Goal: Information Seeking & Learning: Learn about a topic

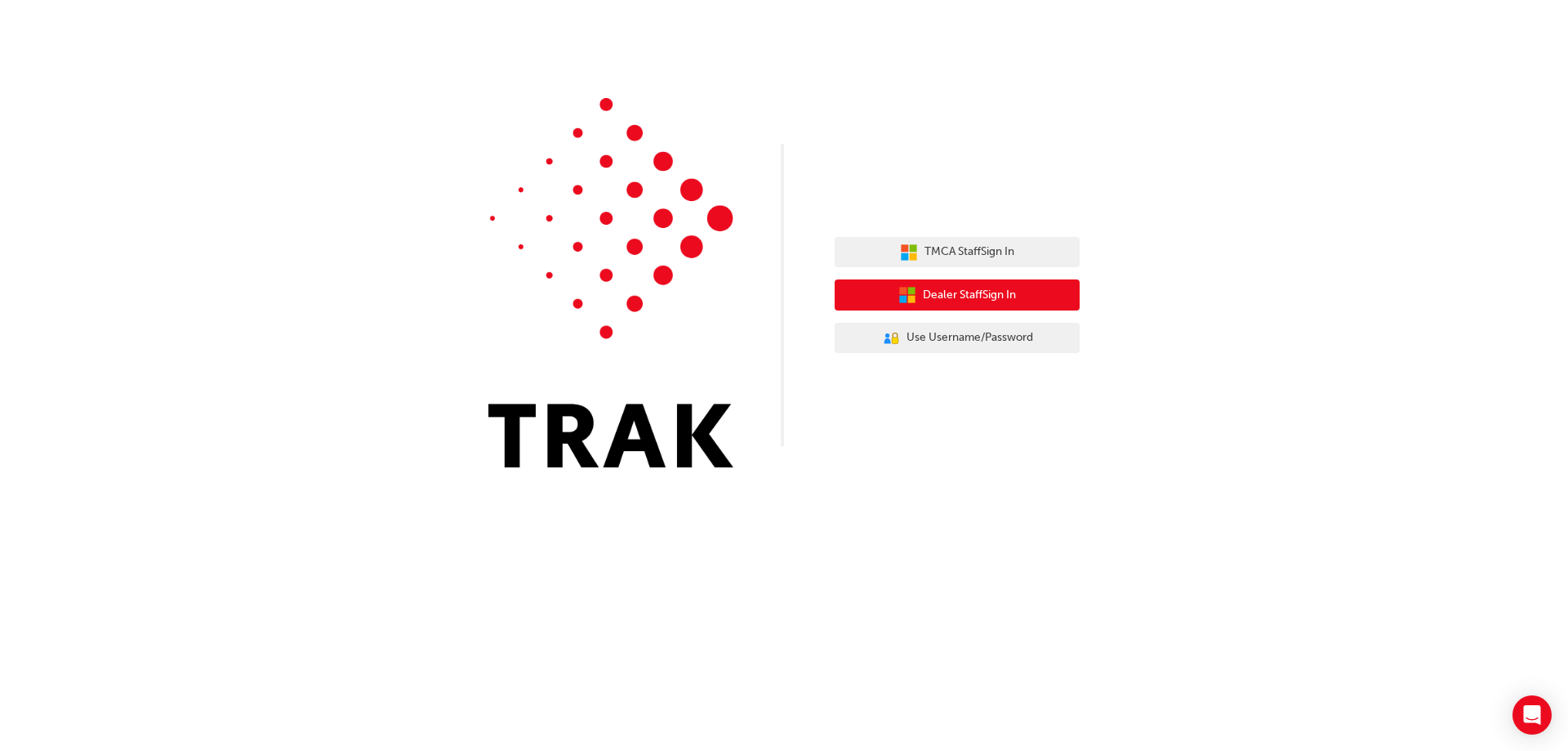
click at [936, 294] on span "Dealer Staff Sign In" at bounding box center [969, 294] width 93 height 19
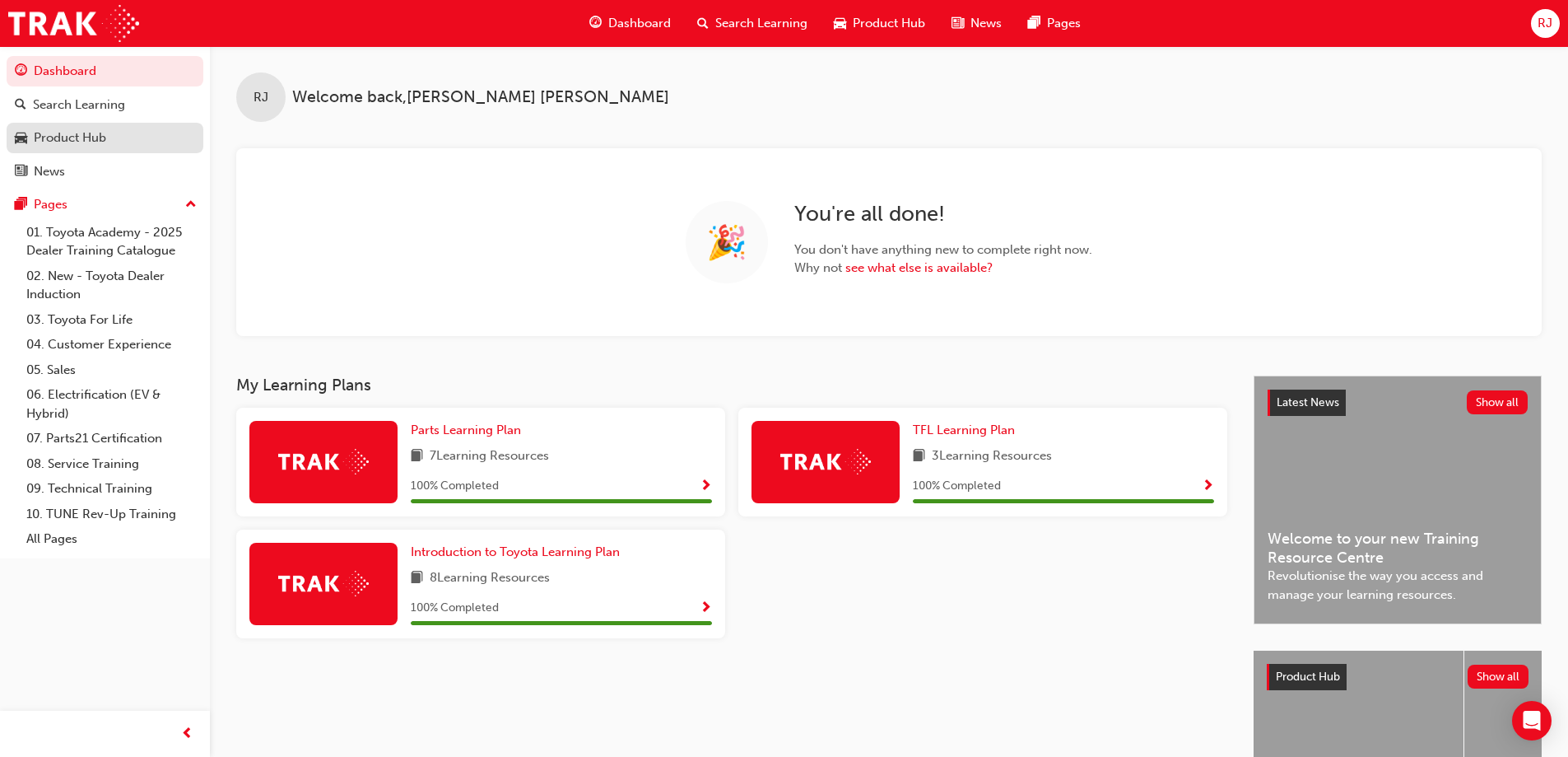
click at [74, 134] on div "Product Hub" at bounding box center [69, 137] width 72 height 19
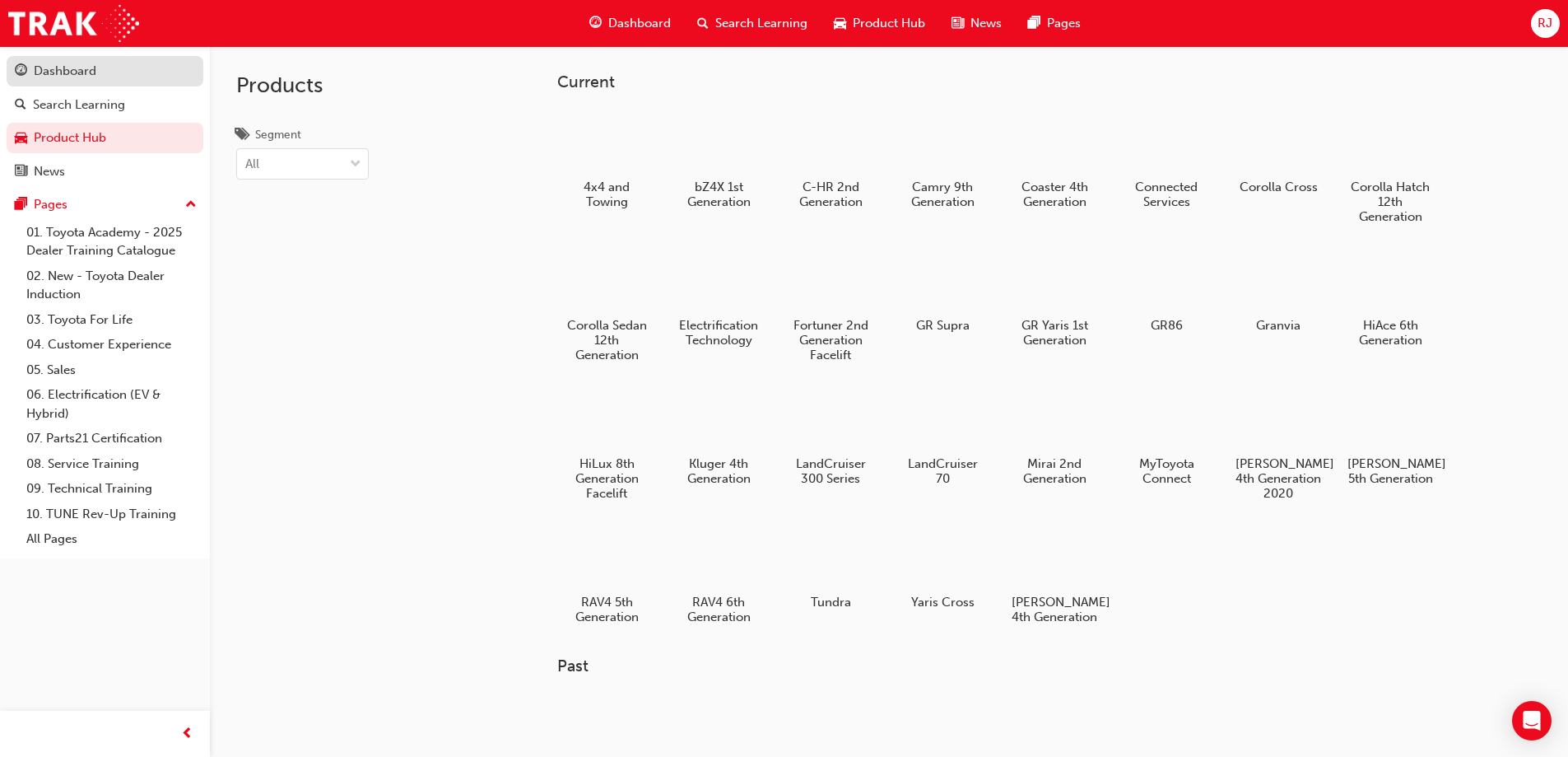
click at [80, 72] on div "Dashboard" at bounding box center [64, 71] width 62 height 19
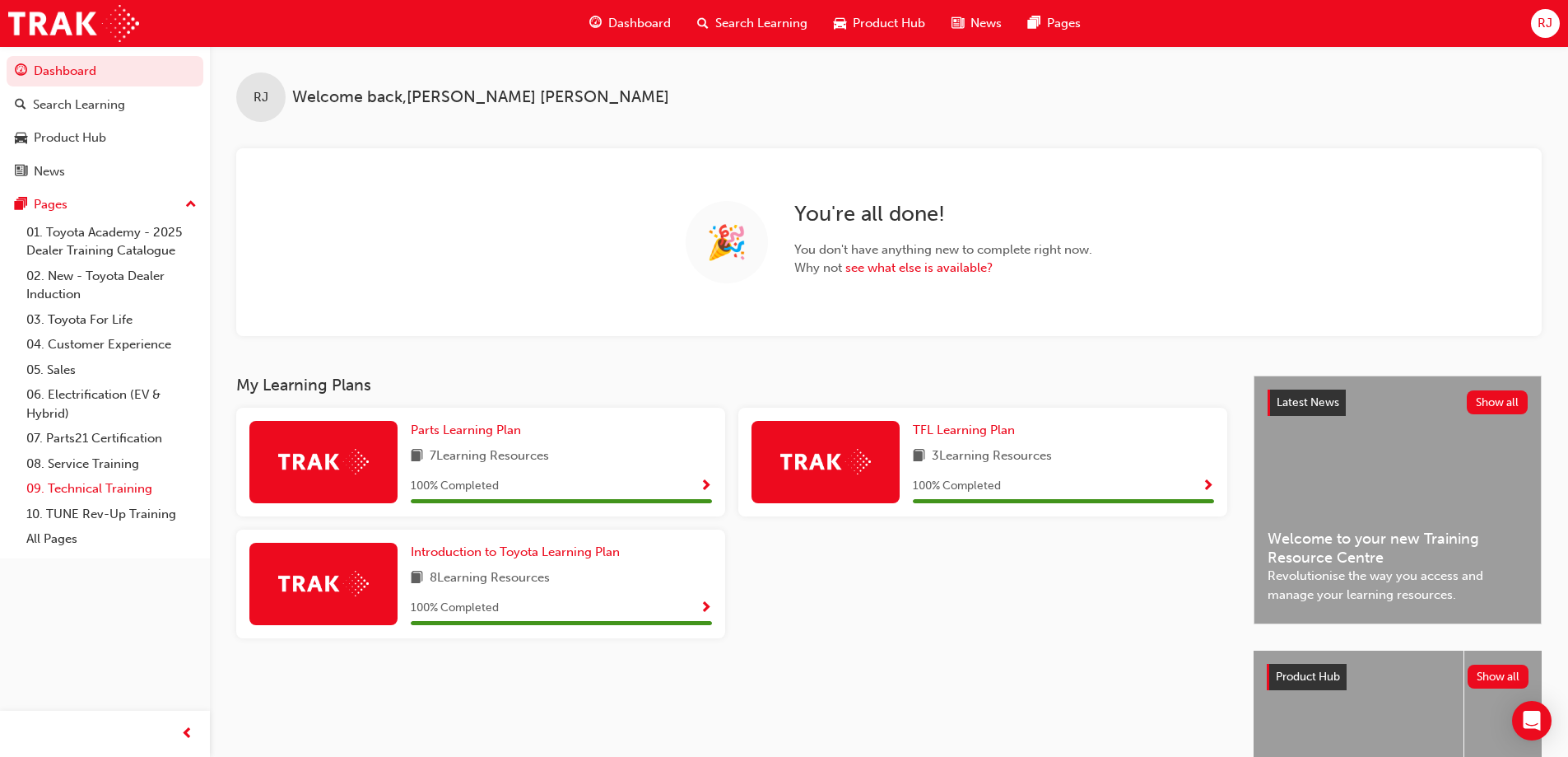
click at [99, 491] on link "09. Technical Training" at bounding box center [111, 489] width 183 height 26
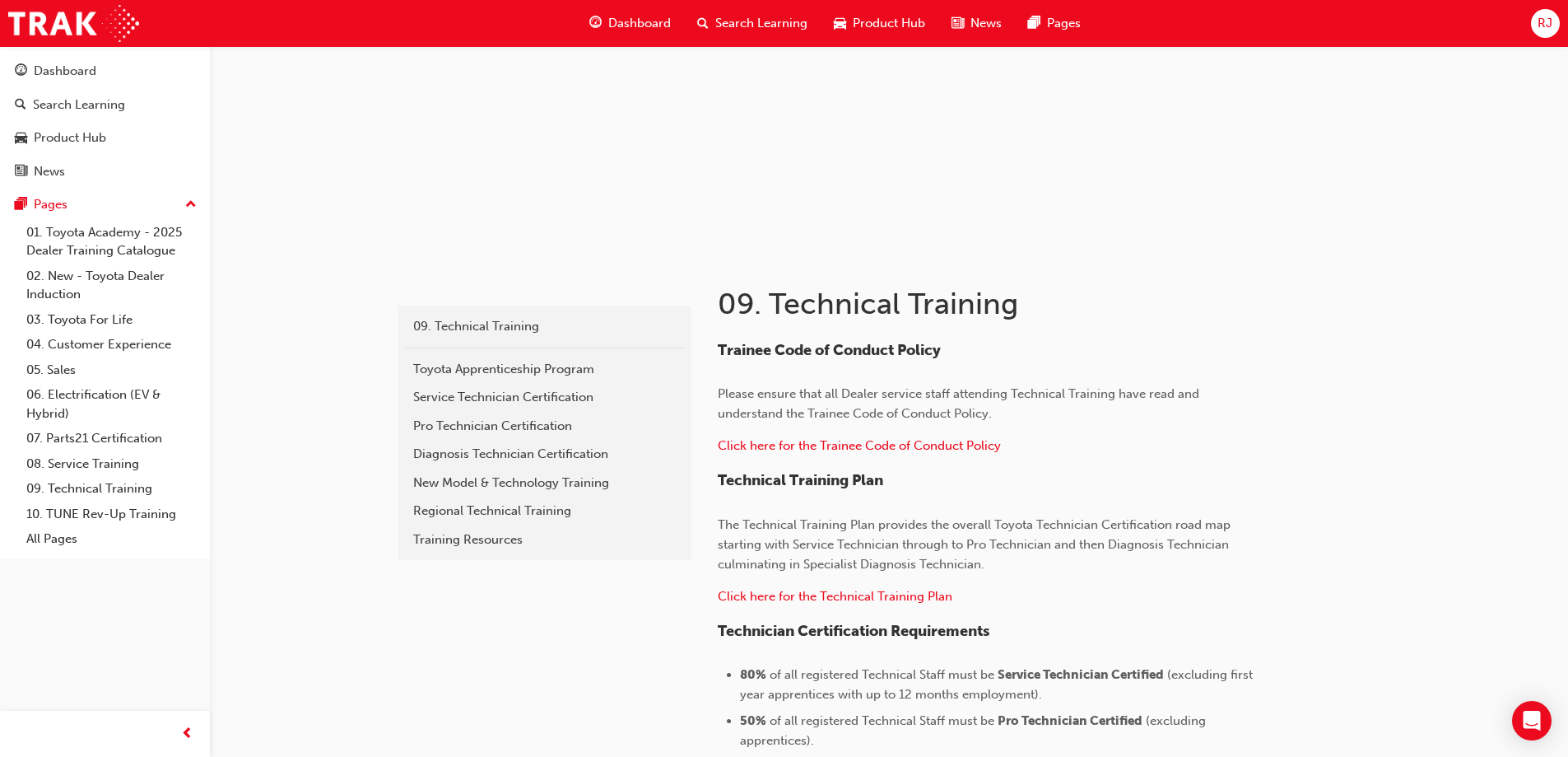
scroll to position [165, 0]
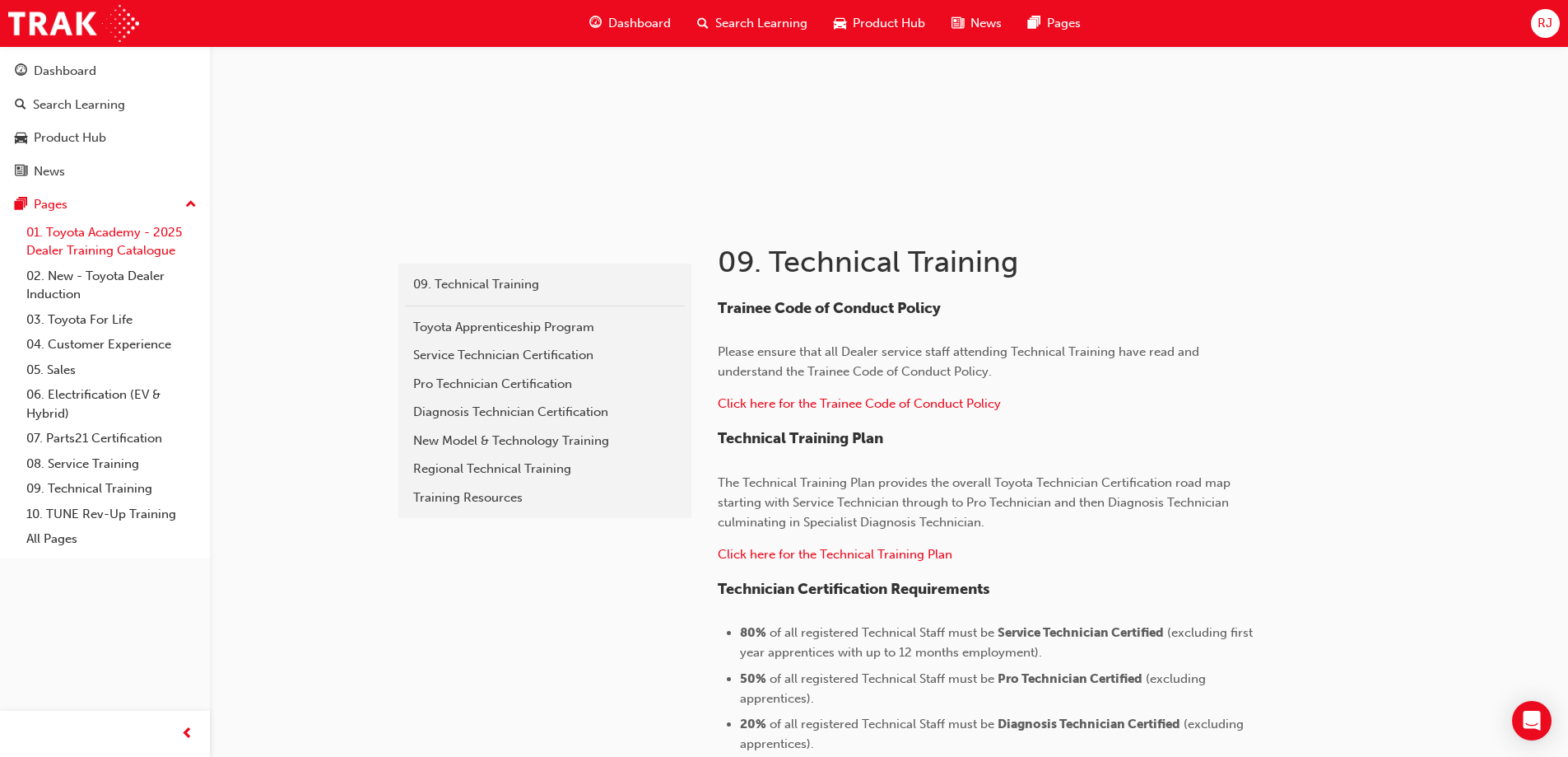
click at [83, 233] on link "01. Toyota Academy - 2025 Dealer Training Catalogue" at bounding box center [111, 241] width 183 height 43
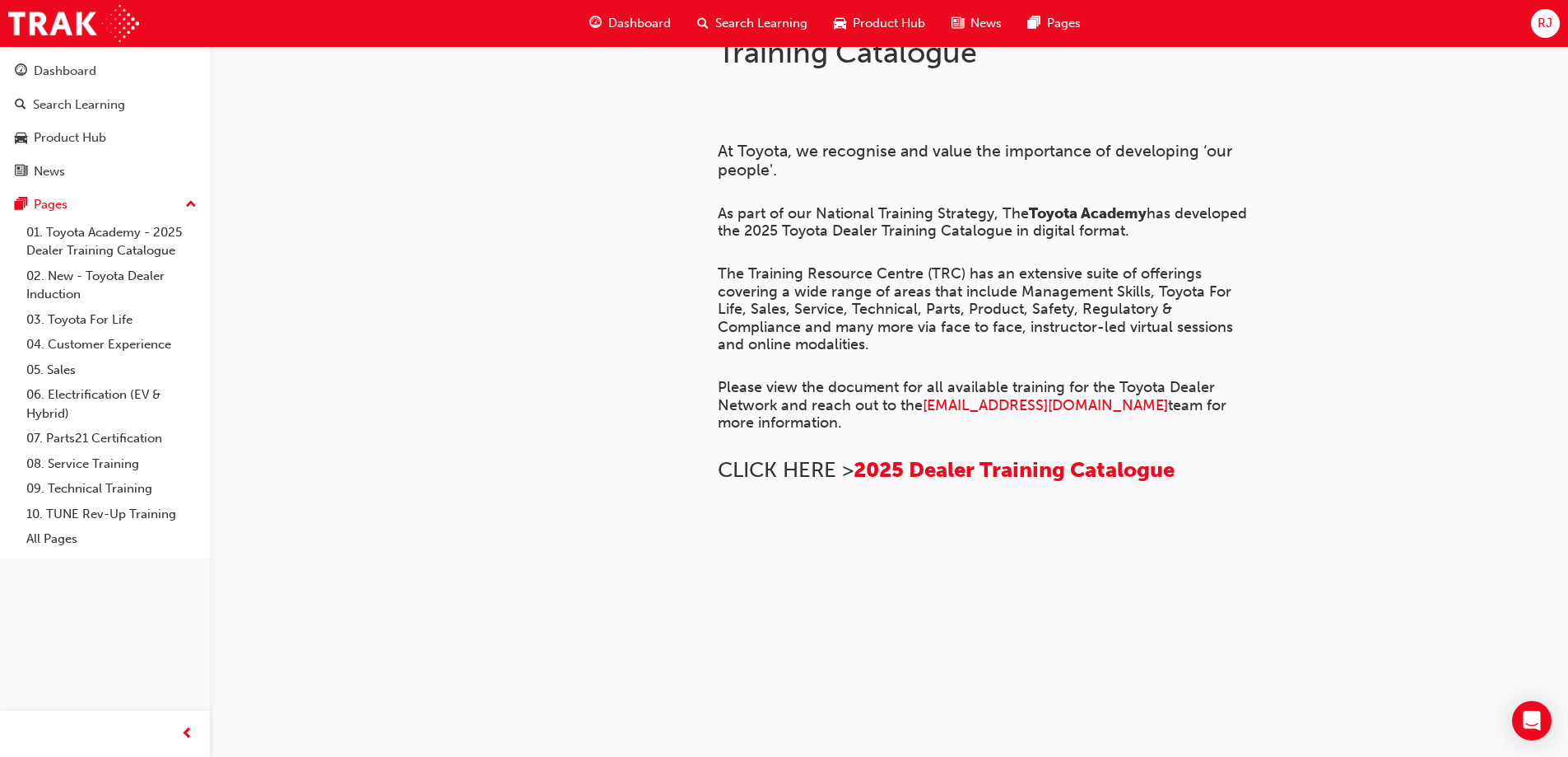
scroll to position [1120, 0]
click at [94, 276] on link "02. New - Toyota Dealer Induction" at bounding box center [111, 285] width 183 height 43
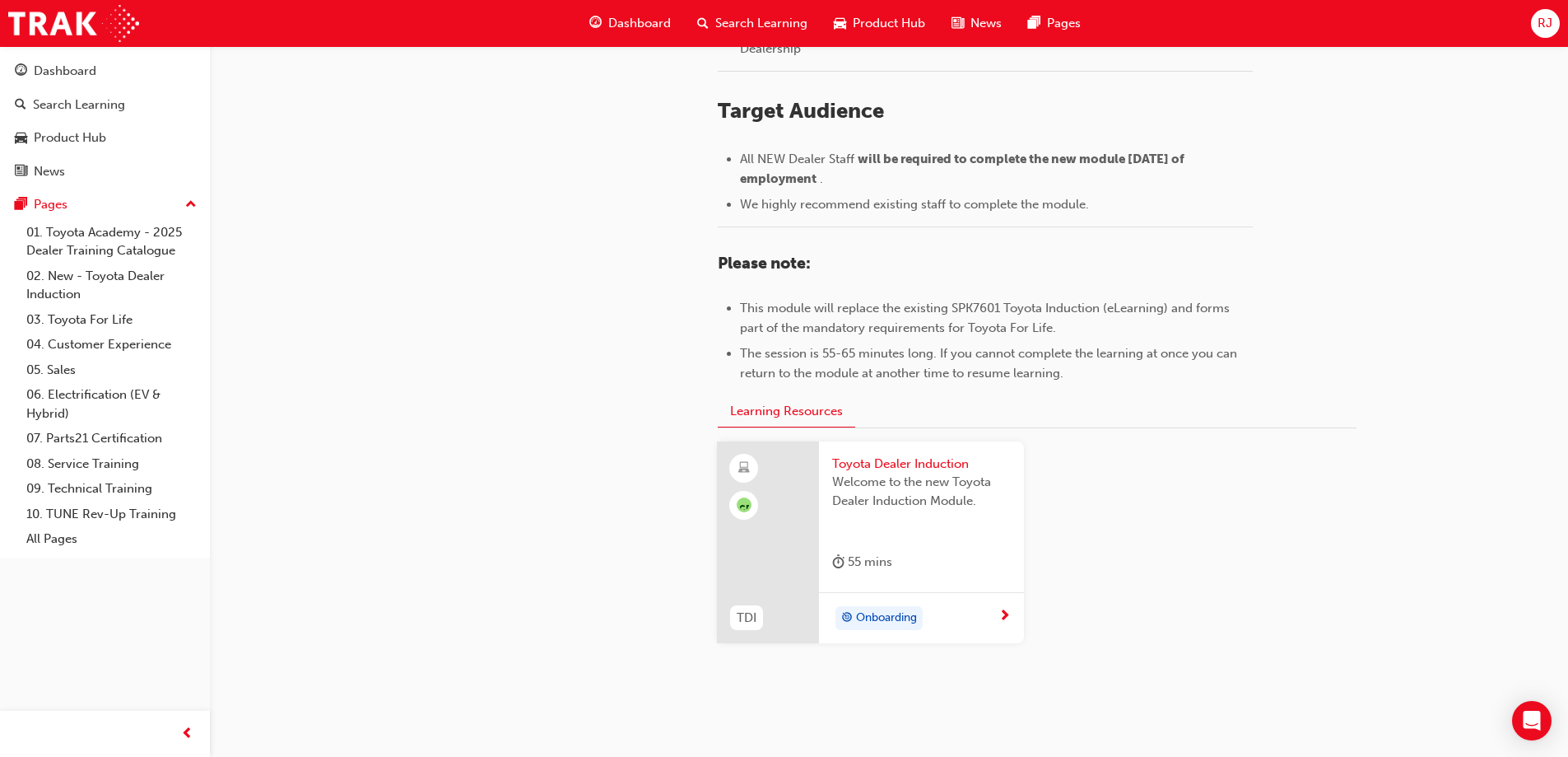
scroll to position [718, 0]
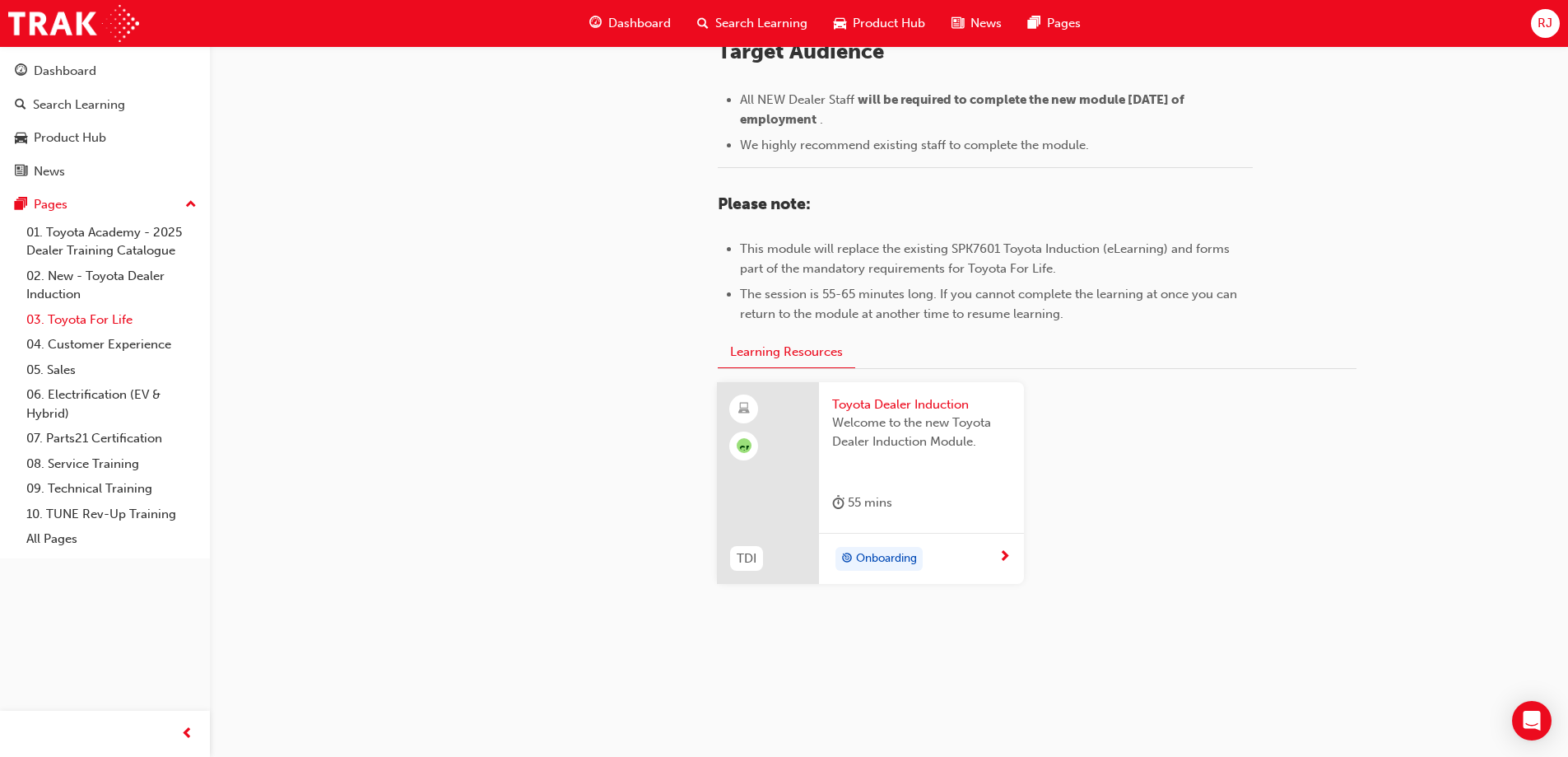
click at [106, 321] on link "03. Toyota For Life" at bounding box center [111, 320] width 183 height 26
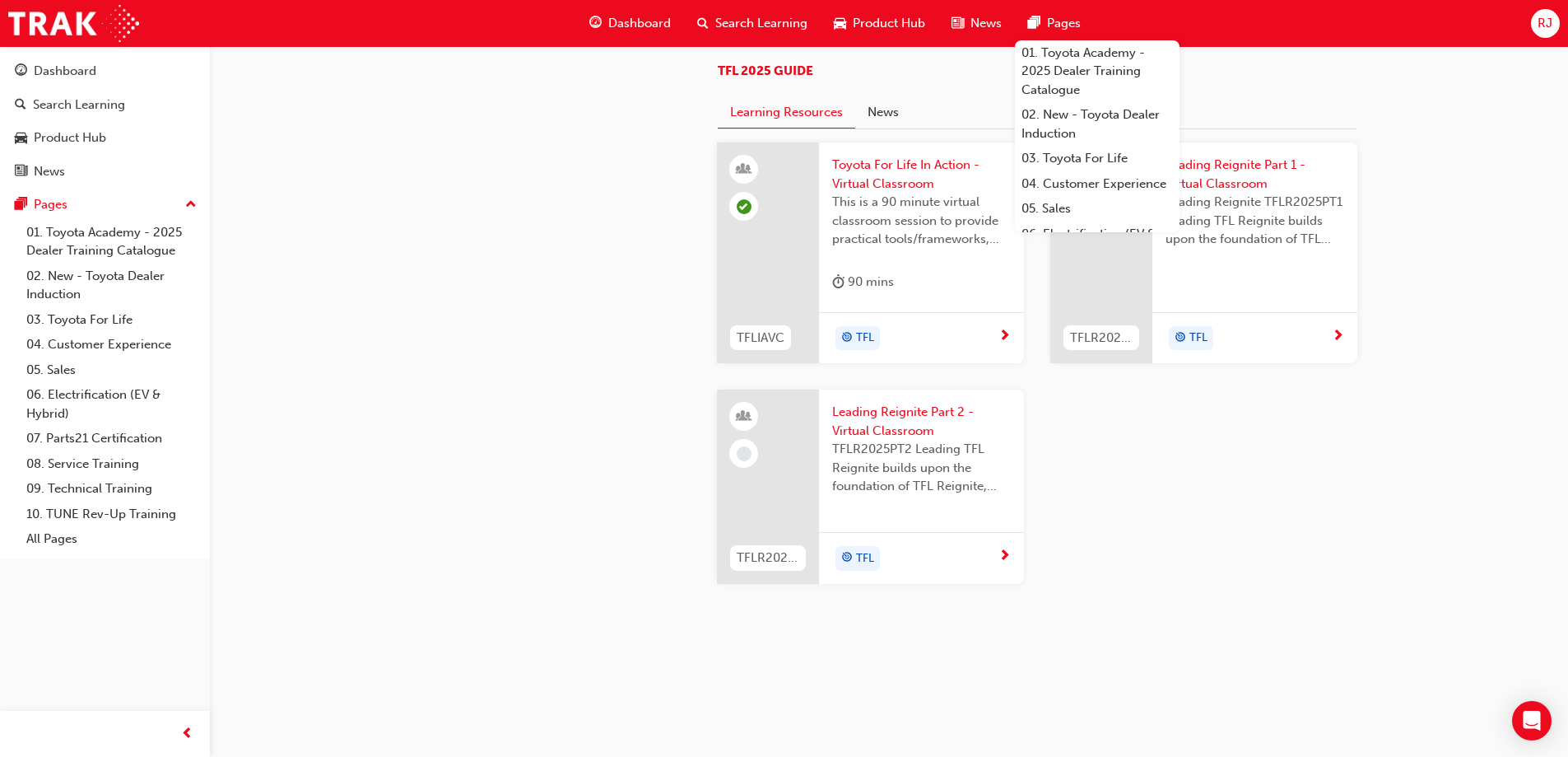
scroll to position [1646, 0]
click at [1001, 344] on span "next-icon" at bounding box center [1004, 336] width 13 height 15
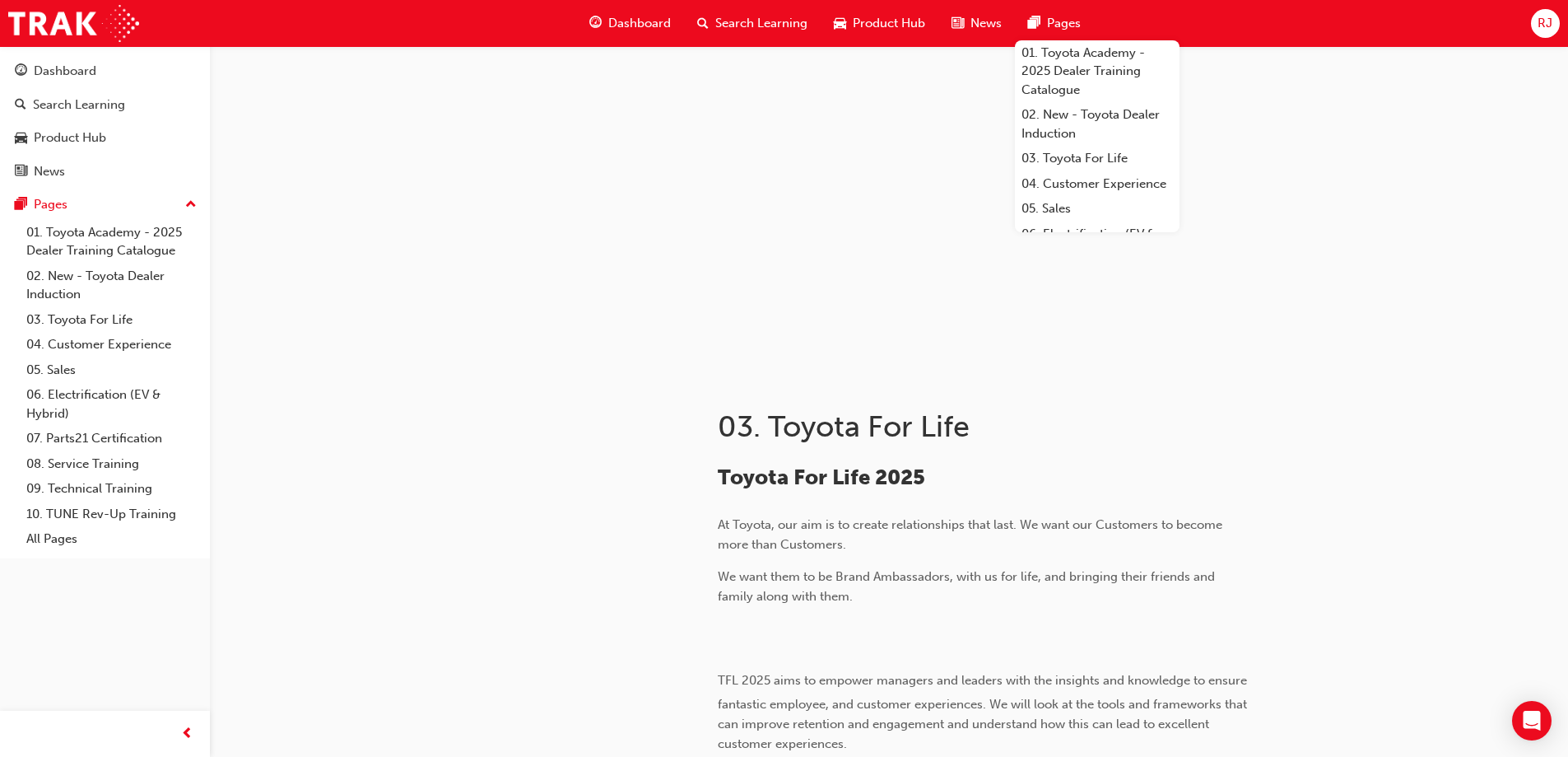
scroll to position [1646, 0]
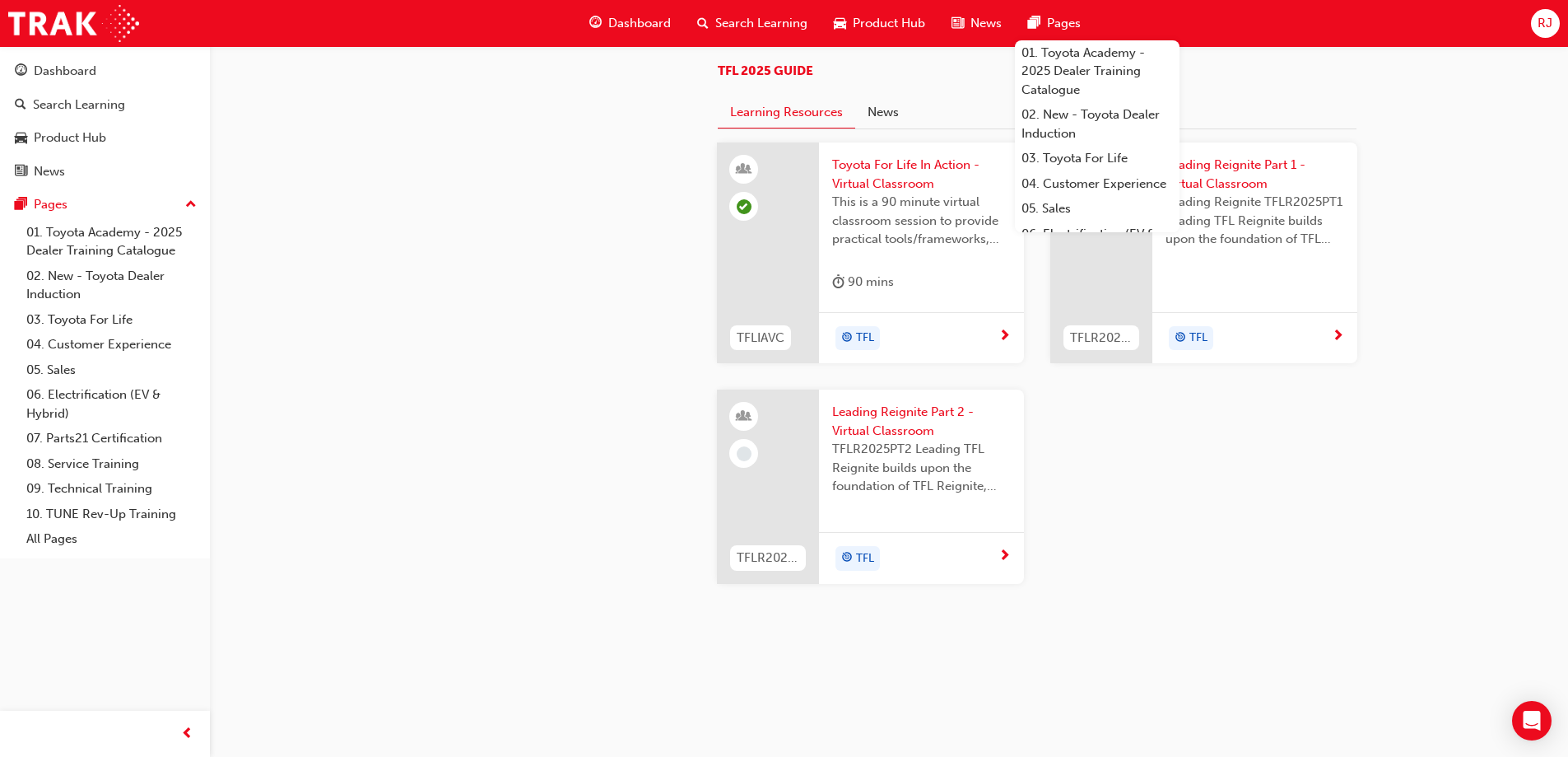
click at [1338, 344] on span "next-icon" at bounding box center [1337, 336] width 13 height 15
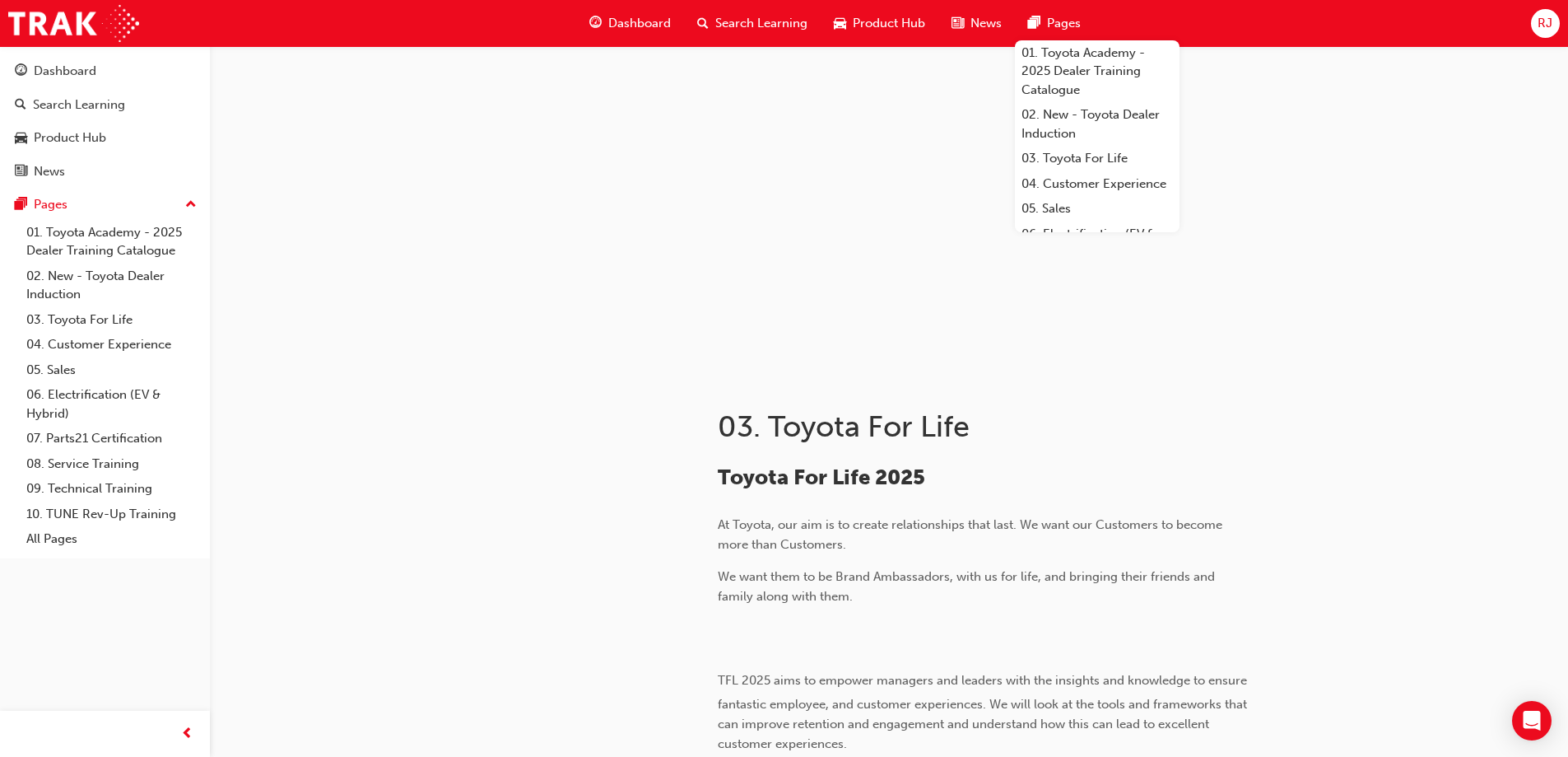
scroll to position [1646, 0]
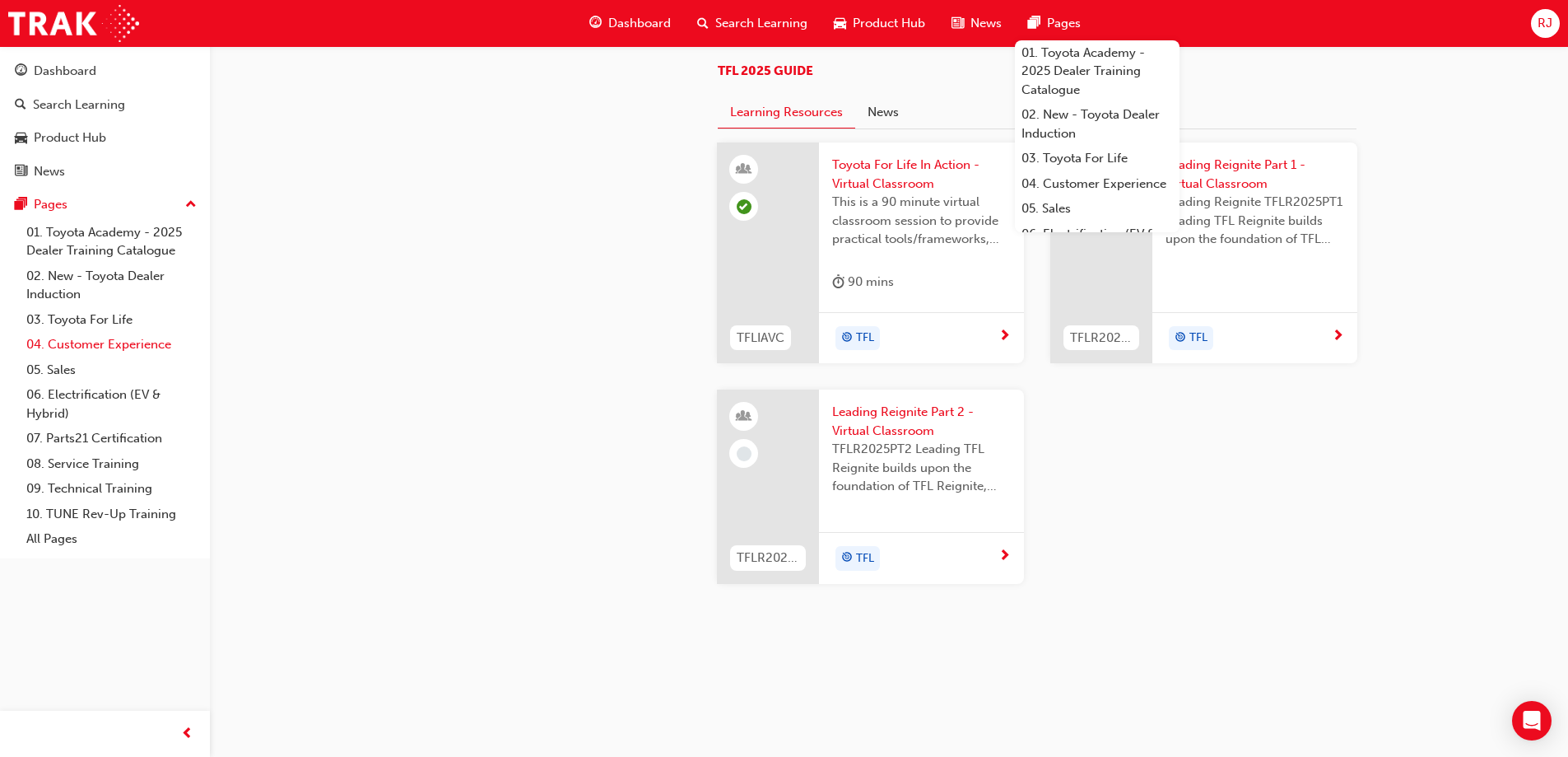
click at [83, 342] on link "04. Customer Experience" at bounding box center [111, 345] width 183 height 26
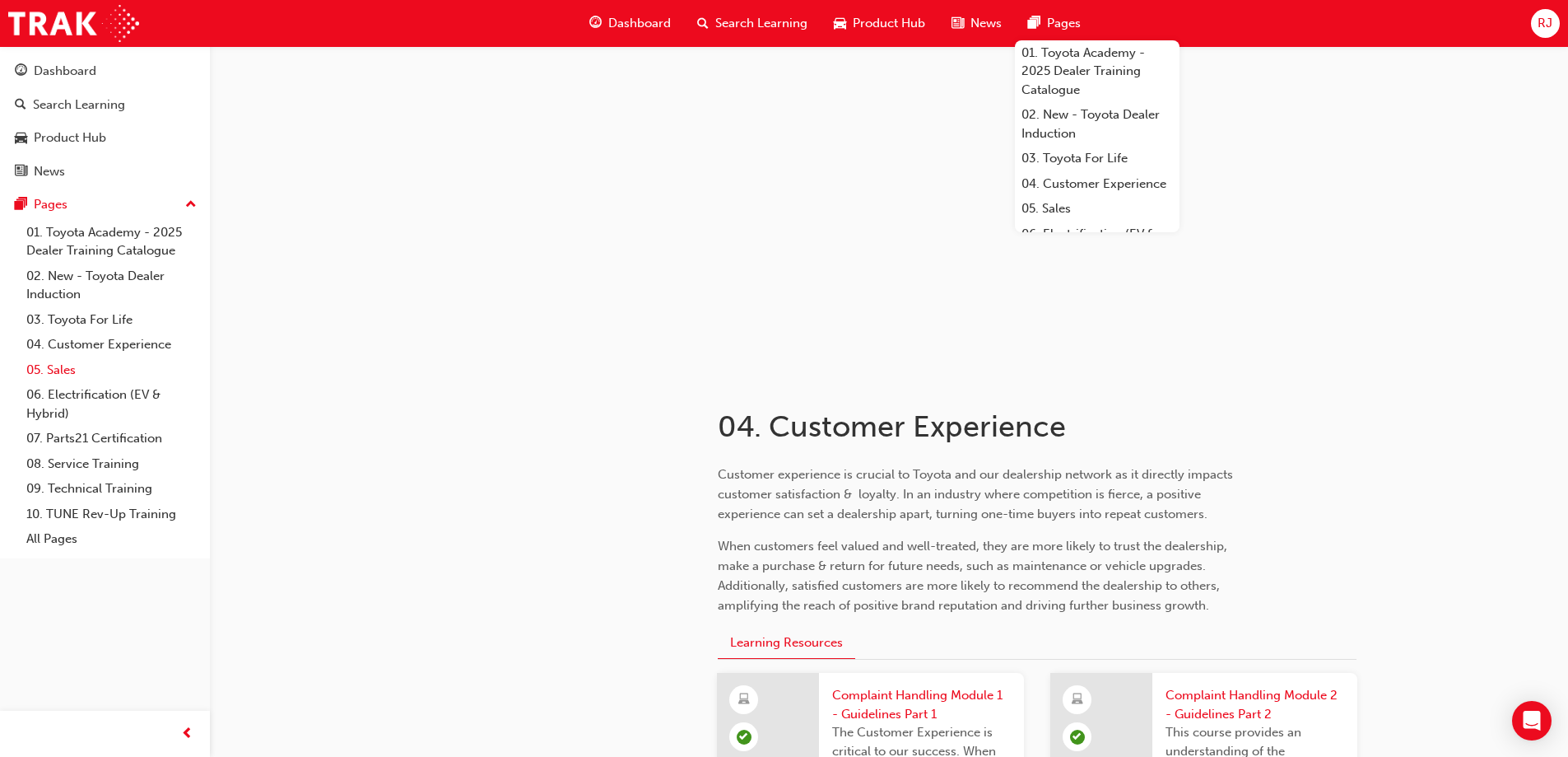
click at [47, 369] on link "05. Sales" at bounding box center [111, 370] width 183 height 26
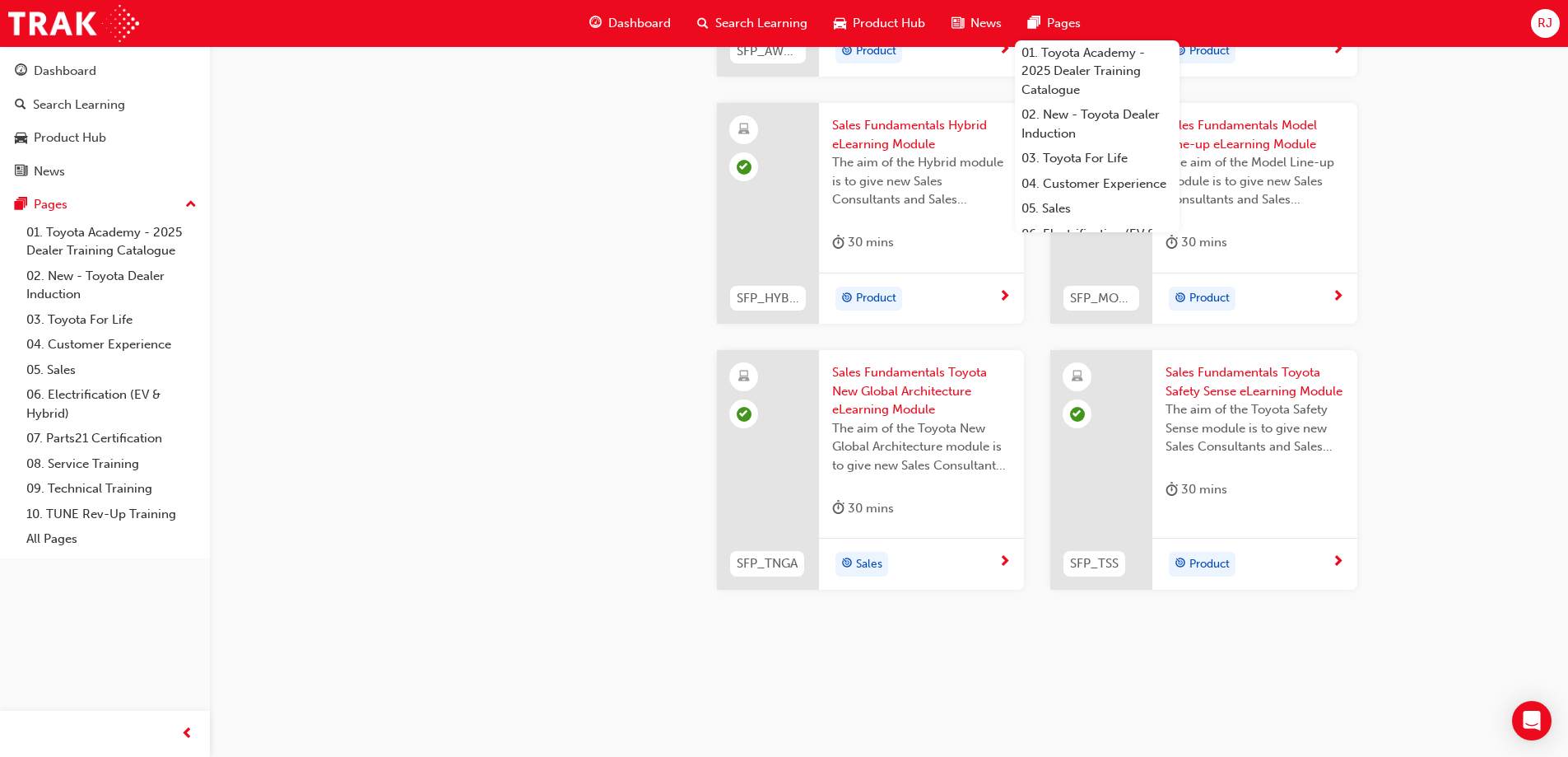
scroll to position [692, 0]
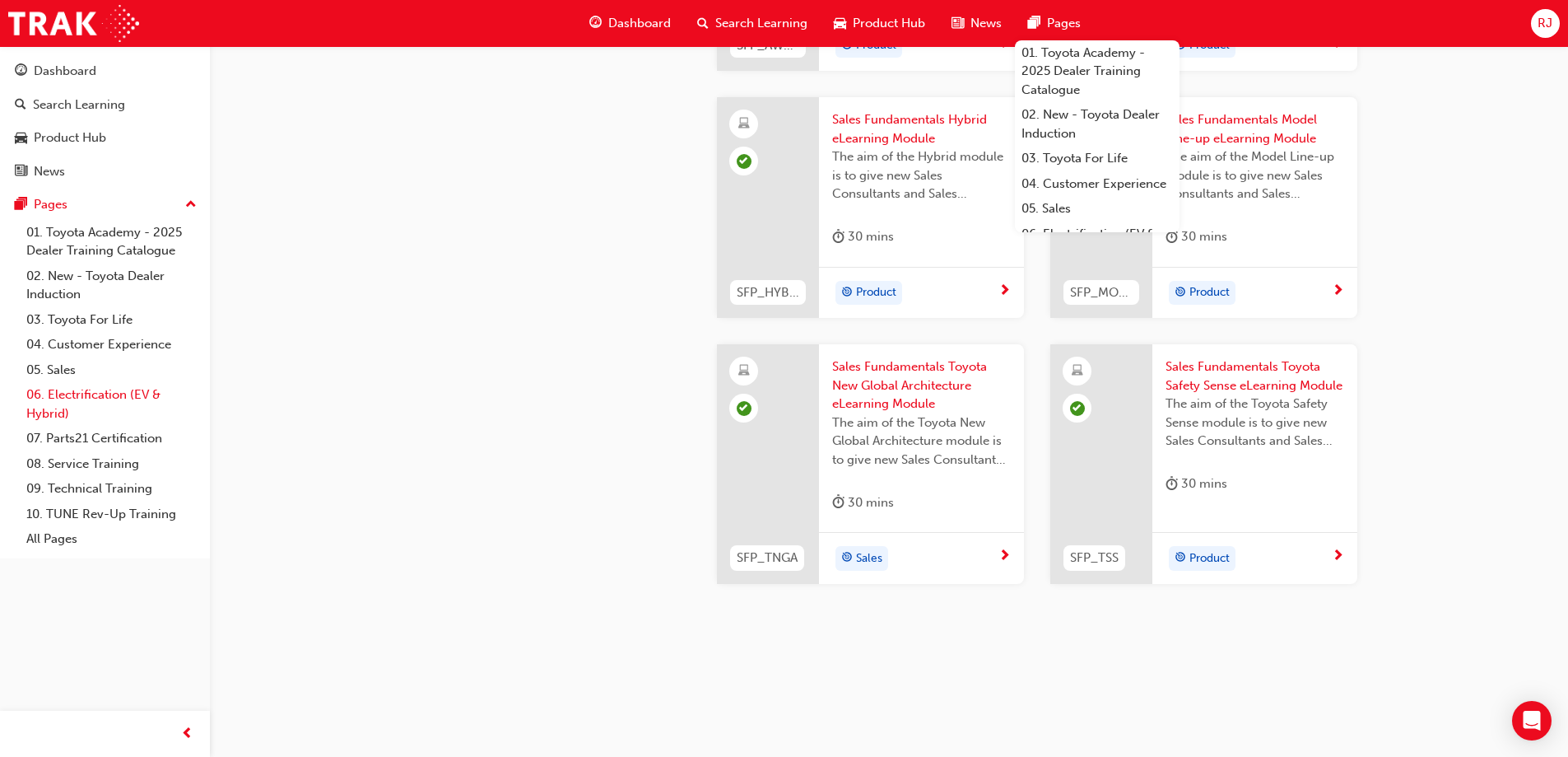
click at [88, 389] on link "06. Electrification (EV & Hybrid)" at bounding box center [111, 404] width 183 height 43
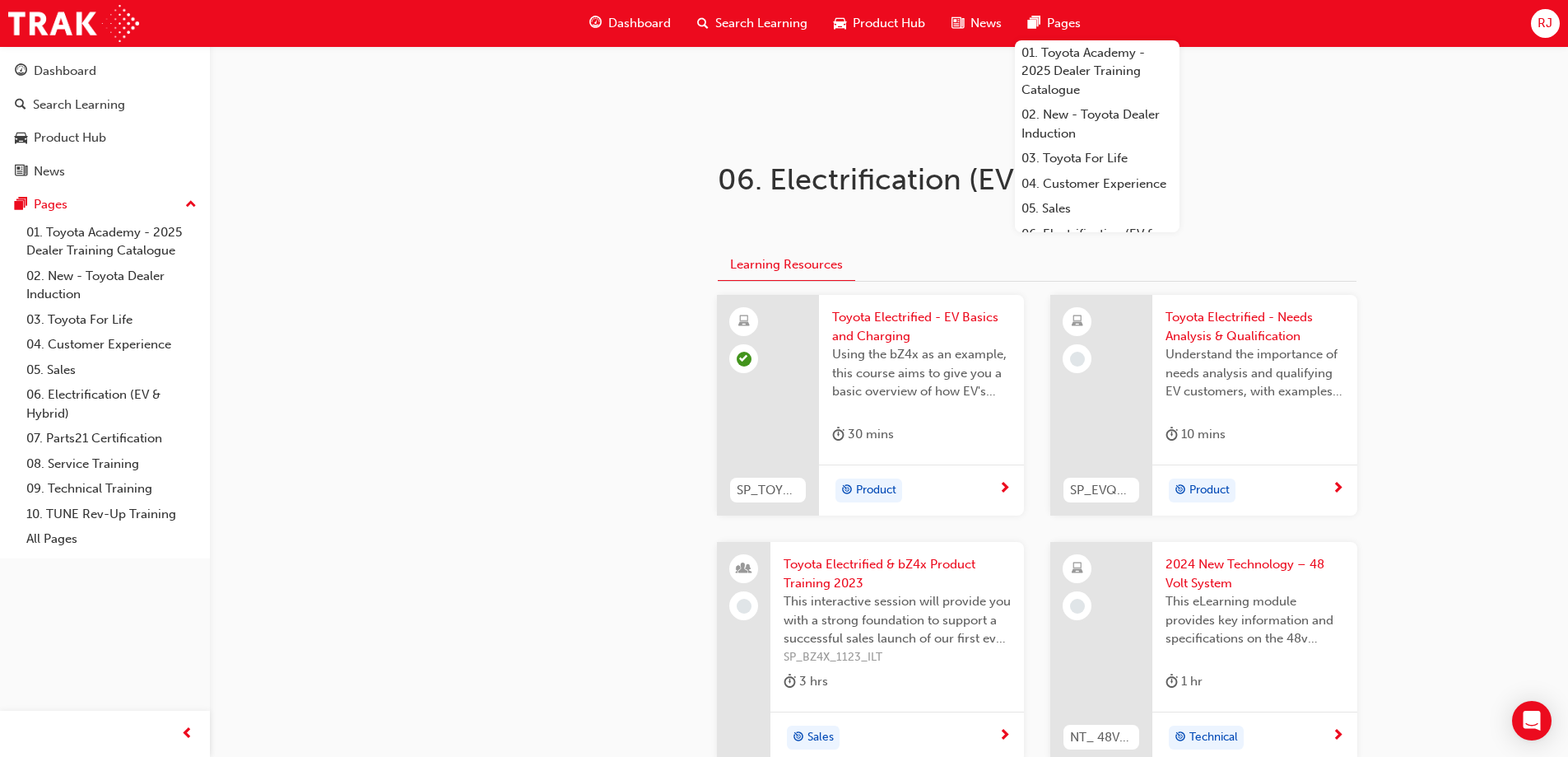
scroll to position [329, 0]
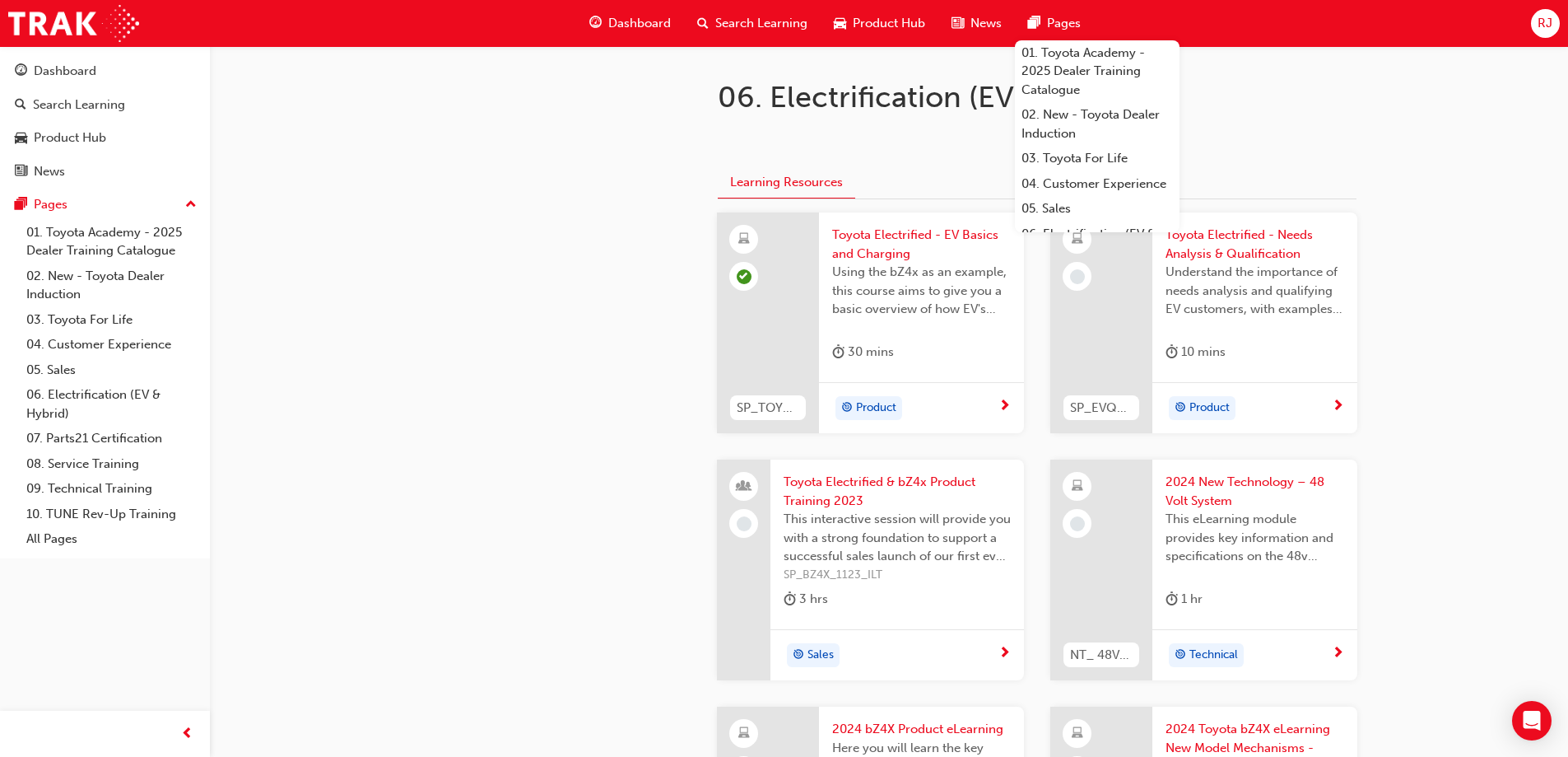
click at [1219, 407] on span "Product" at bounding box center [1209, 407] width 40 height 19
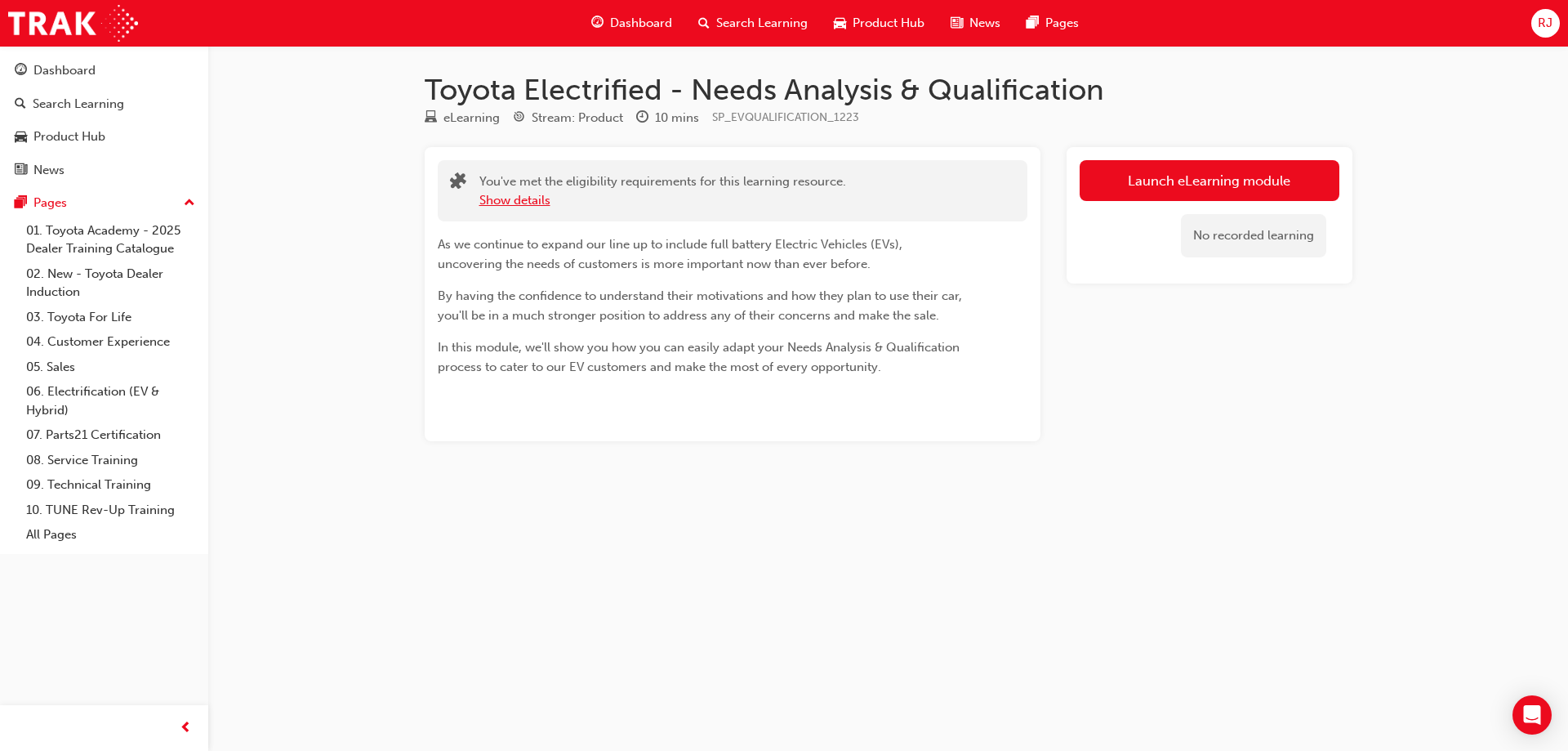
click at [502, 202] on button "Show details" at bounding box center [514, 199] width 71 height 19
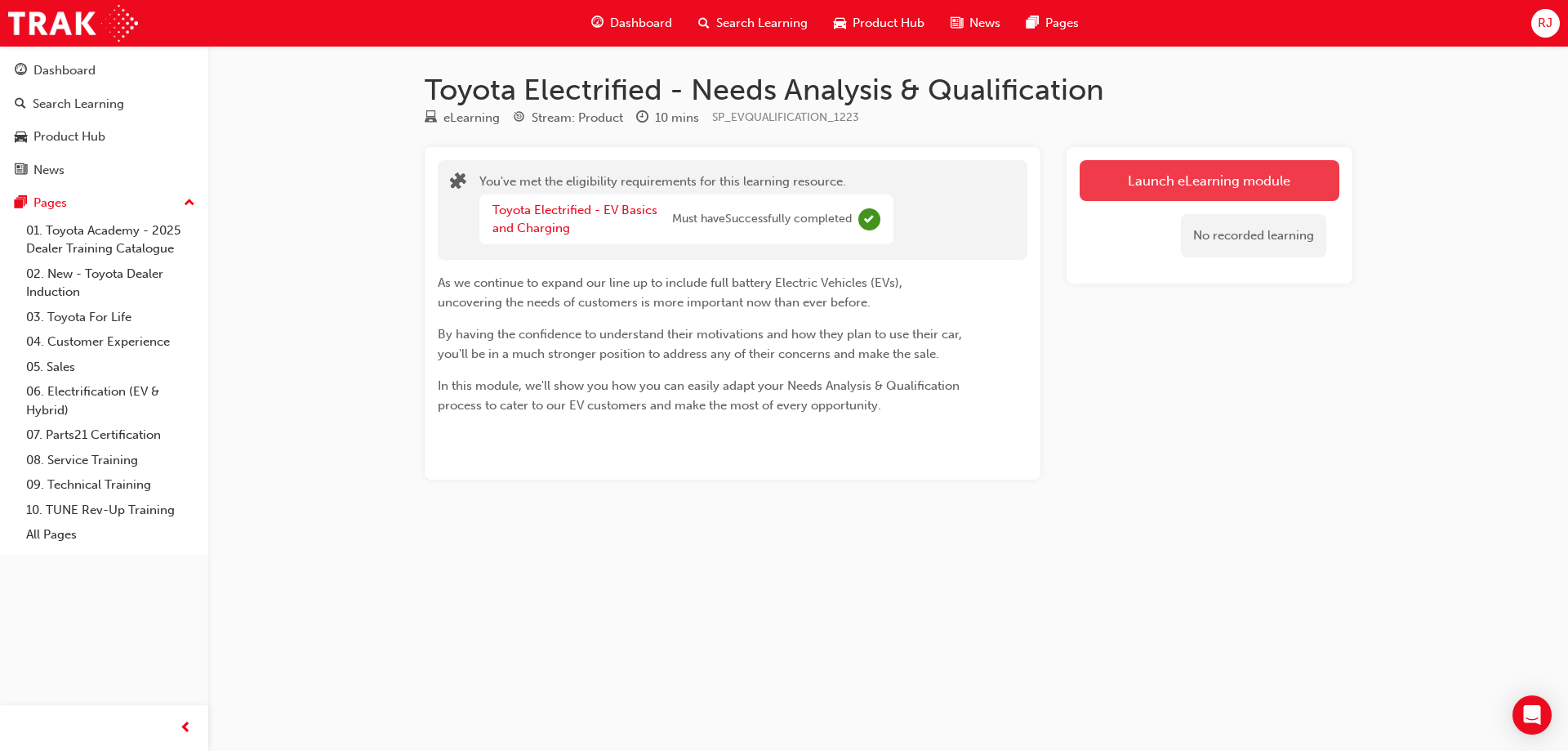
click at [1151, 186] on link "Launch eLearning module" at bounding box center [1209, 181] width 260 height 41
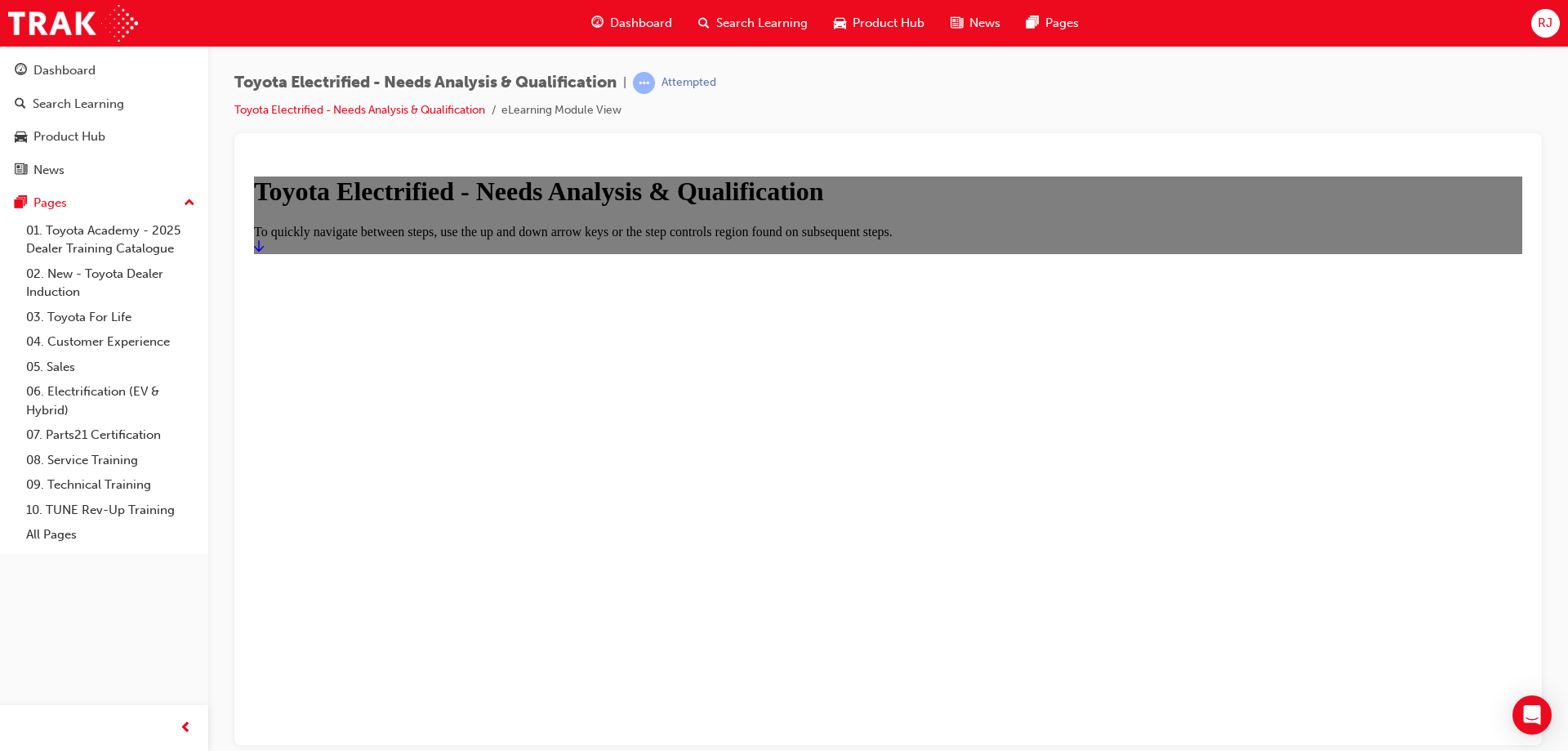
click at [264, 250] on icon "Start" at bounding box center [259, 245] width 10 height 12
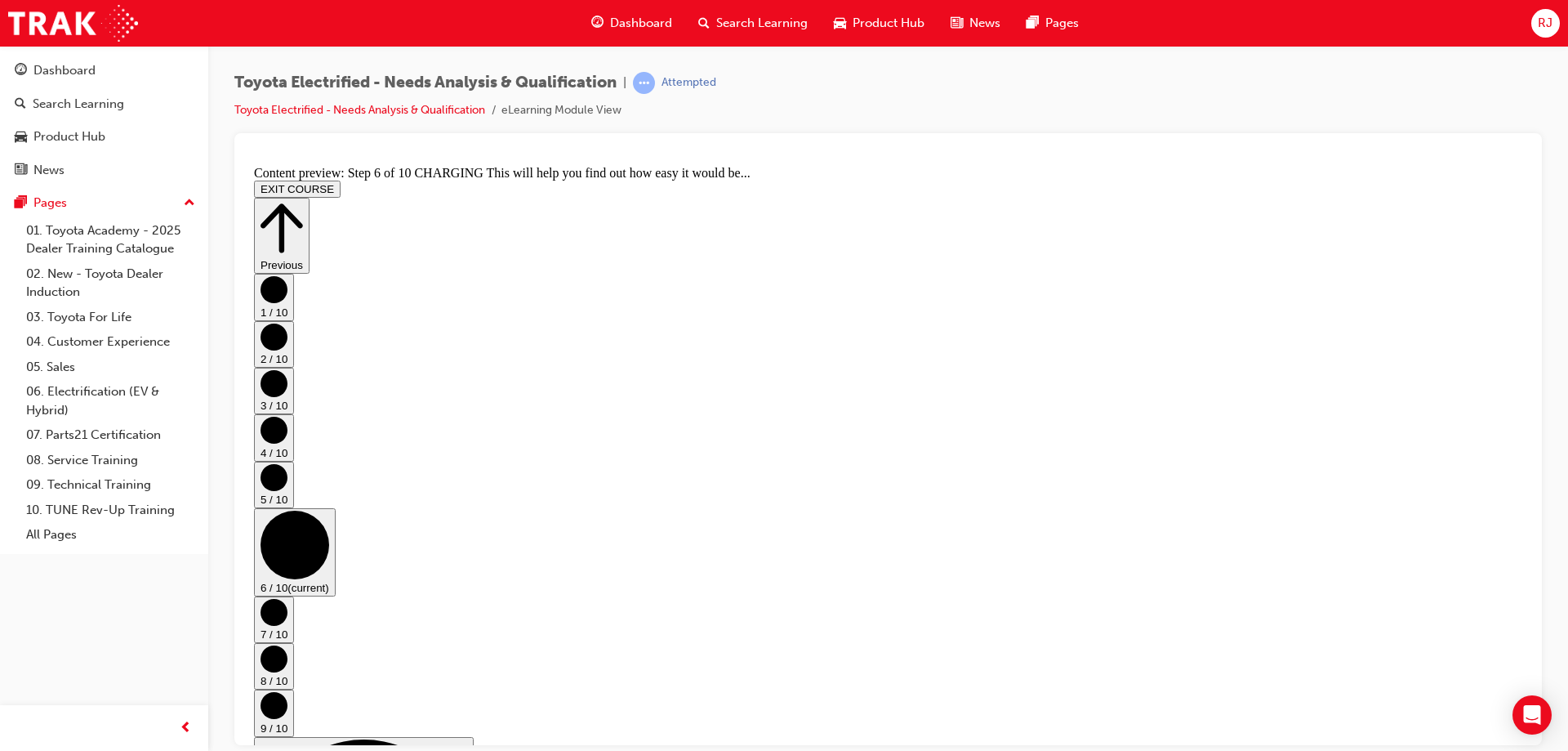
scroll to position [56, 0]
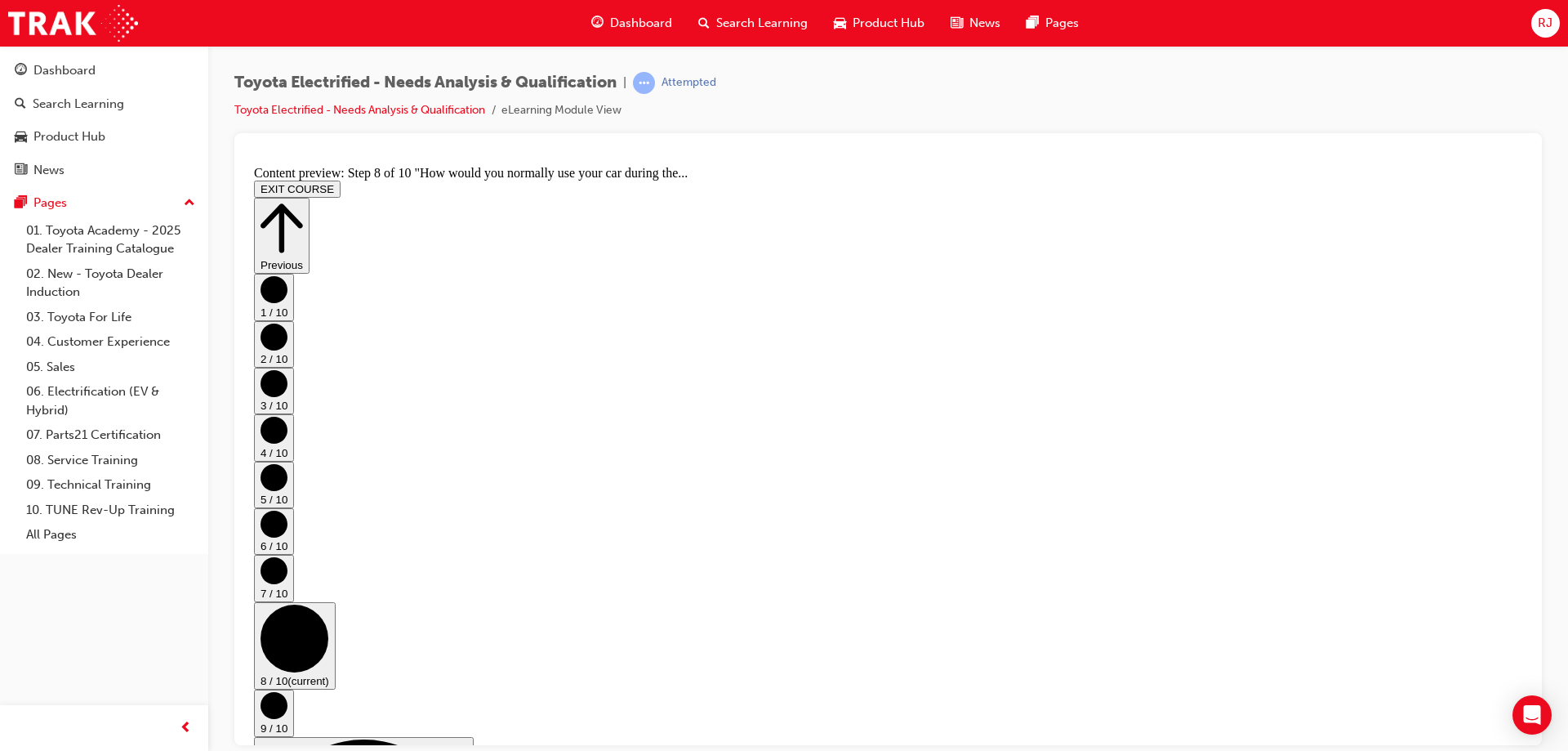
scroll to position [425, 0]
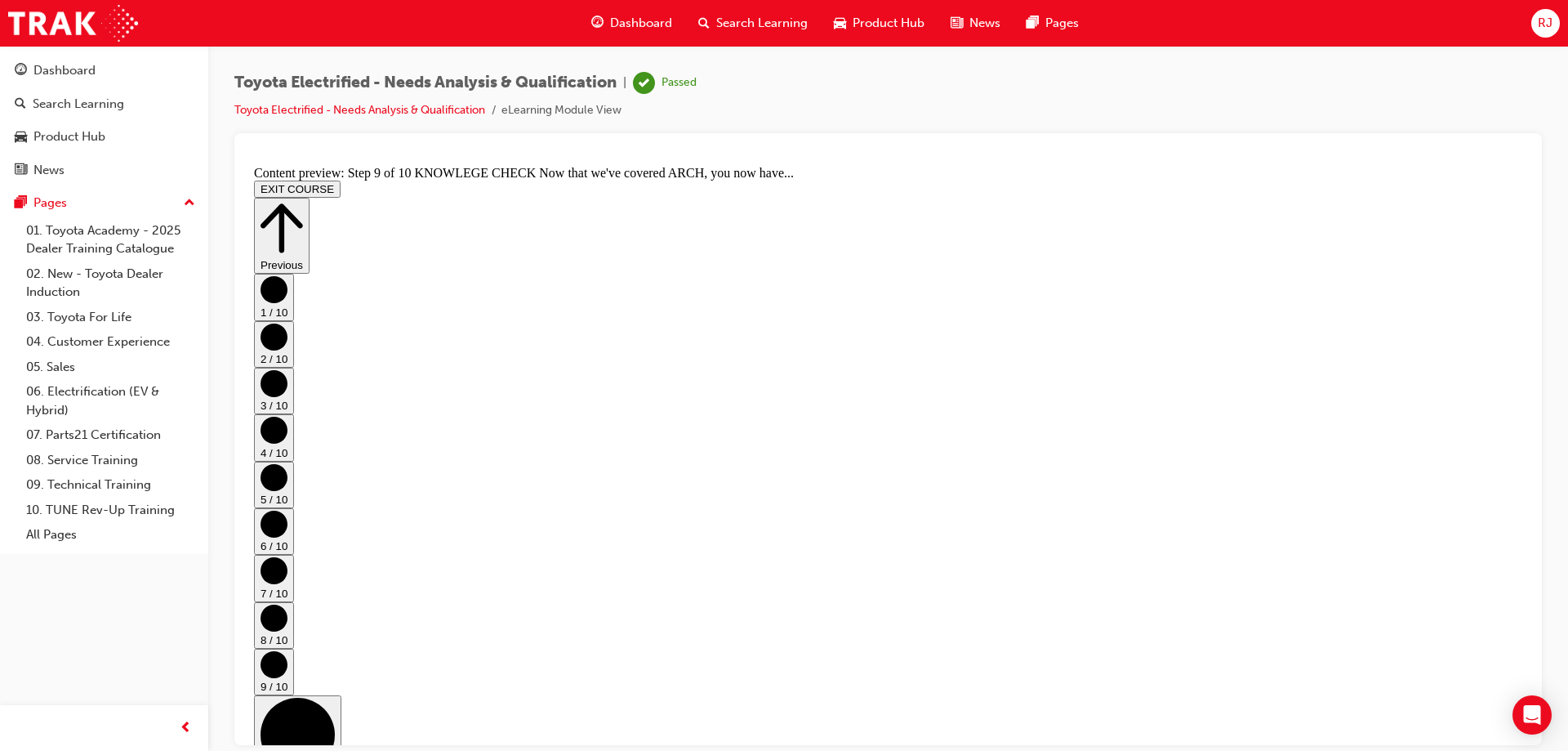
click at [303, 199] on icon "Step controls" at bounding box center [281, 228] width 42 height 57
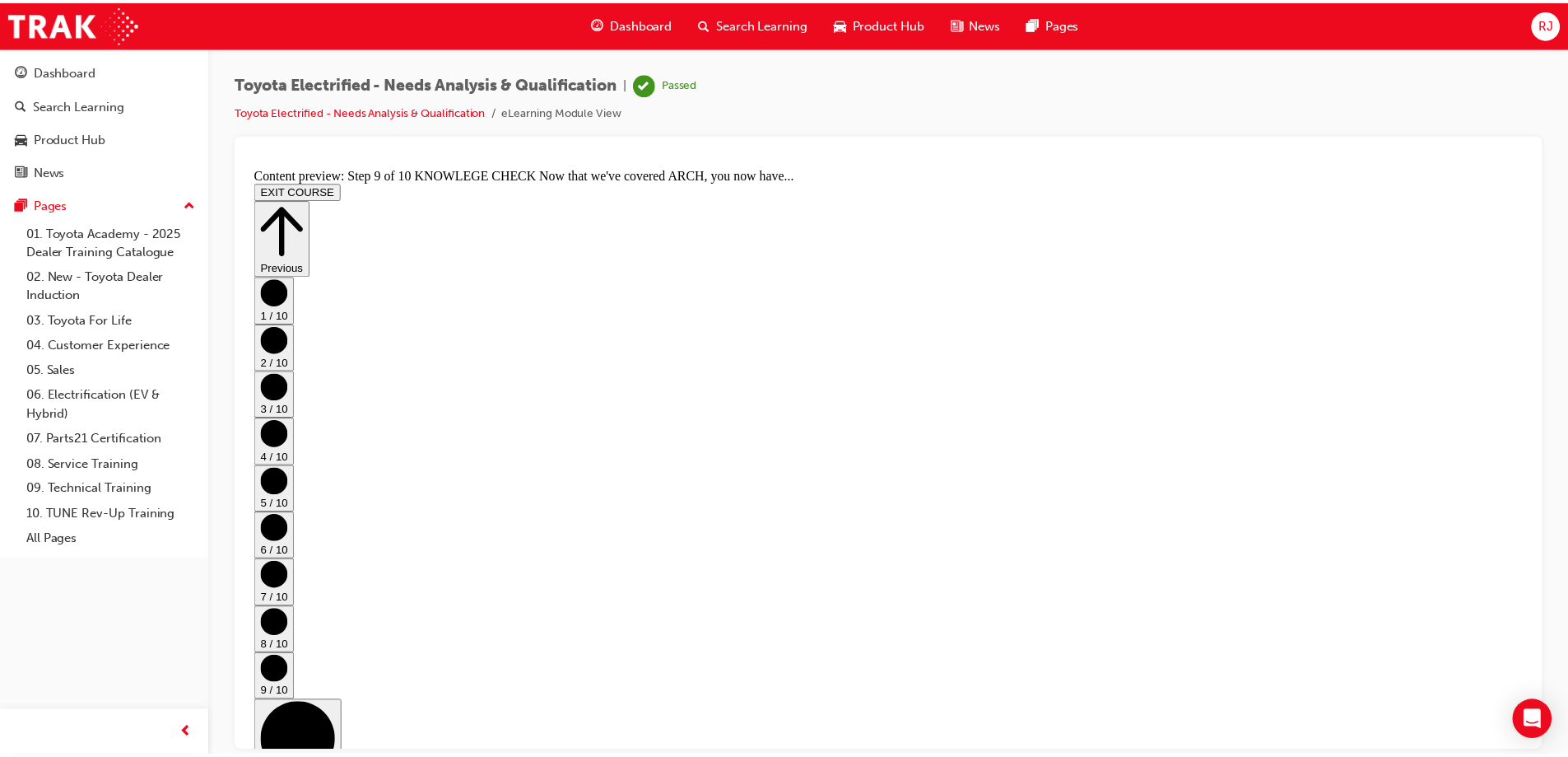
scroll to position [0, 0]
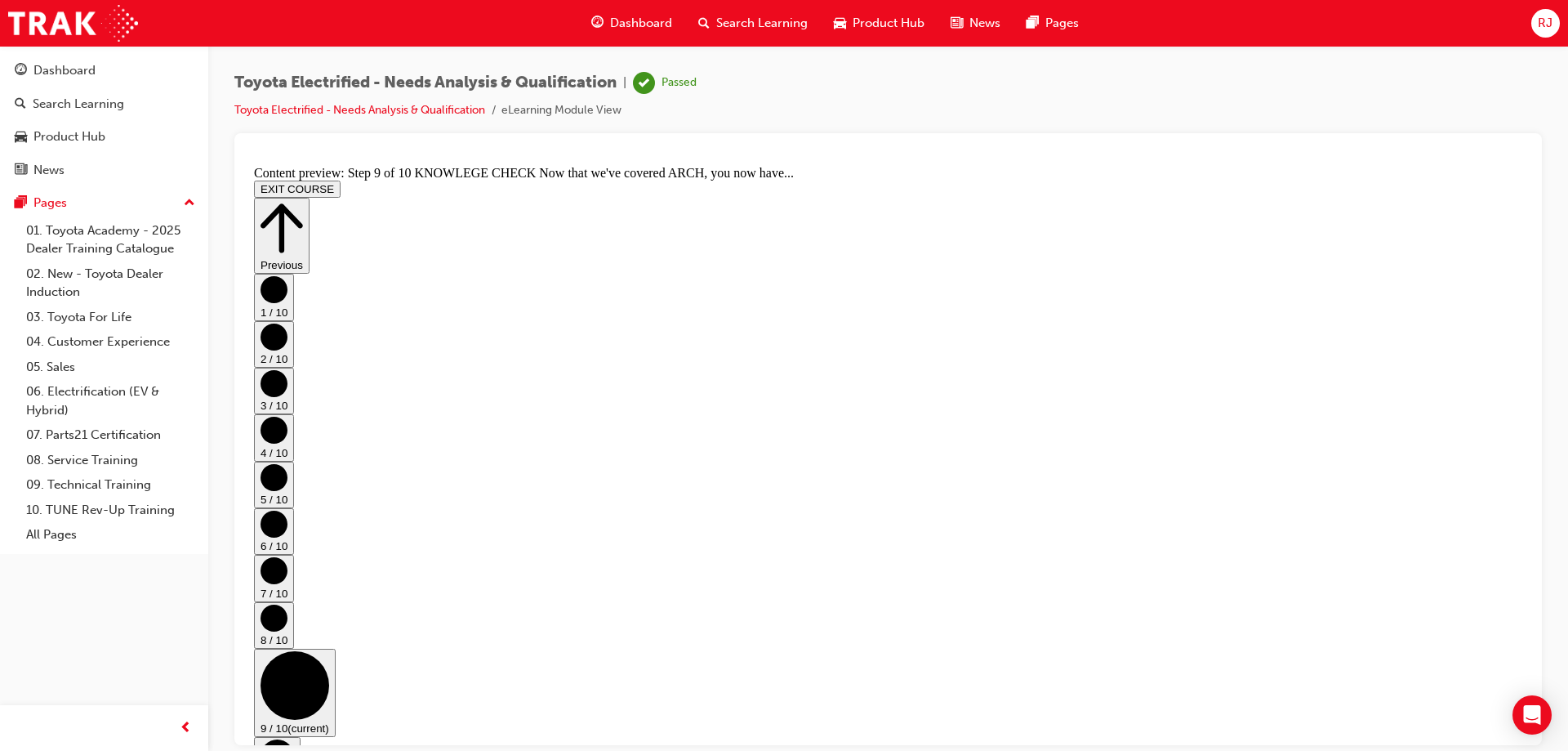
click at [303, 200] on icon "Step controls" at bounding box center [281, 228] width 42 height 57
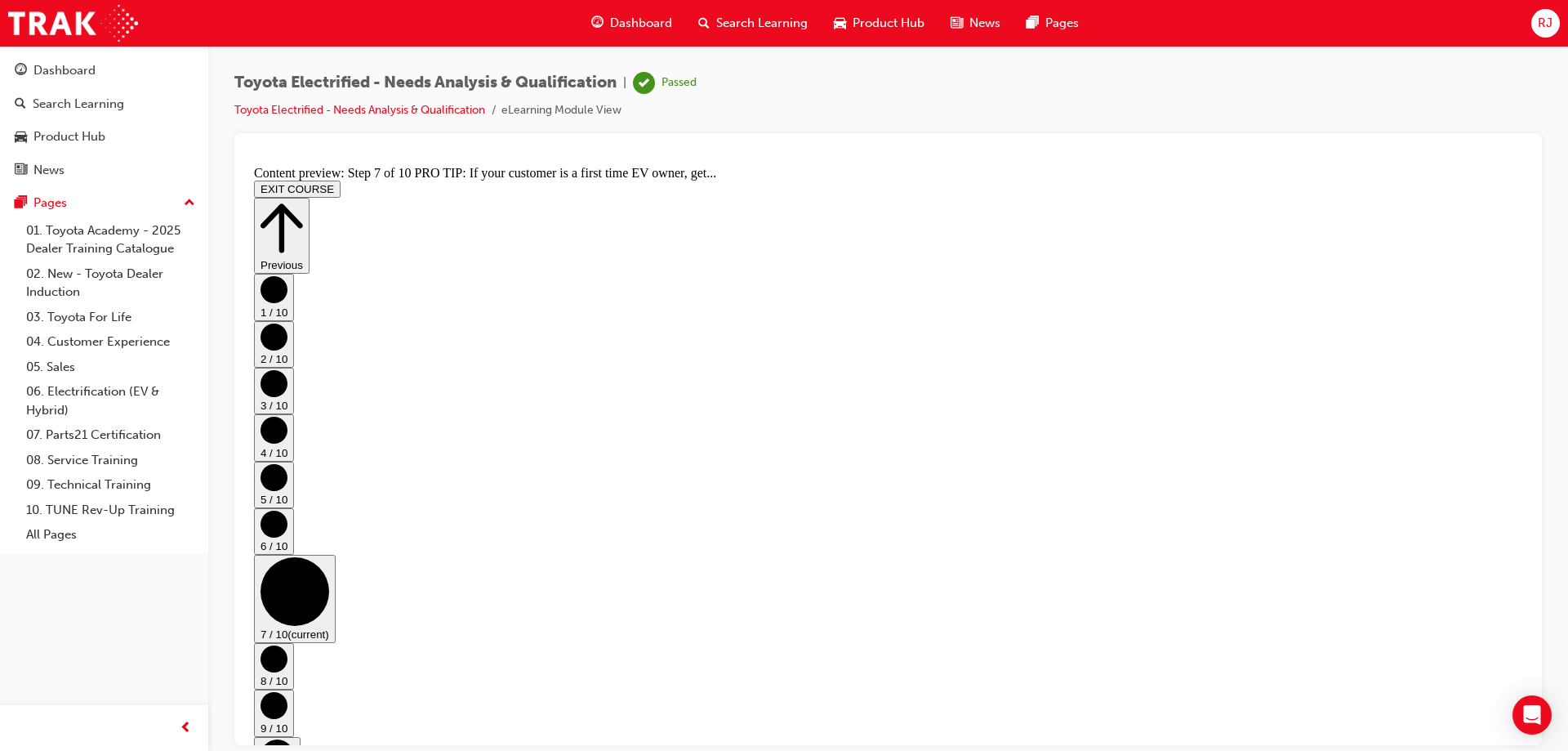
click at [303, 200] on icon "Step controls" at bounding box center [281, 228] width 42 height 57
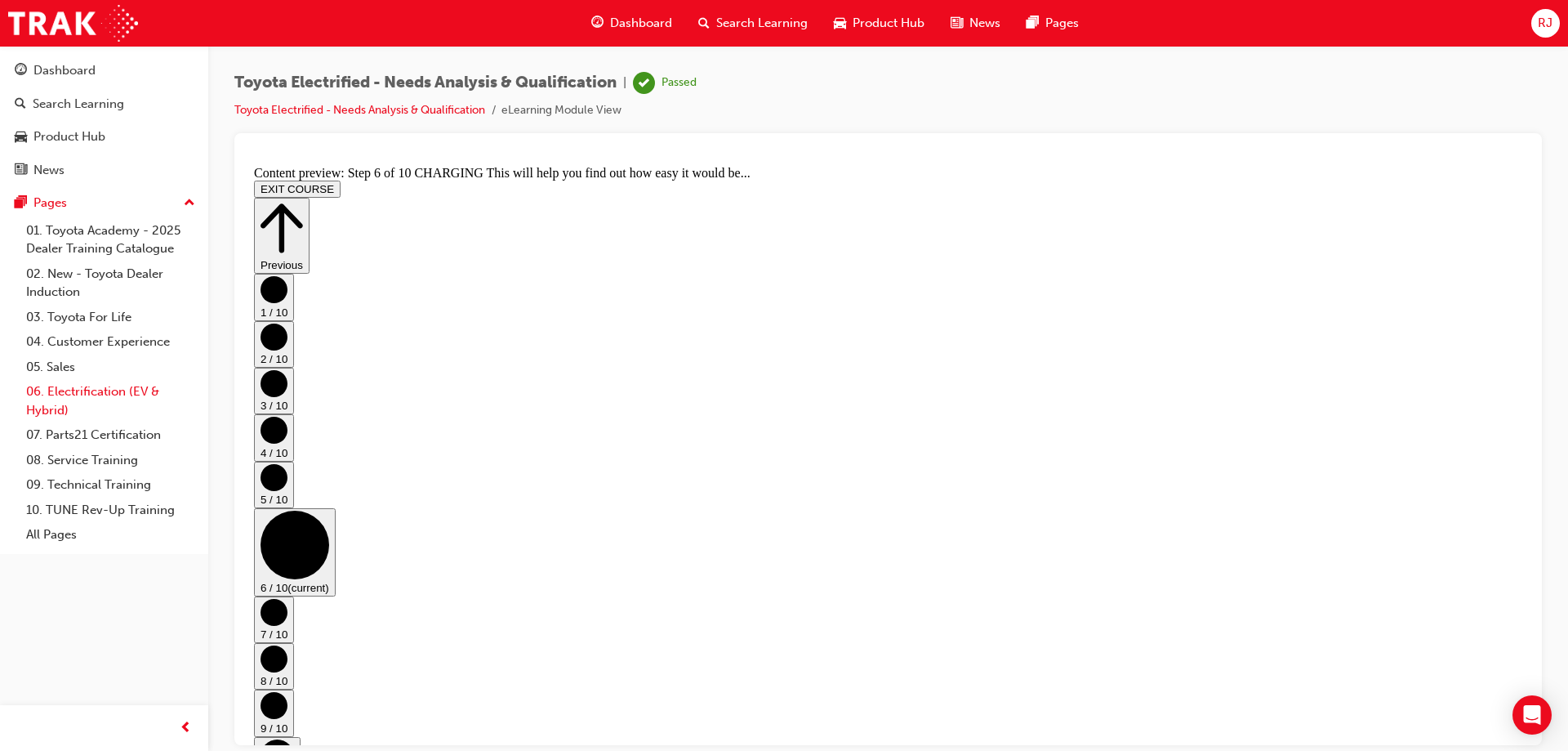
click at [100, 394] on link "06. Electrification (EV & Hybrid)" at bounding box center [110, 401] width 182 height 43
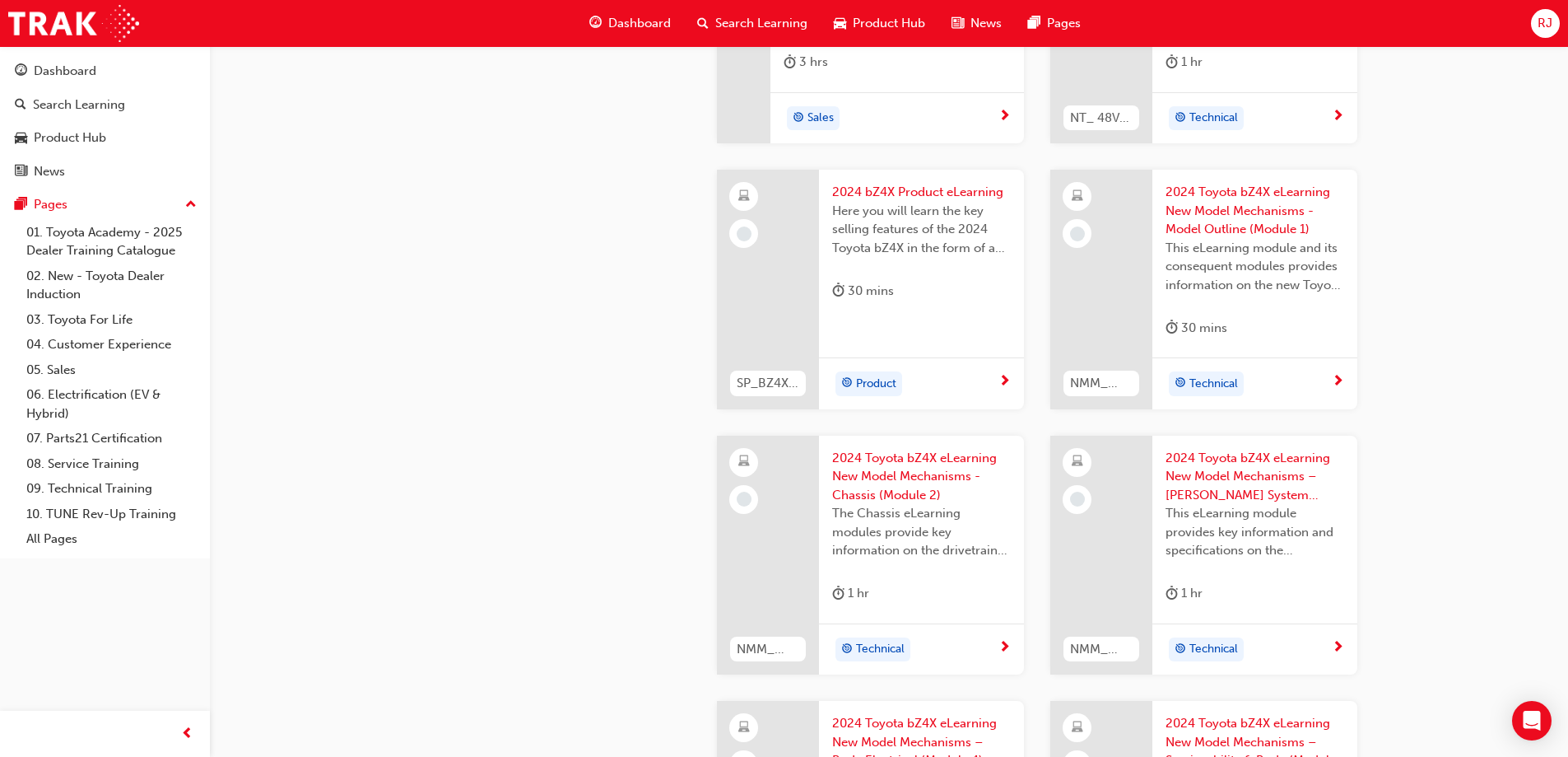
scroll to position [906, 0]
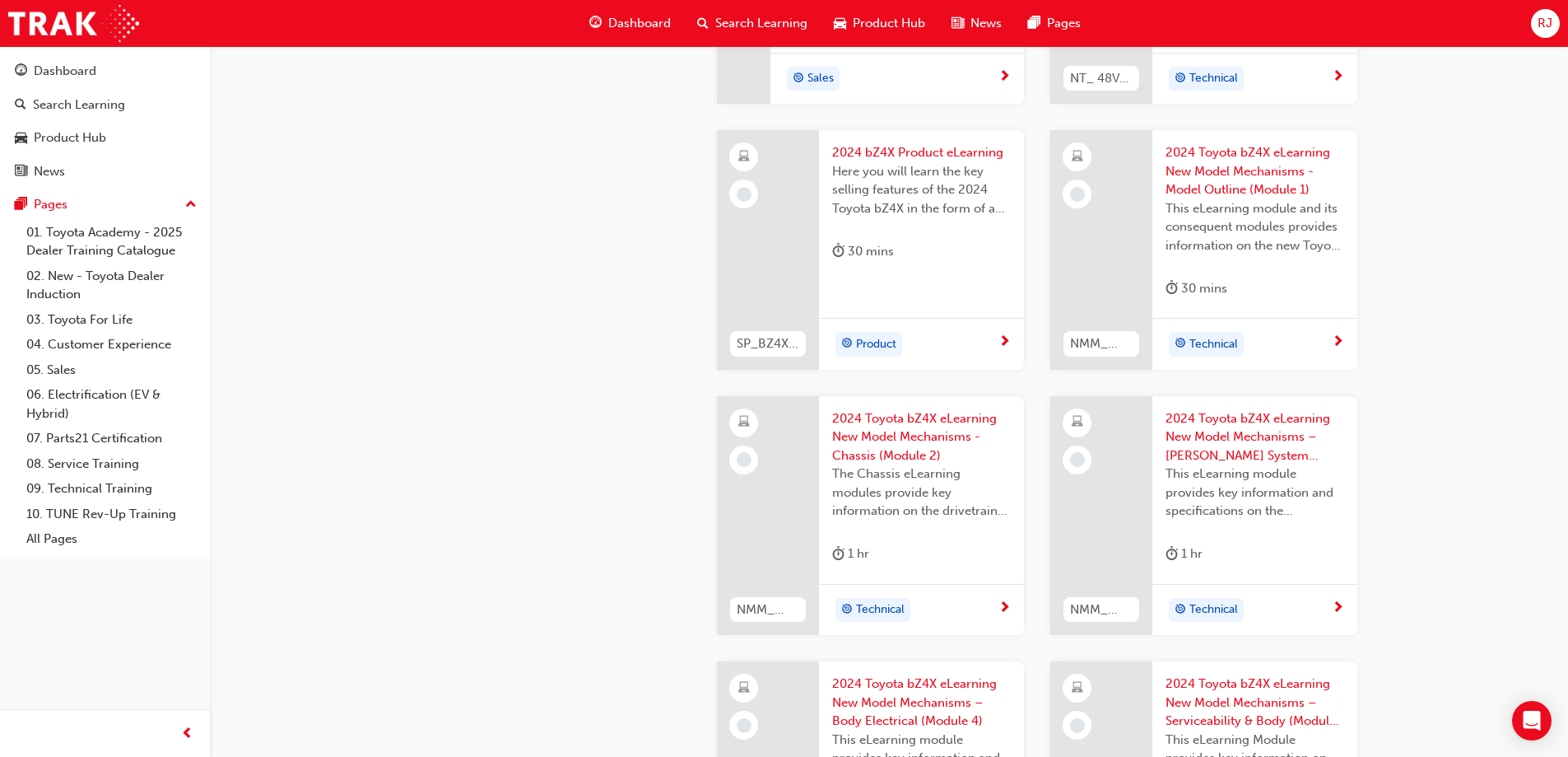
click at [871, 337] on span "Product" at bounding box center [876, 344] width 40 height 19
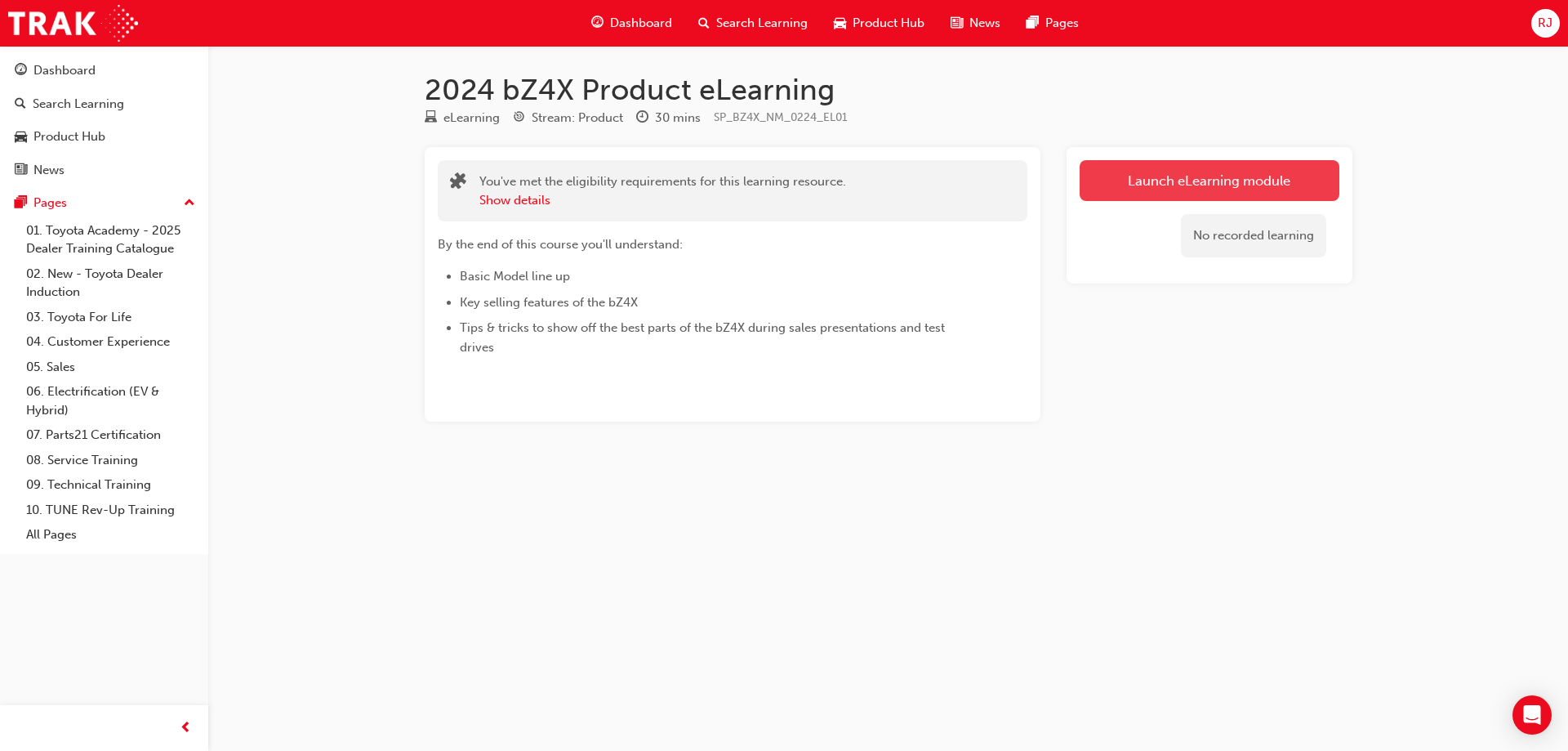
click at [1166, 171] on link "Launch eLearning module" at bounding box center [1209, 181] width 260 height 41
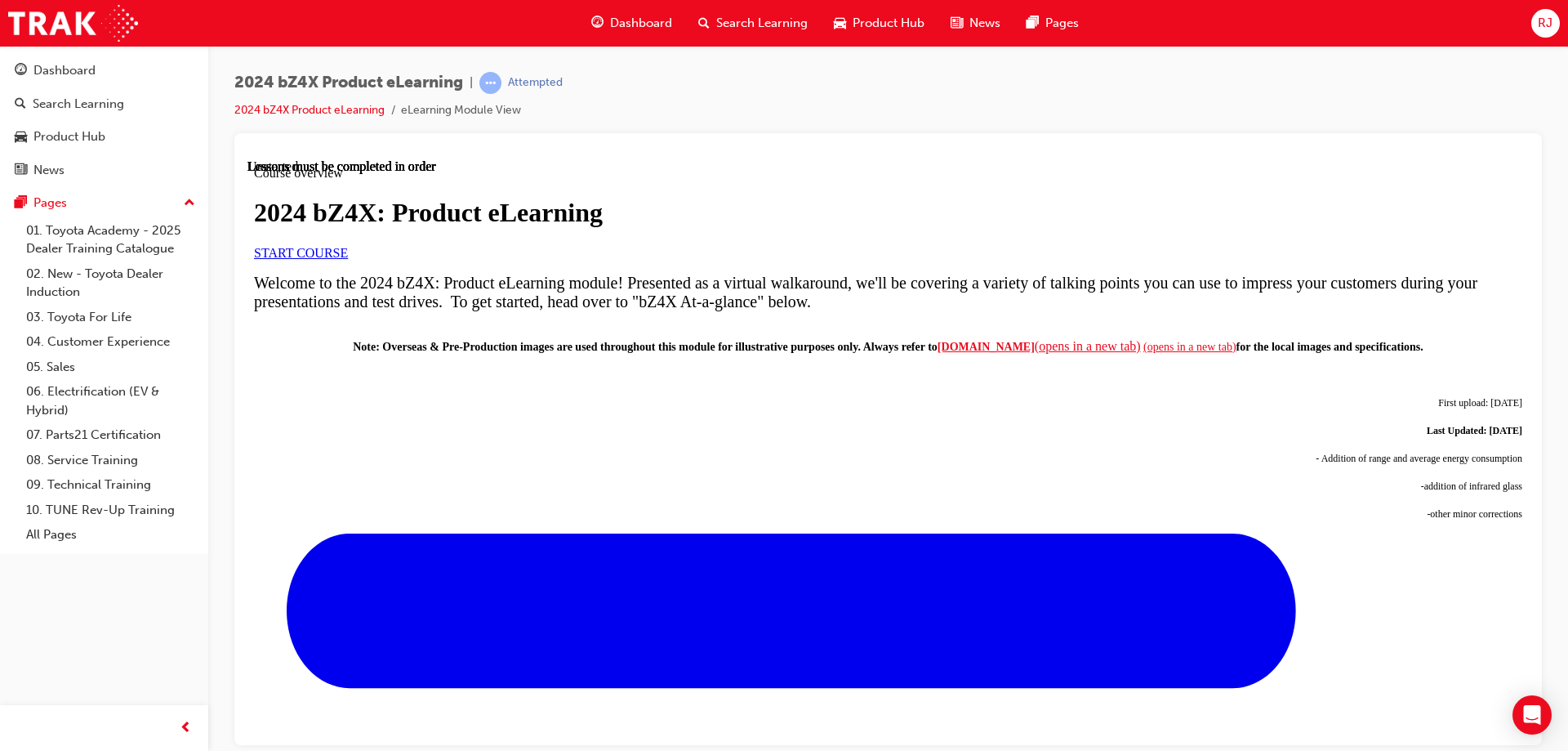
click at [348, 259] on span "START COURSE" at bounding box center [301, 252] width 94 height 14
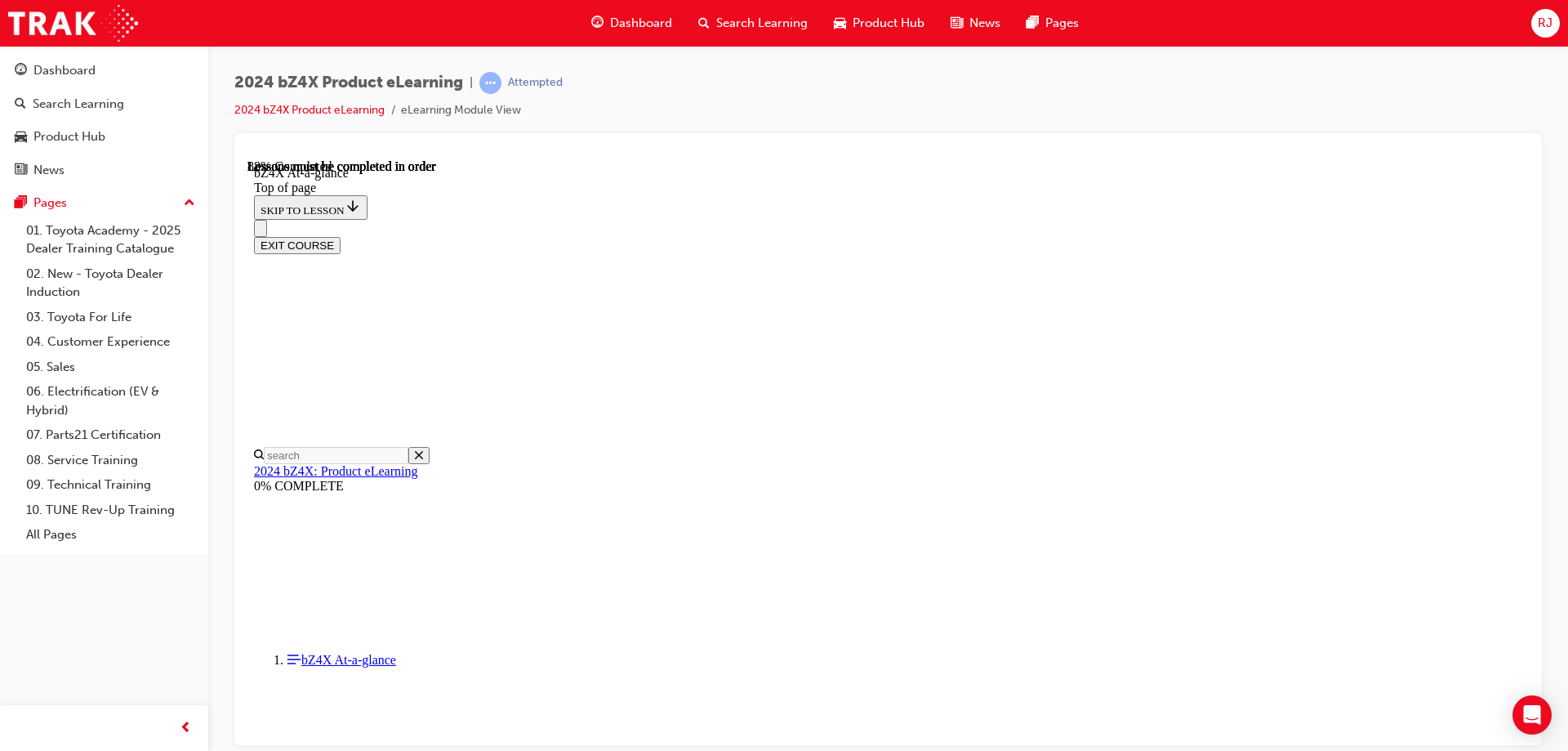
scroll to position [2411, 0]
drag, startPoint x: 1033, startPoint y: 611, endPoint x: 1053, endPoint y: 607, distance: 20.4
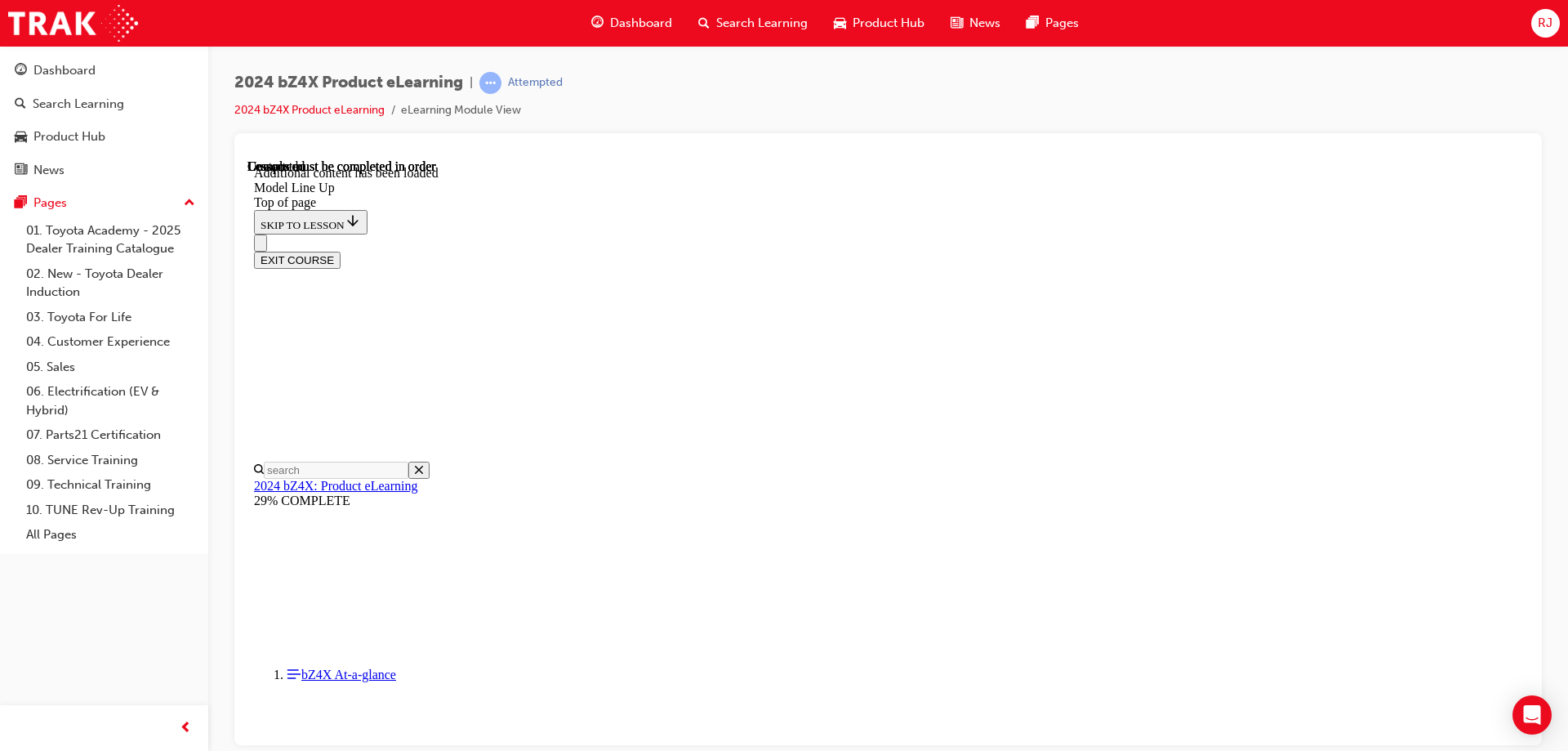
scroll to position [3065, 0]
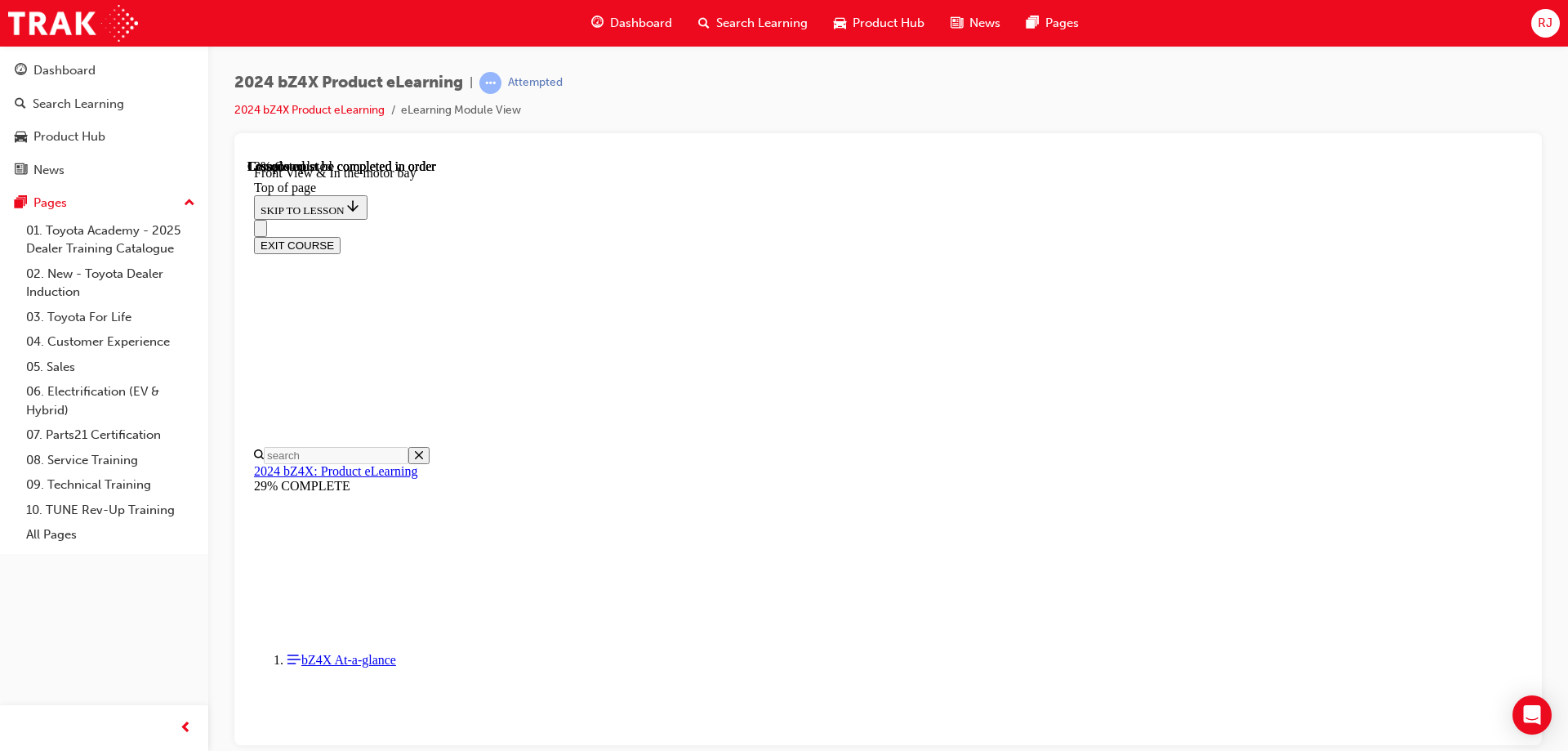
scroll to position [541, 0]
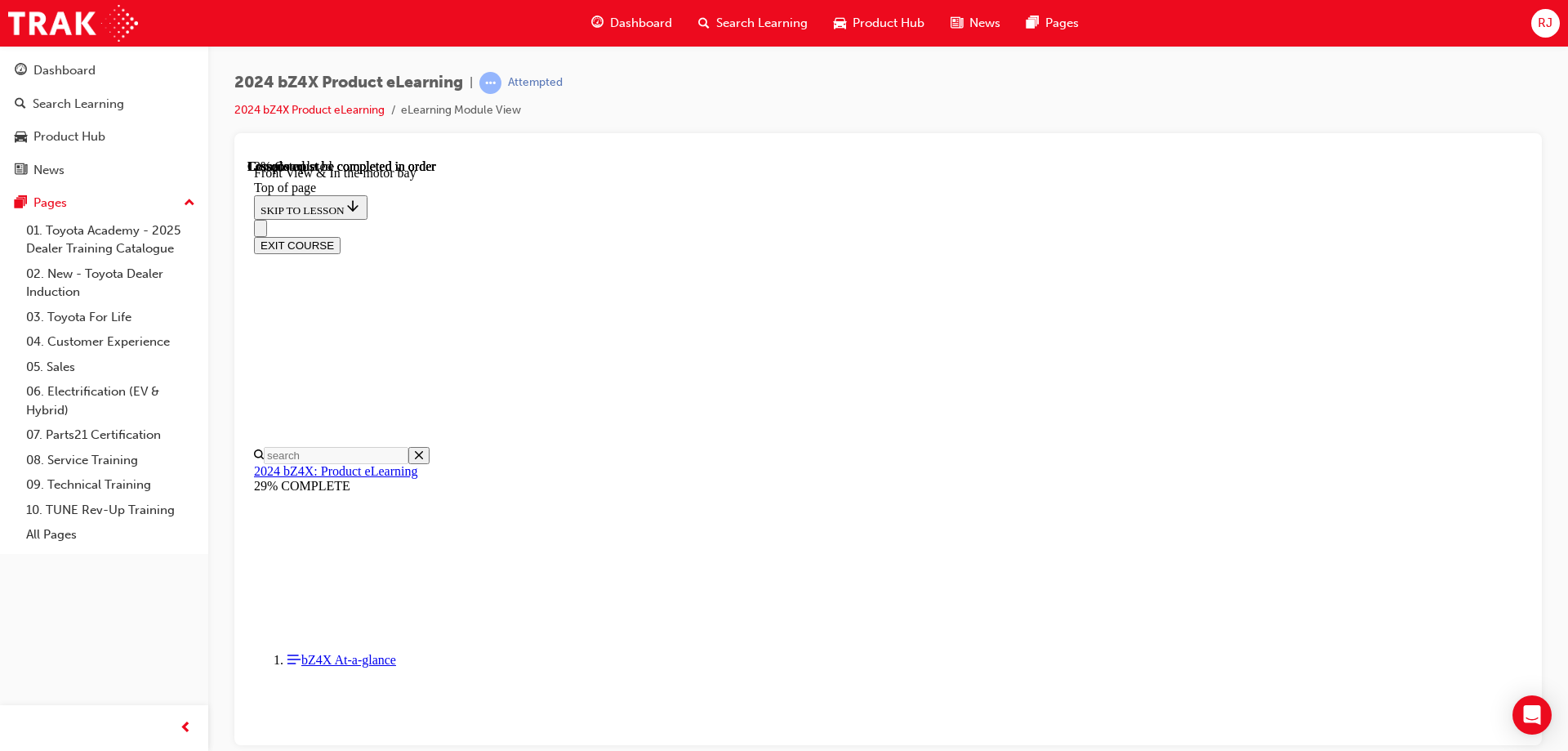
drag, startPoint x: 1276, startPoint y: 455, endPoint x: 1141, endPoint y: 420, distance: 139.5
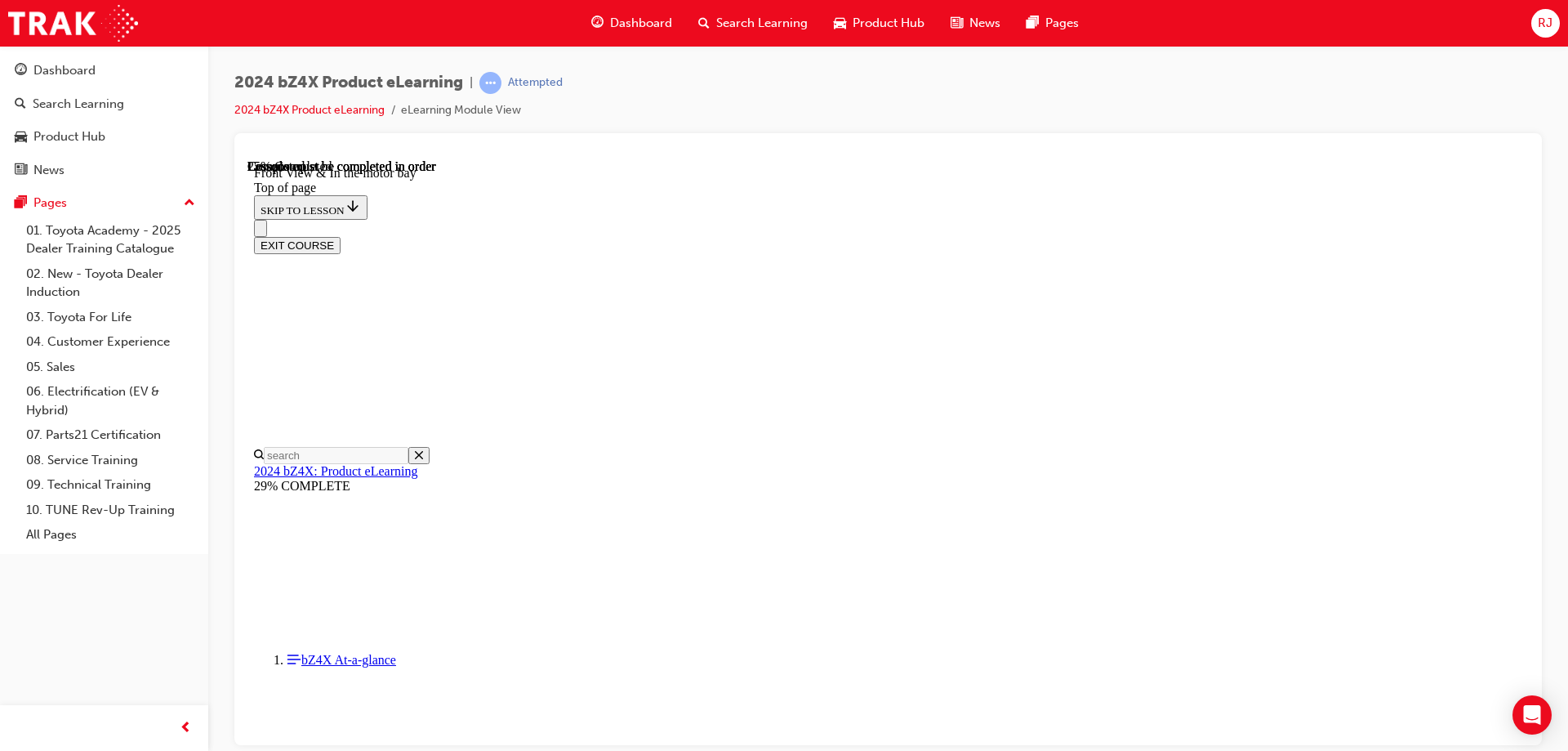
drag, startPoint x: 1363, startPoint y: 461, endPoint x: 1197, endPoint y: 462, distance: 166.0
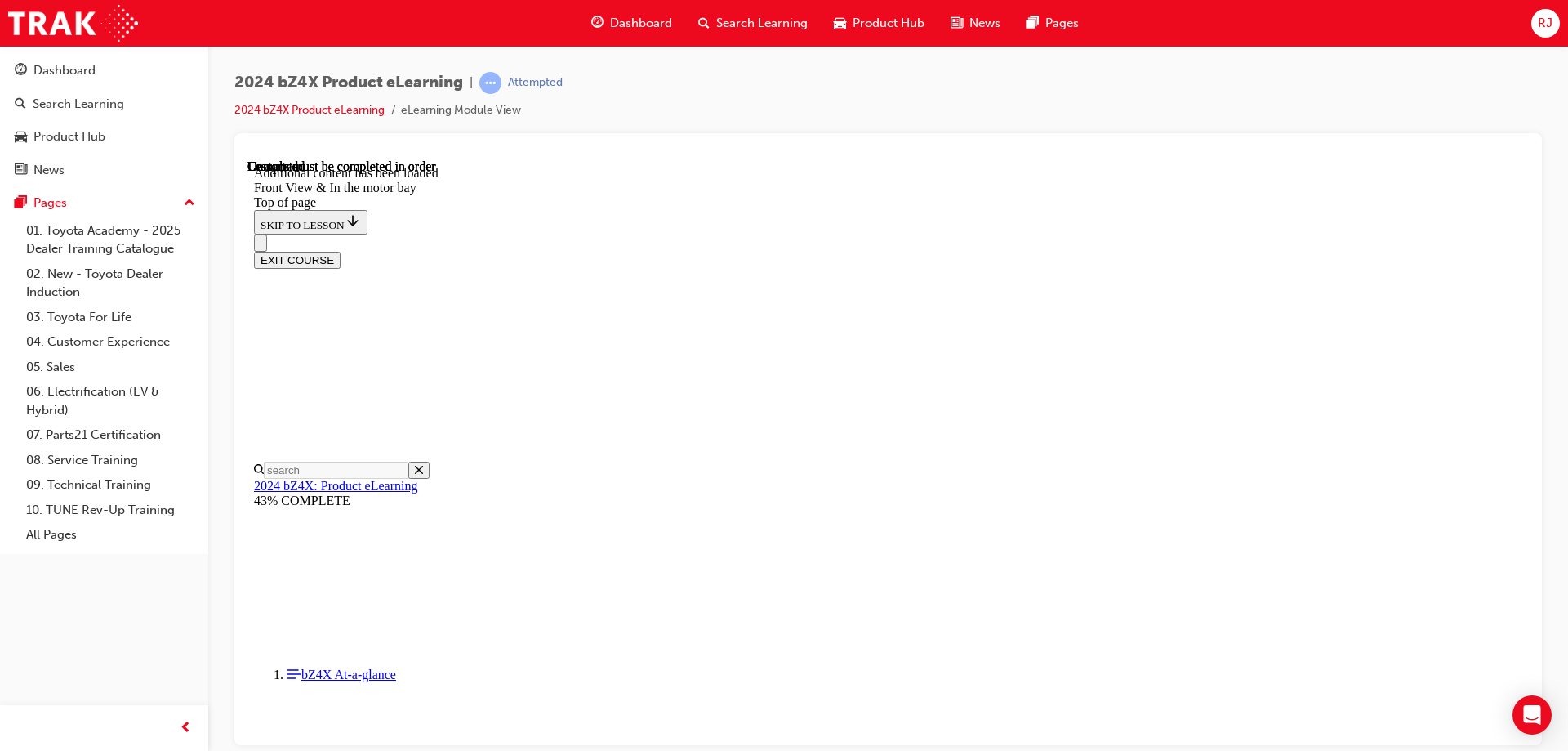
scroll to position [1143, 0]
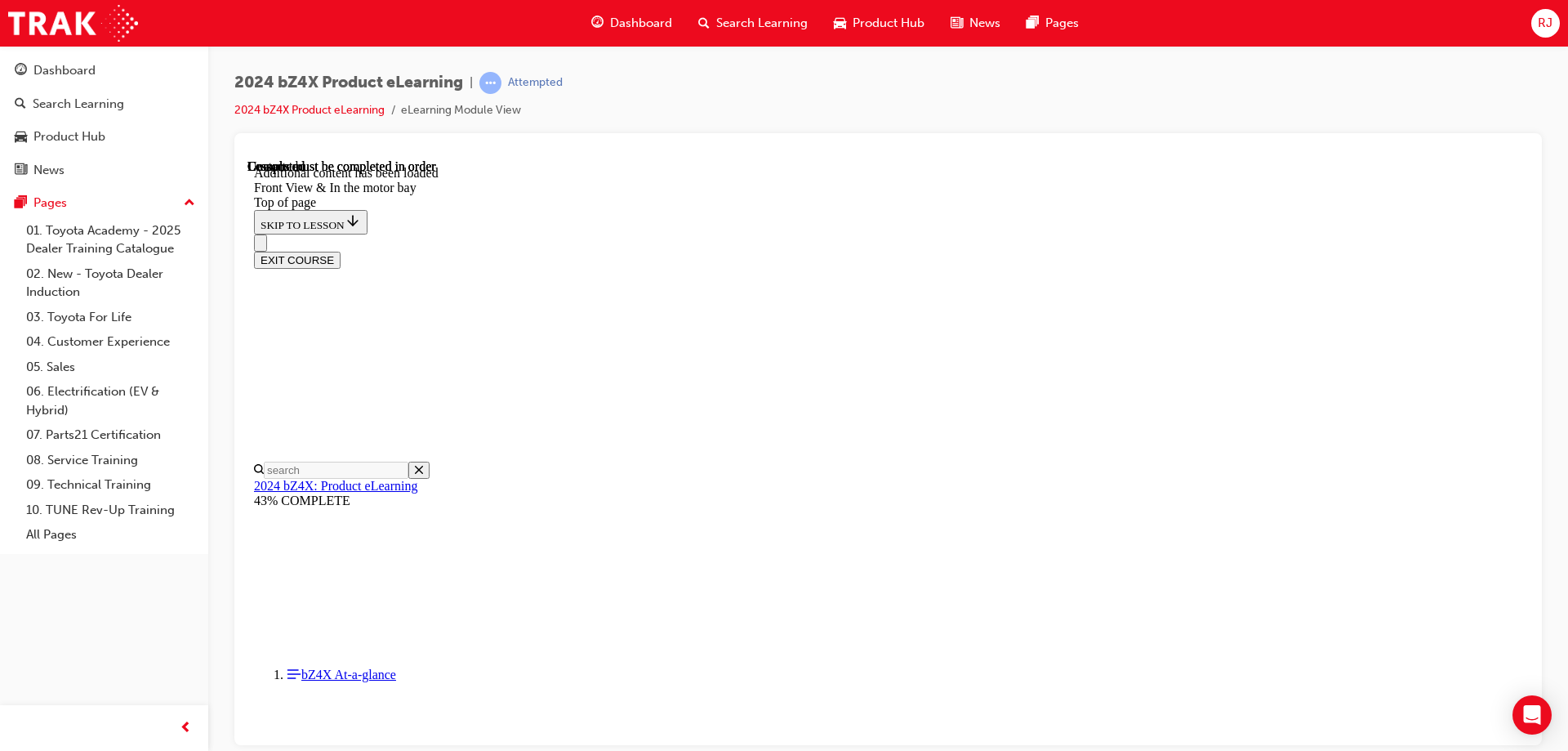
scroll to position [1190, 0]
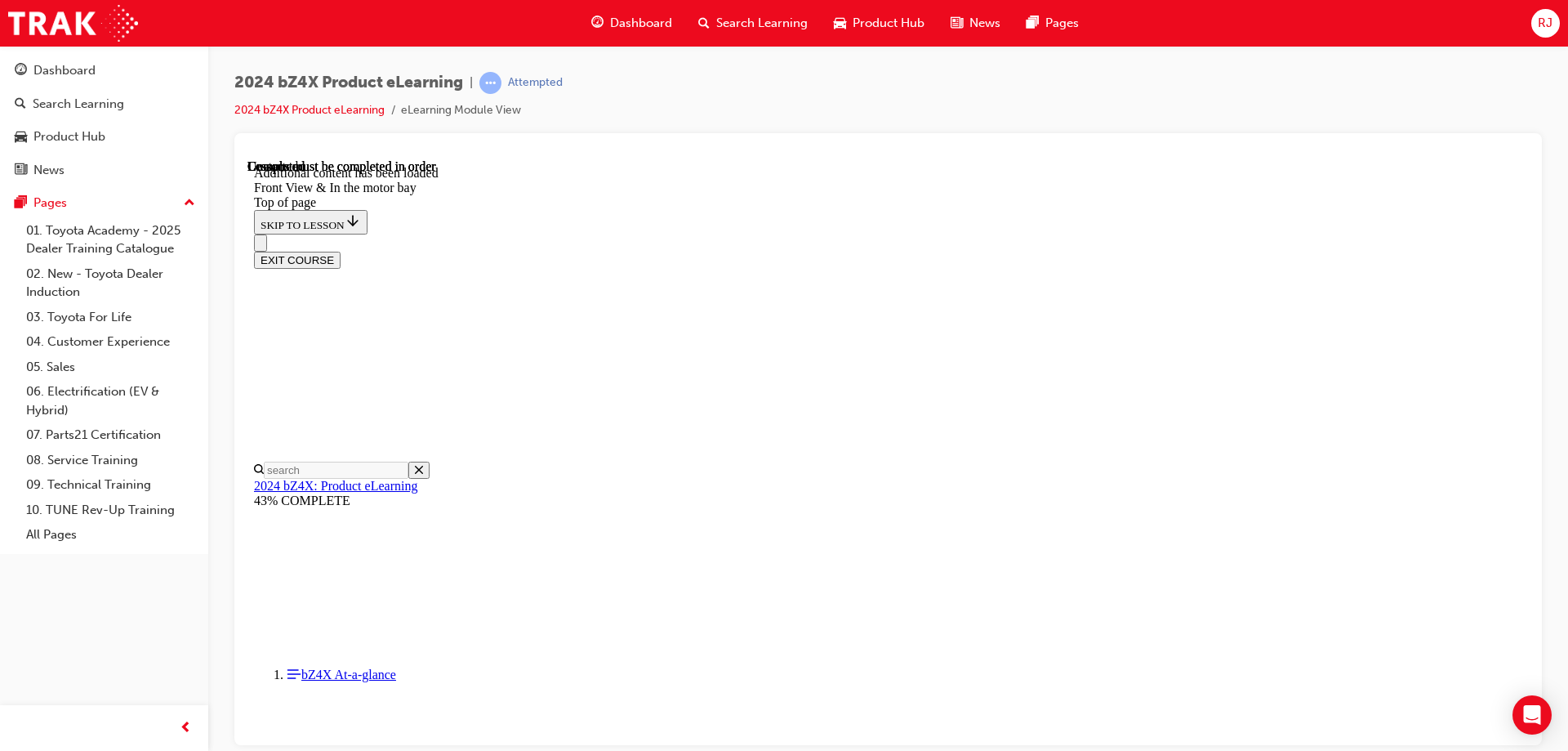
scroll to position [1353, 0]
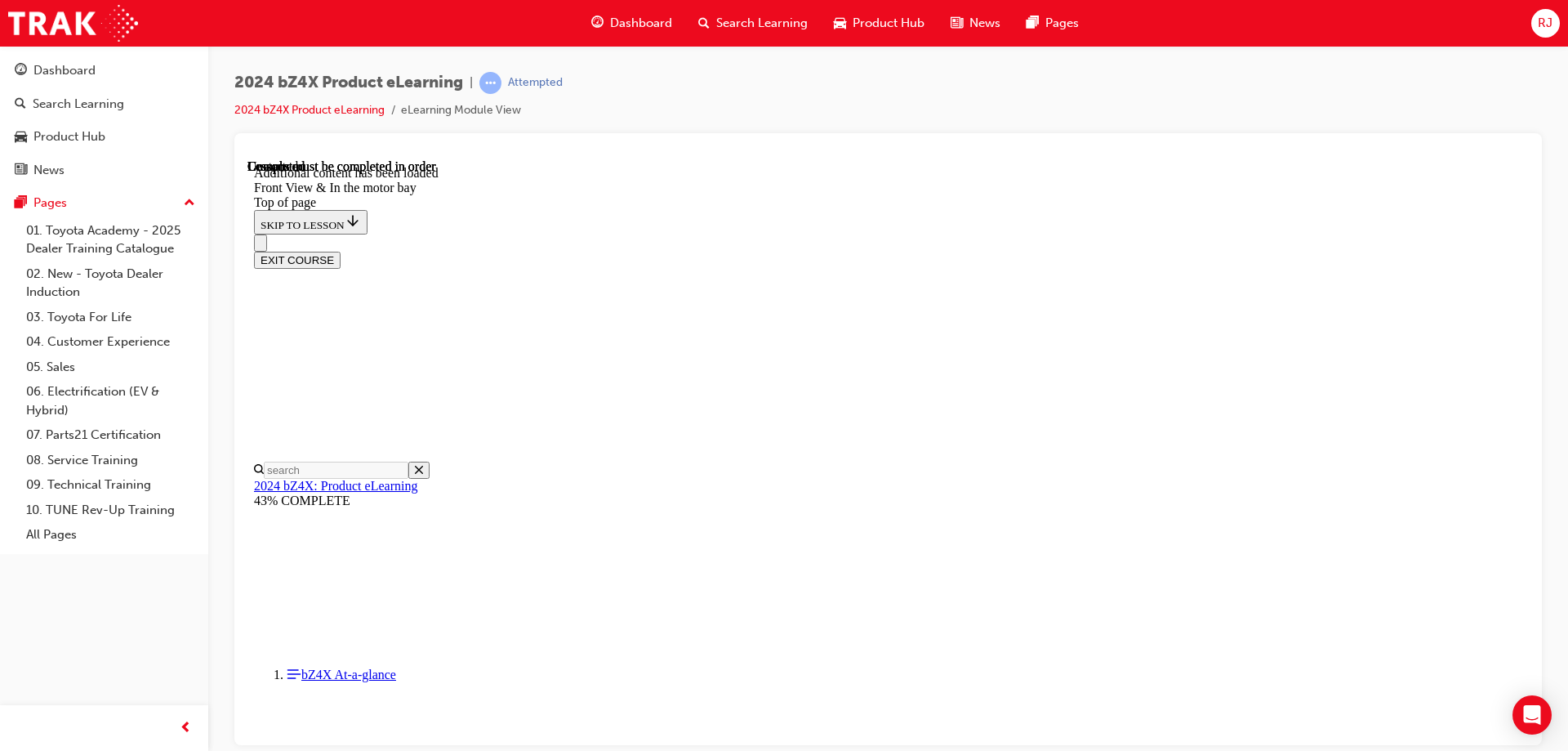
drag, startPoint x: 1063, startPoint y: 375, endPoint x: 997, endPoint y: 445, distance: 96.2
drag, startPoint x: 1047, startPoint y: 441, endPoint x: 999, endPoint y: 376, distance: 80.8
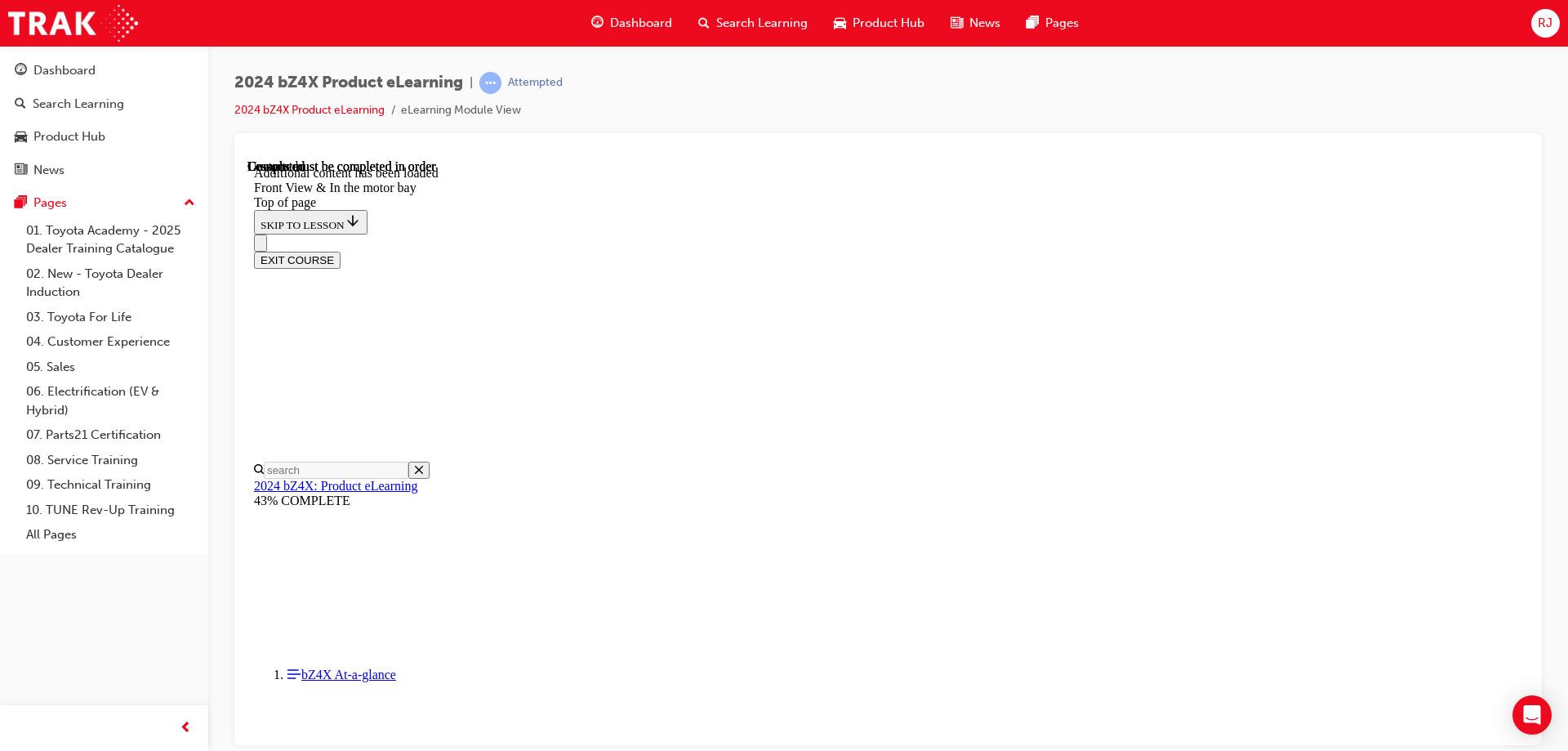
drag, startPoint x: 1053, startPoint y: 381, endPoint x: 1059, endPoint y: 424, distance: 43.4
drag, startPoint x: 957, startPoint y: 442, endPoint x: 1006, endPoint y: 387, distance: 73.7
drag, startPoint x: 920, startPoint y: 444, endPoint x: 958, endPoint y: 444, distance: 38.0
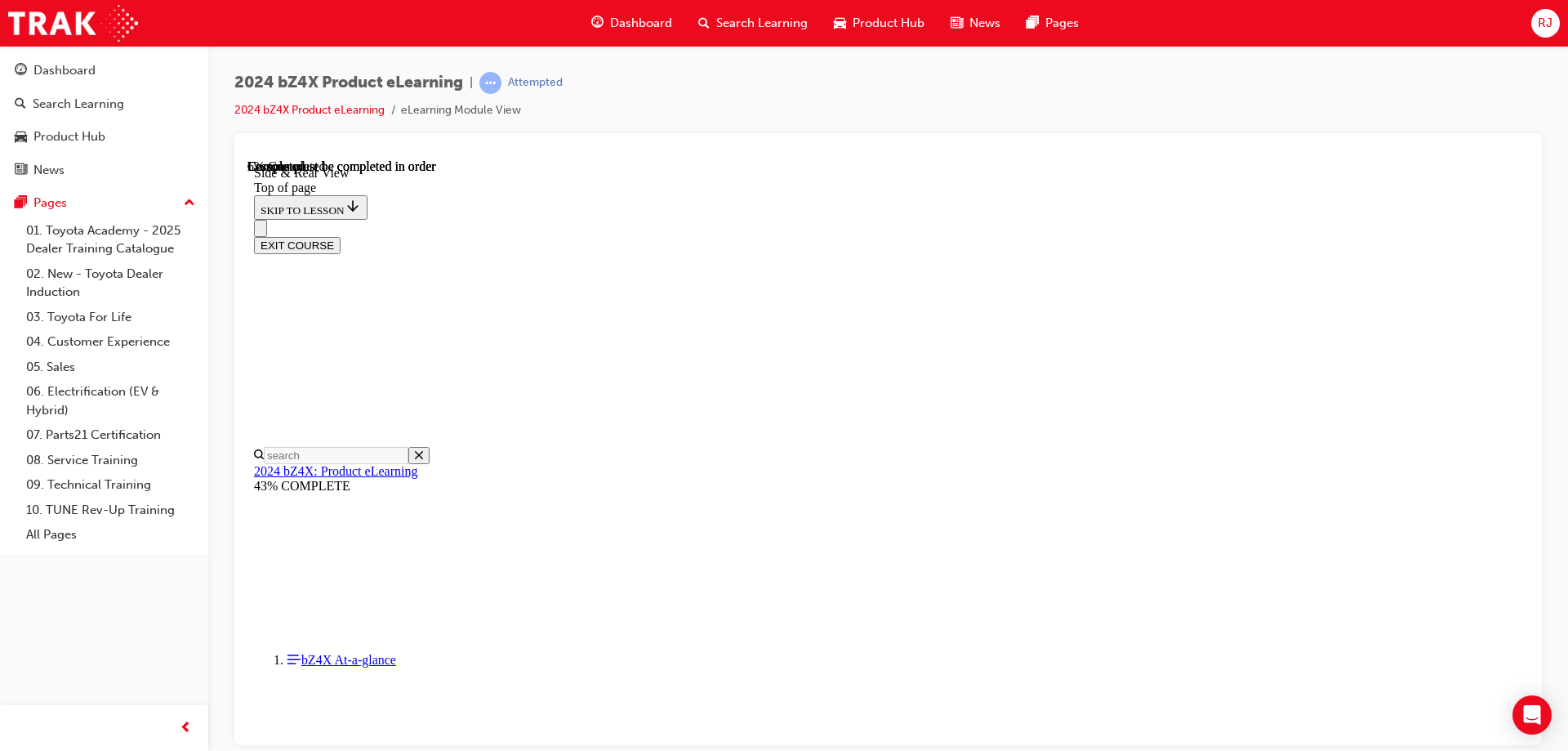
scroll to position [459, 0]
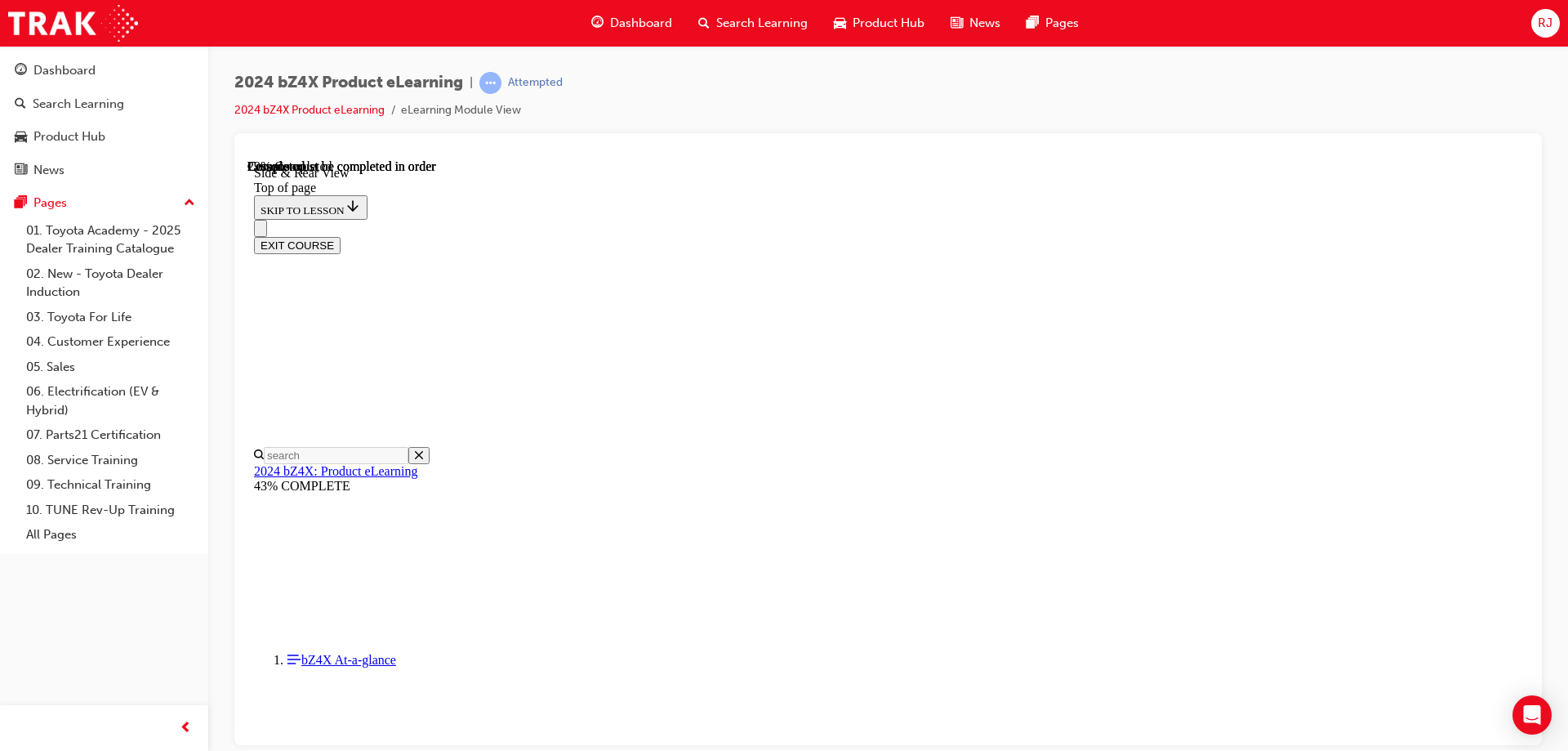
scroll to position [1603, 0]
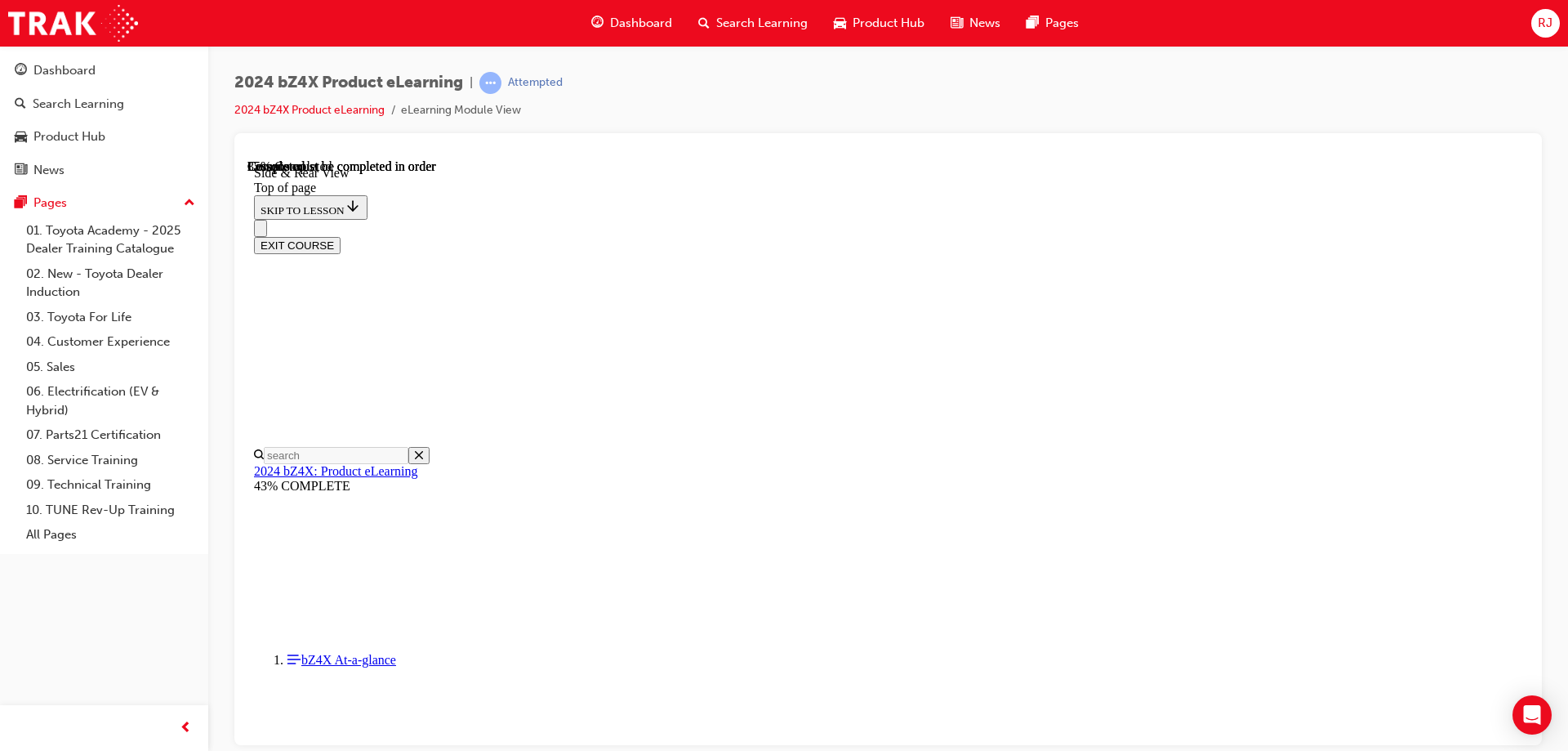
scroll to position [2181, 0]
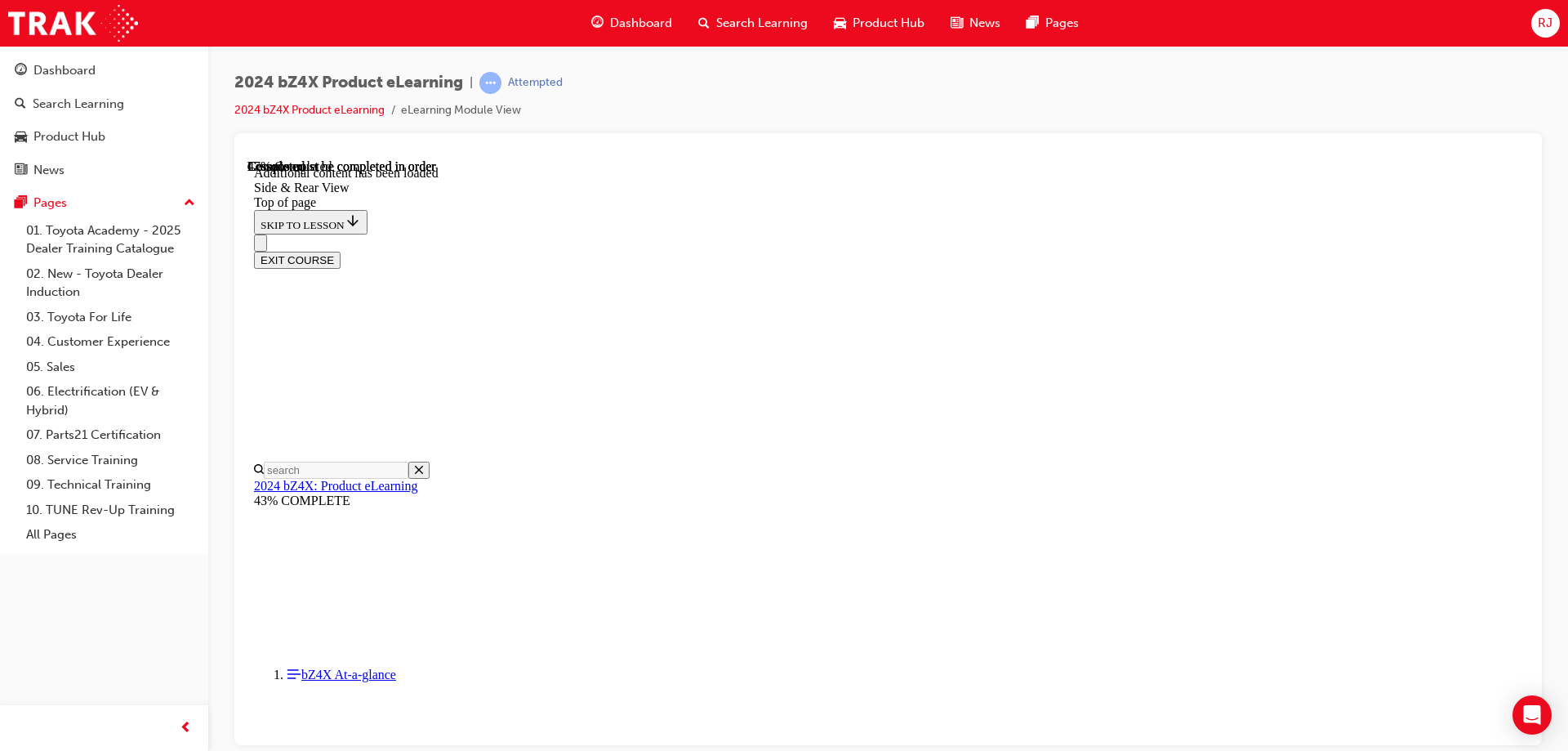
scroll to position [2727, 0]
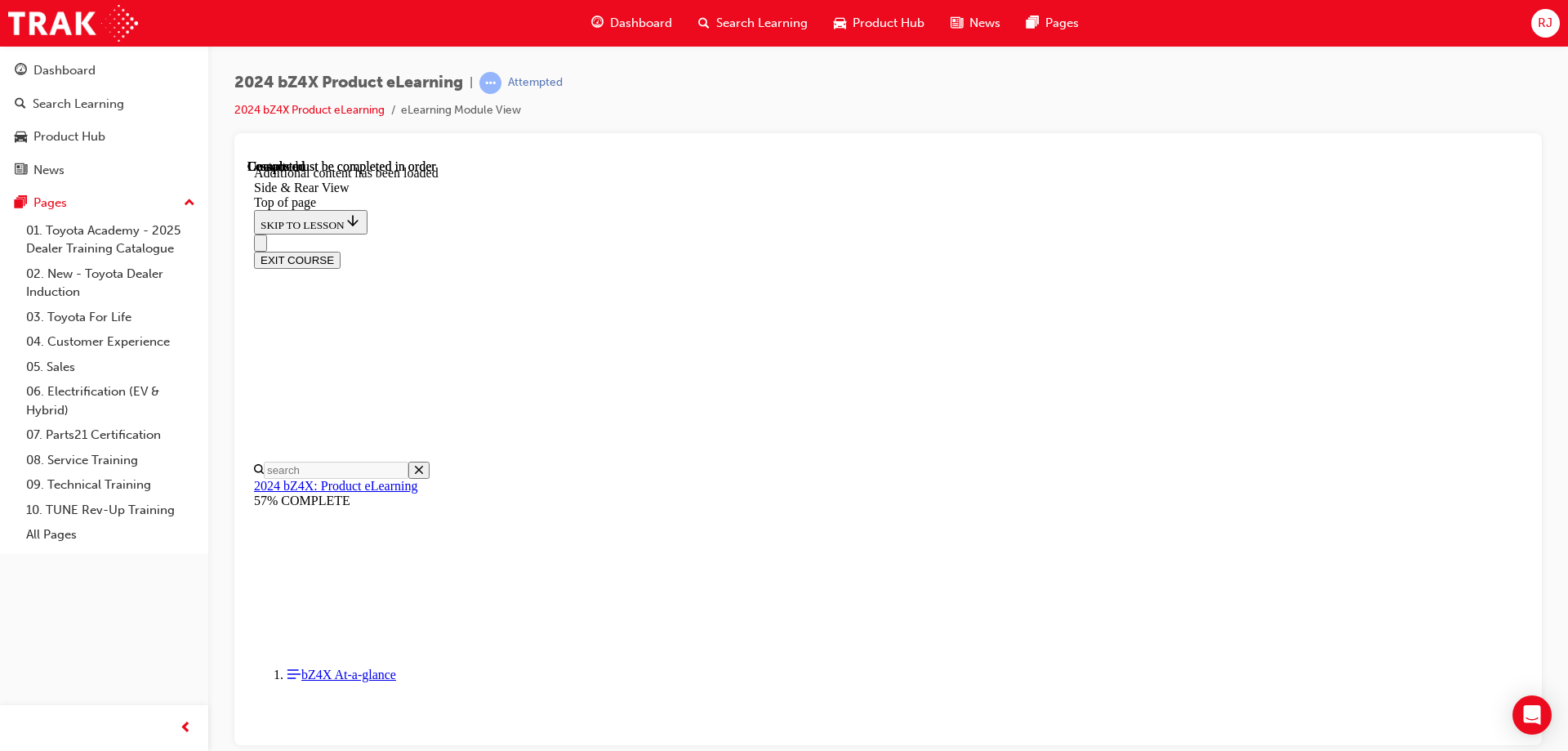
scroll to position [5381, 0]
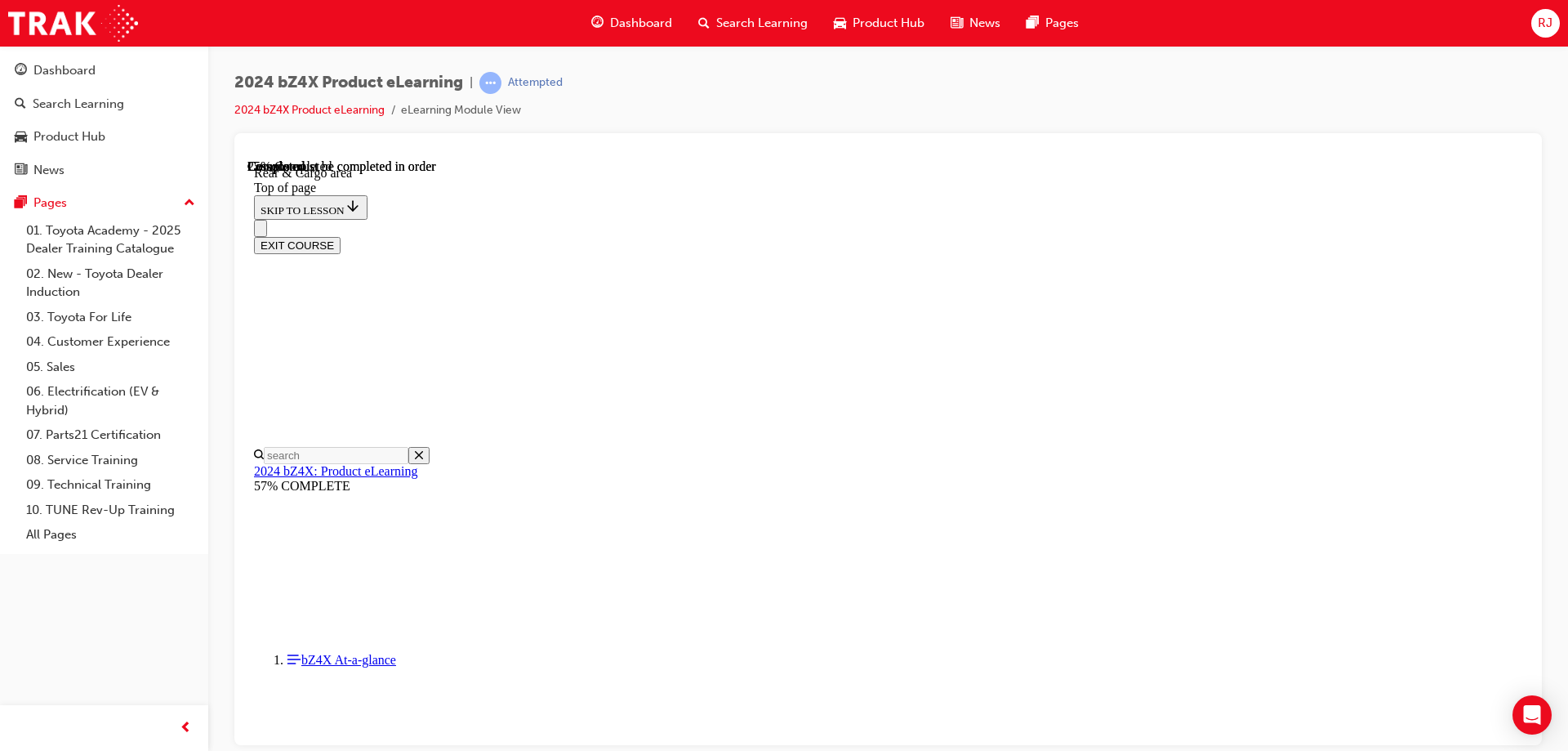
scroll to position [459, 0]
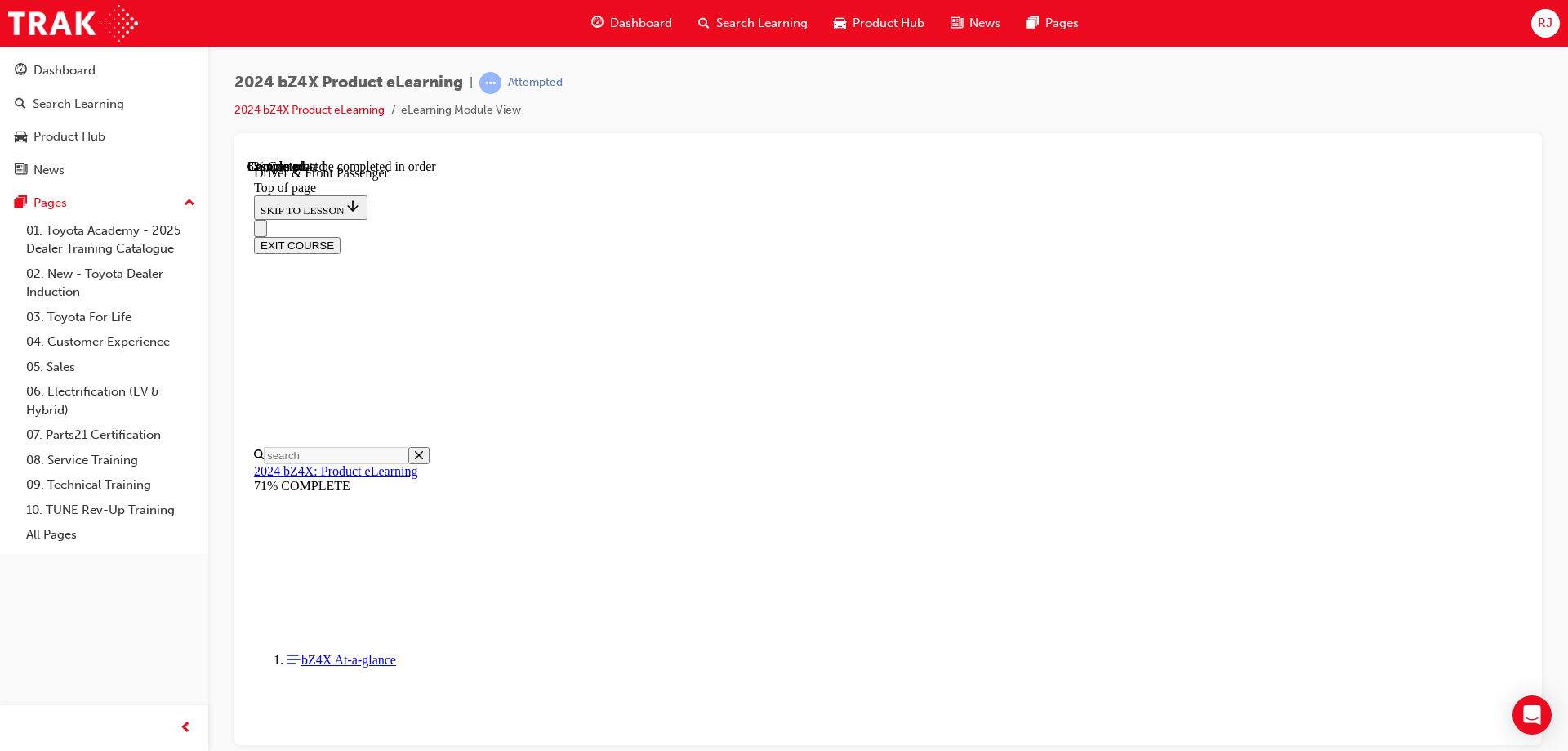
drag, startPoint x: 1033, startPoint y: 287, endPoint x: 1192, endPoint y: 291, distance: 159.1
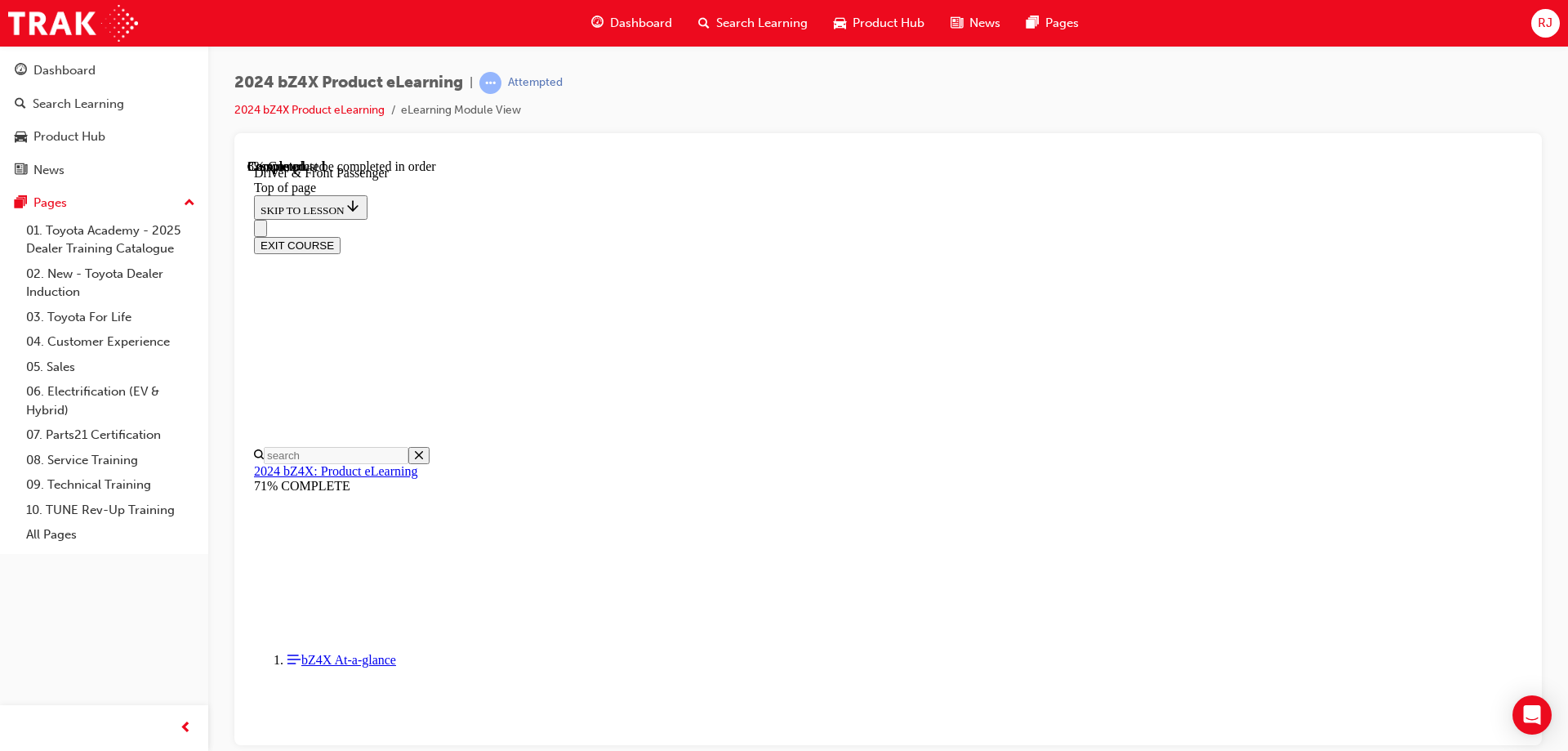
drag, startPoint x: 1298, startPoint y: 329, endPoint x: 1121, endPoint y: 309, distance: 178.1
drag, startPoint x: 1197, startPoint y: 311, endPoint x: 1086, endPoint y: 320, distance: 111.4
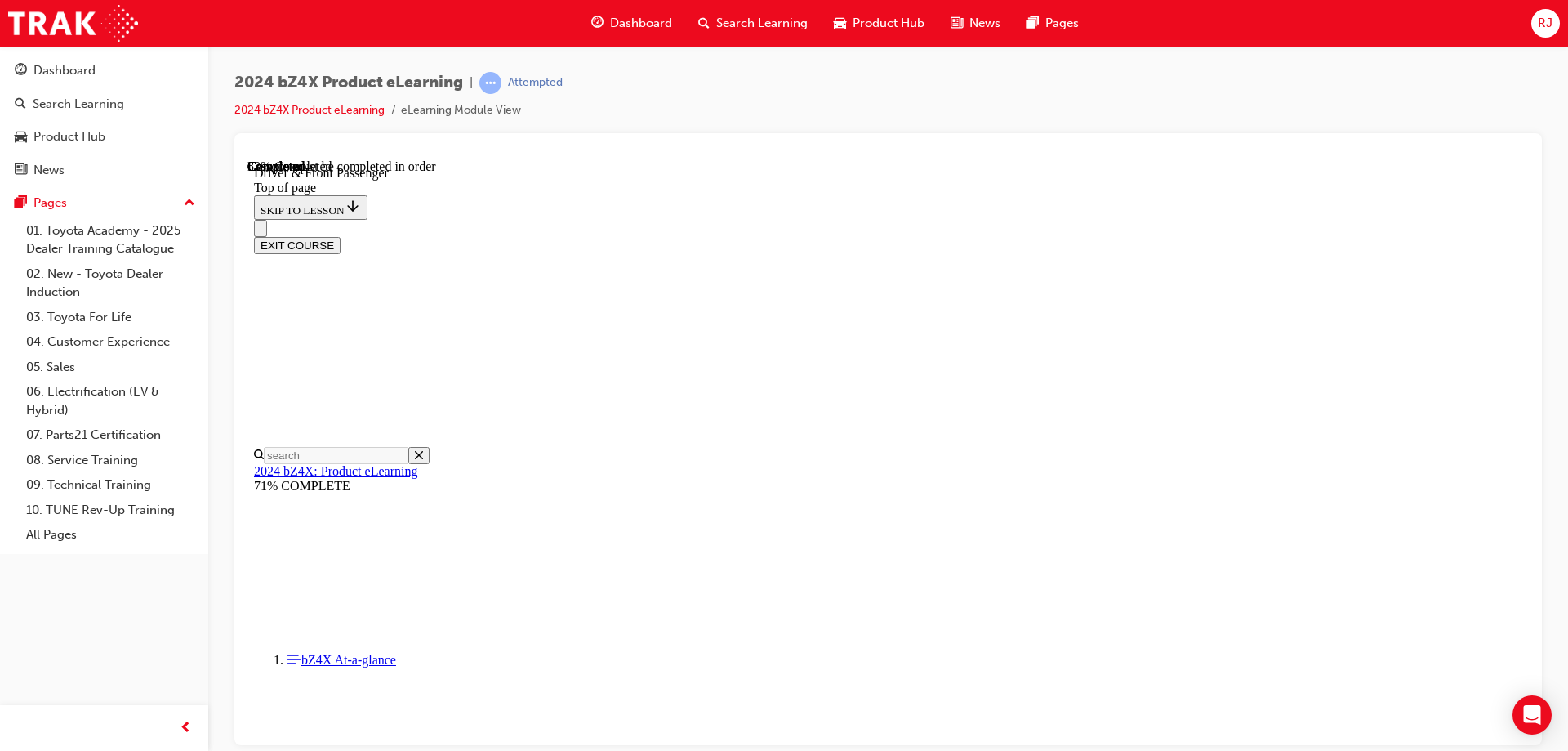
scroll to position [3684, 0]
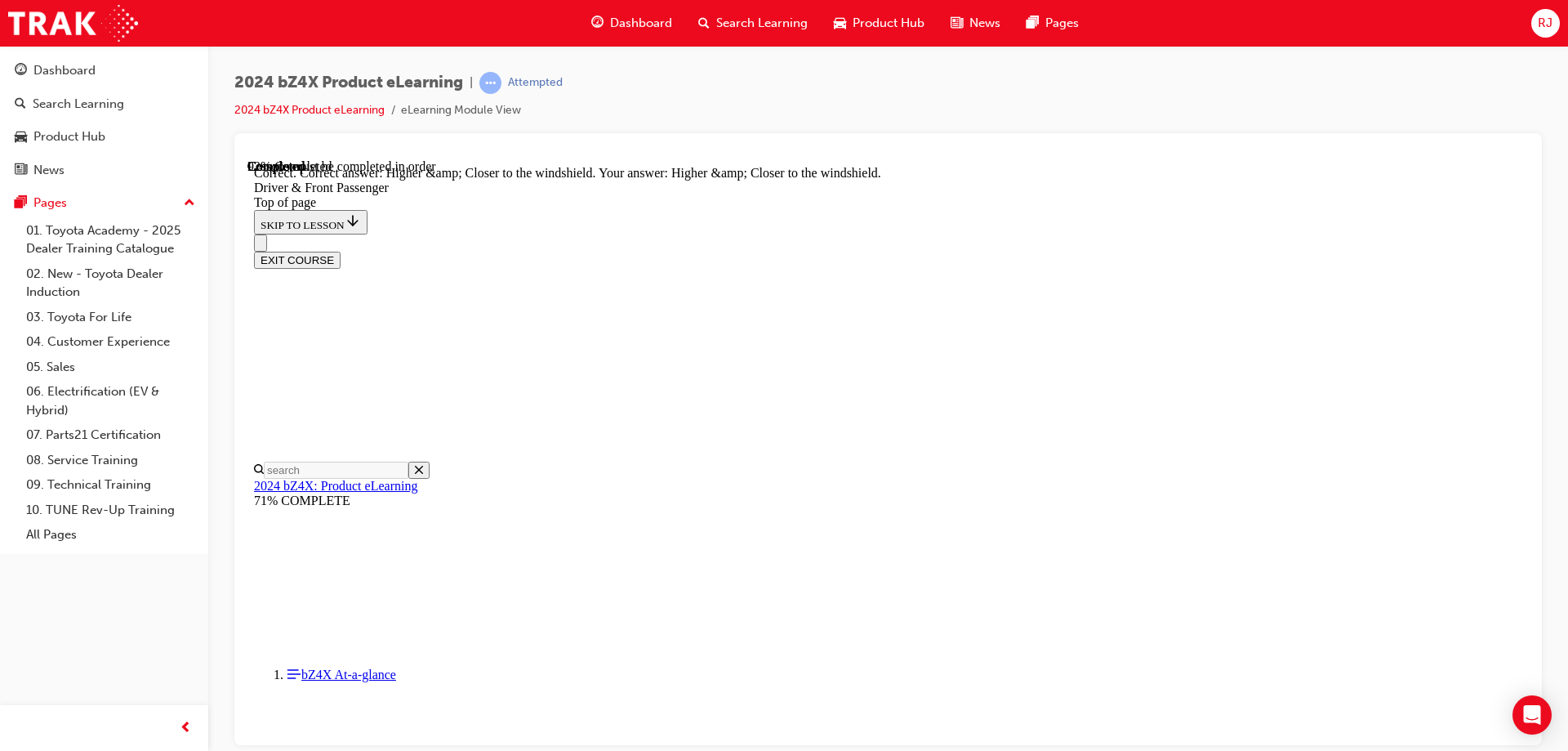
scroll to position [4094, 0]
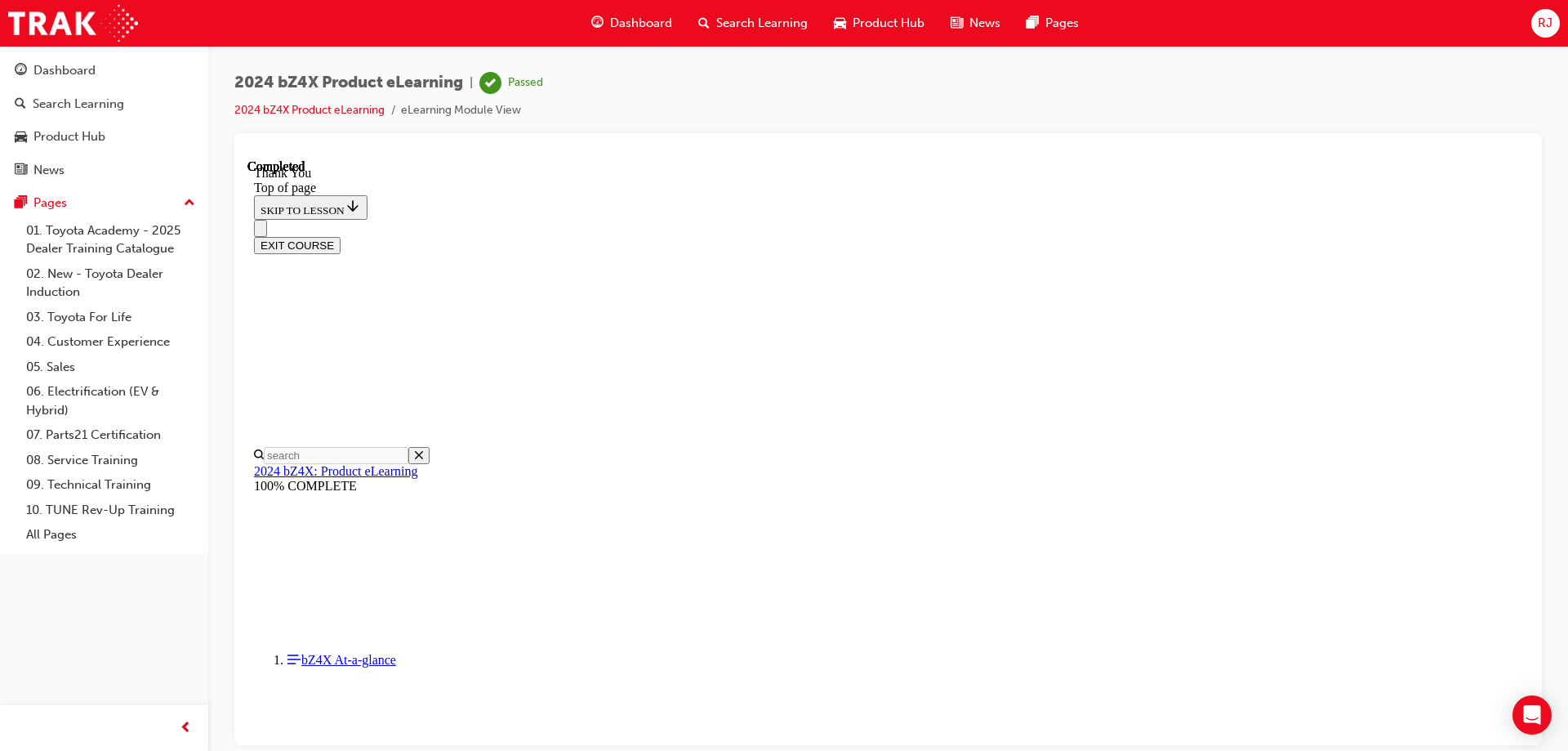
scroll to position [186, 0]
click at [340, 236] on button "EXIT COURSE" at bounding box center [297, 244] width 87 height 18
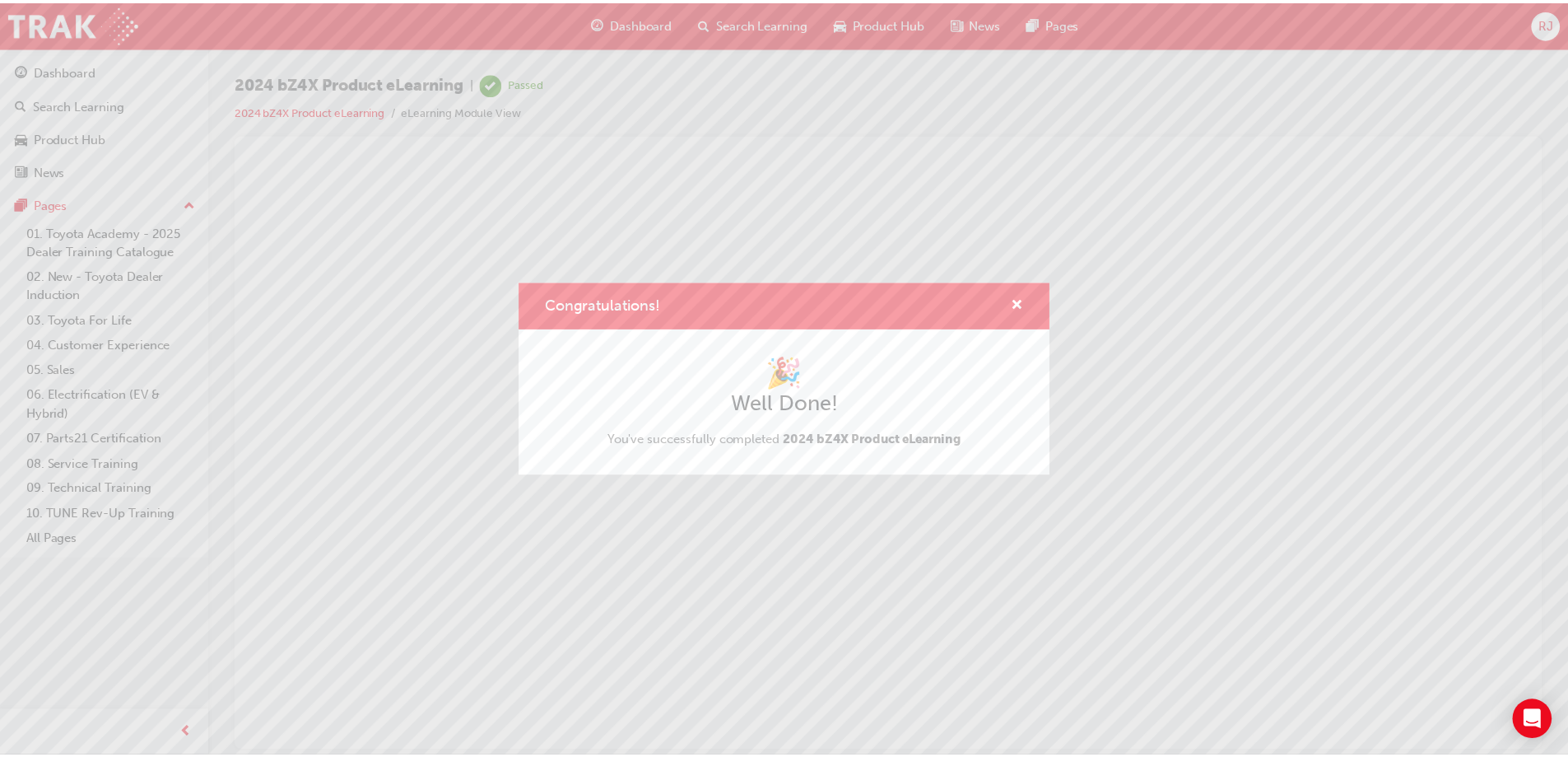
scroll to position [0, 0]
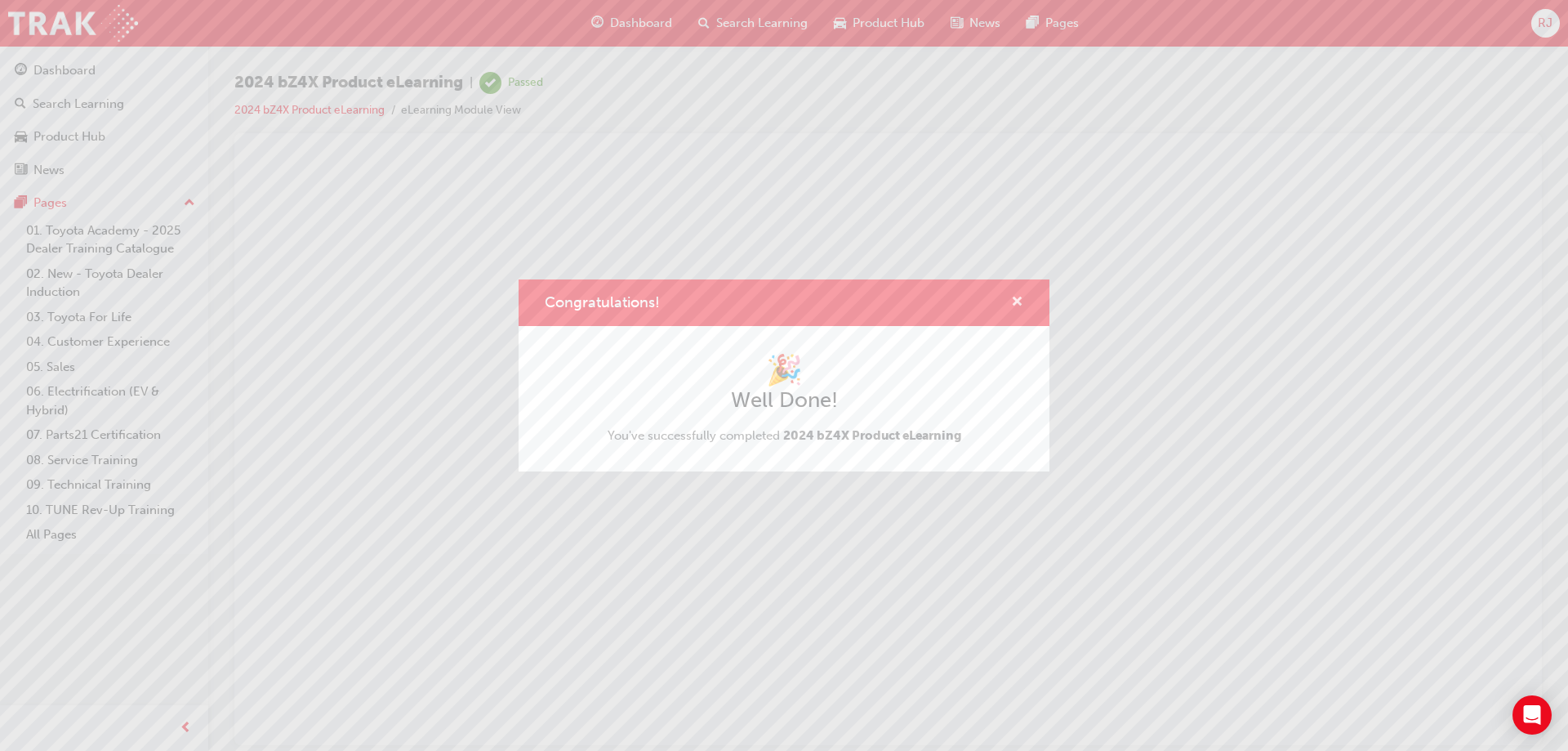
click at [1014, 300] on span "cross-icon" at bounding box center [1017, 302] width 13 height 15
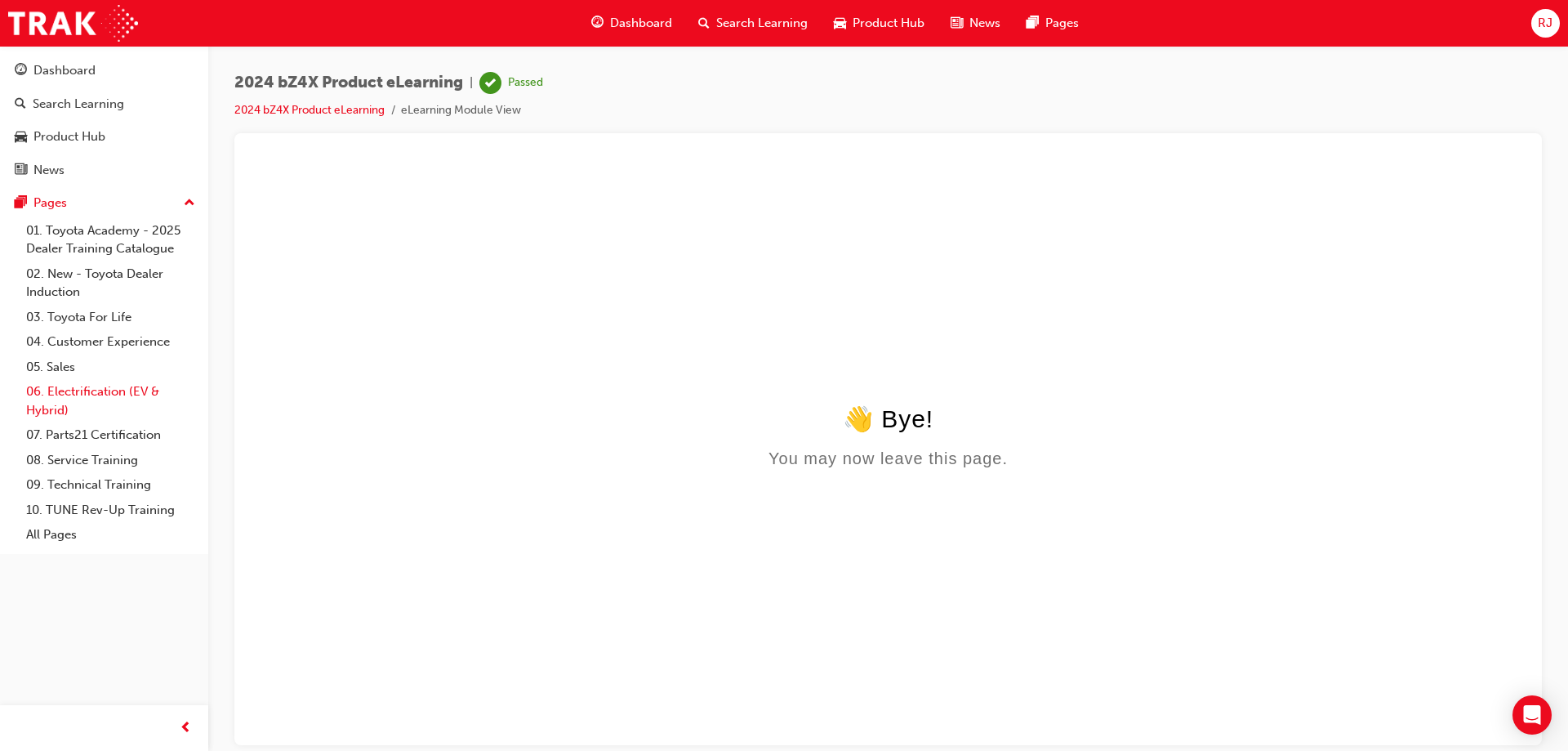
click at [101, 387] on link "06. Electrification (EV & Hybrid)" at bounding box center [110, 401] width 182 height 43
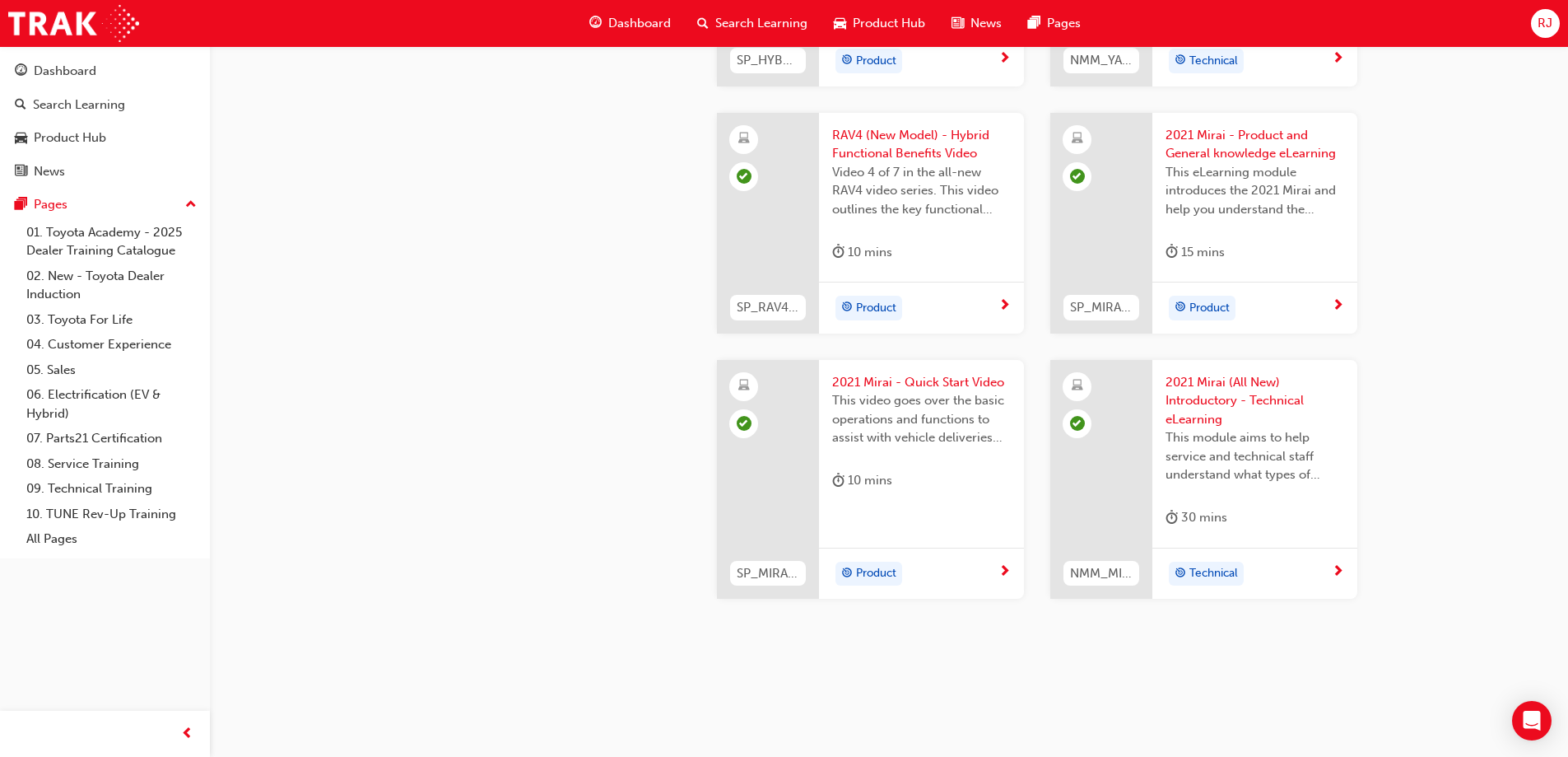
scroll to position [2760, 0]
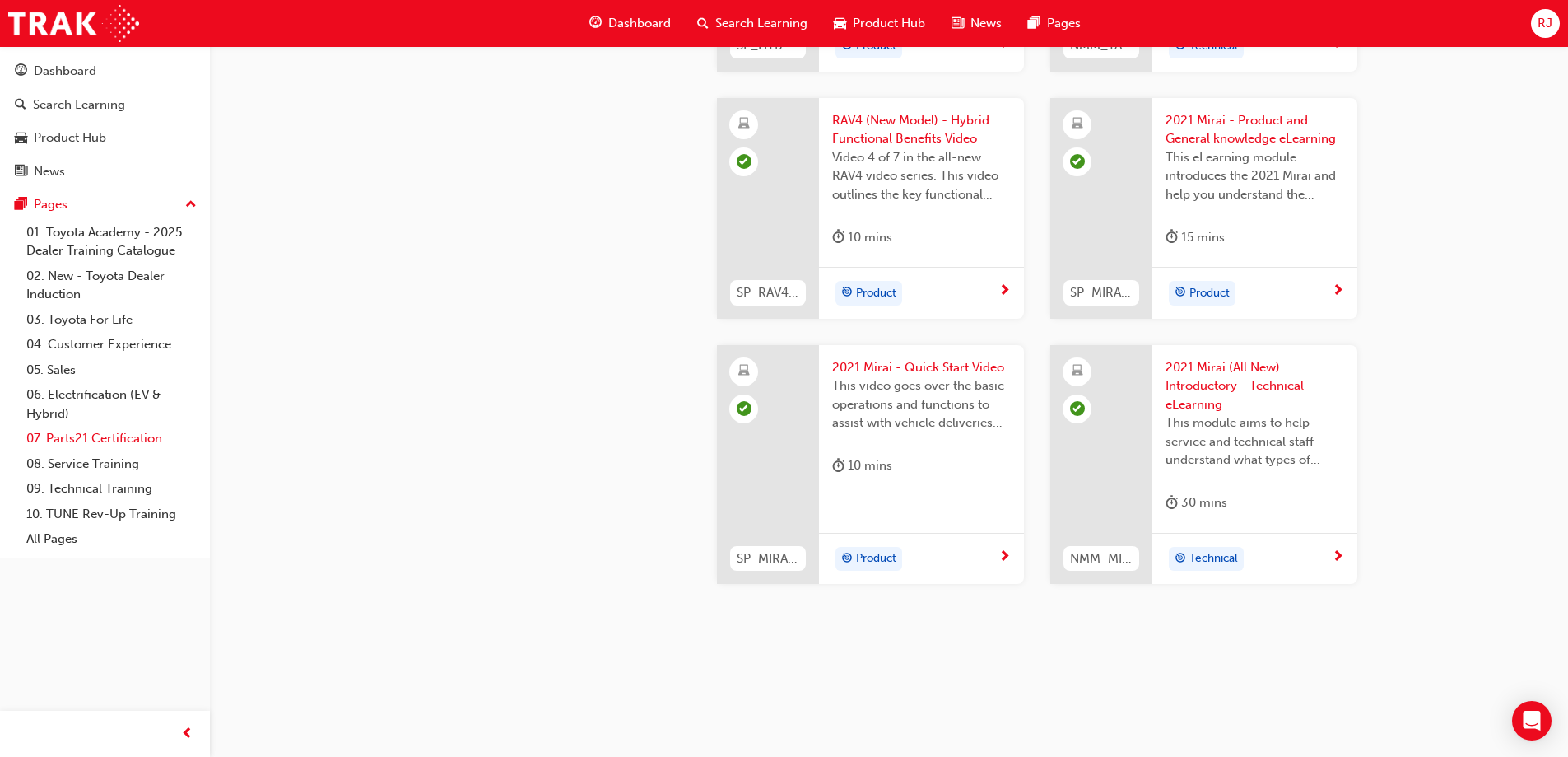
click at [105, 441] on link "07. Parts21 Certification" at bounding box center [111, 439] width 183 height 26
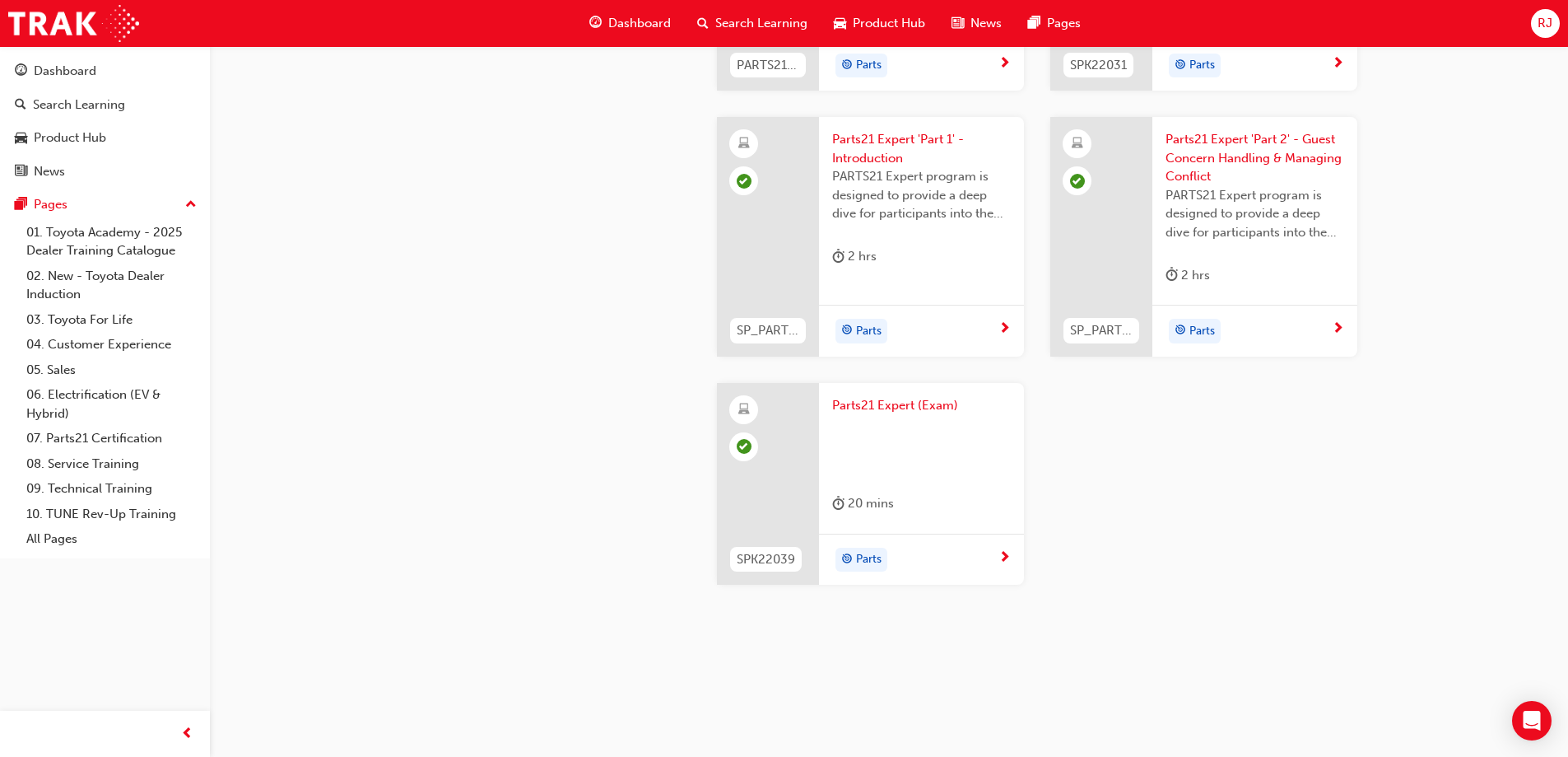
scroll to position [3276, 0]
click at [100, 464] on link "08. Service Training" at bounding box center [111, 464] width 183 height 26
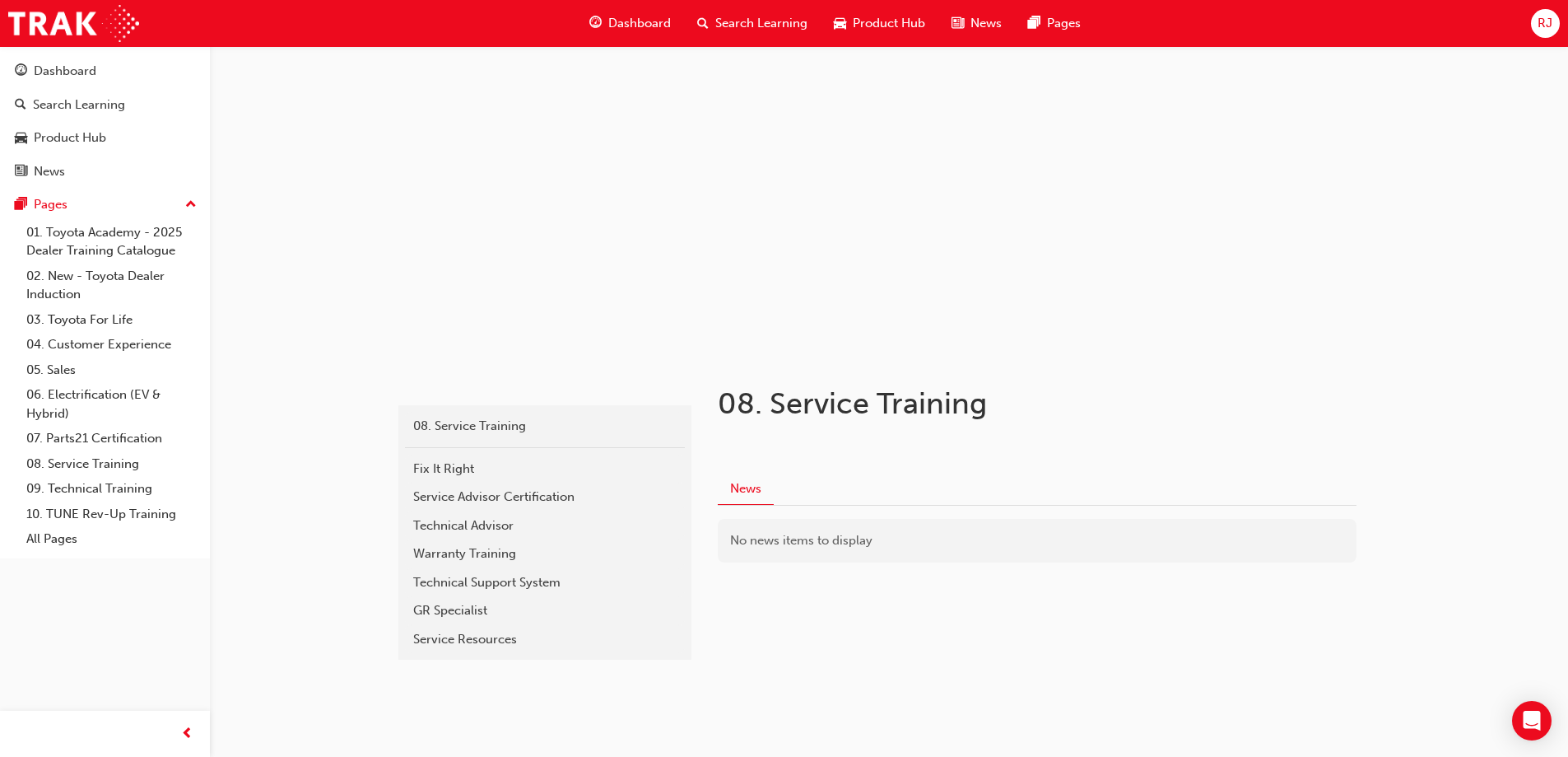
scroll to position [33, 0]
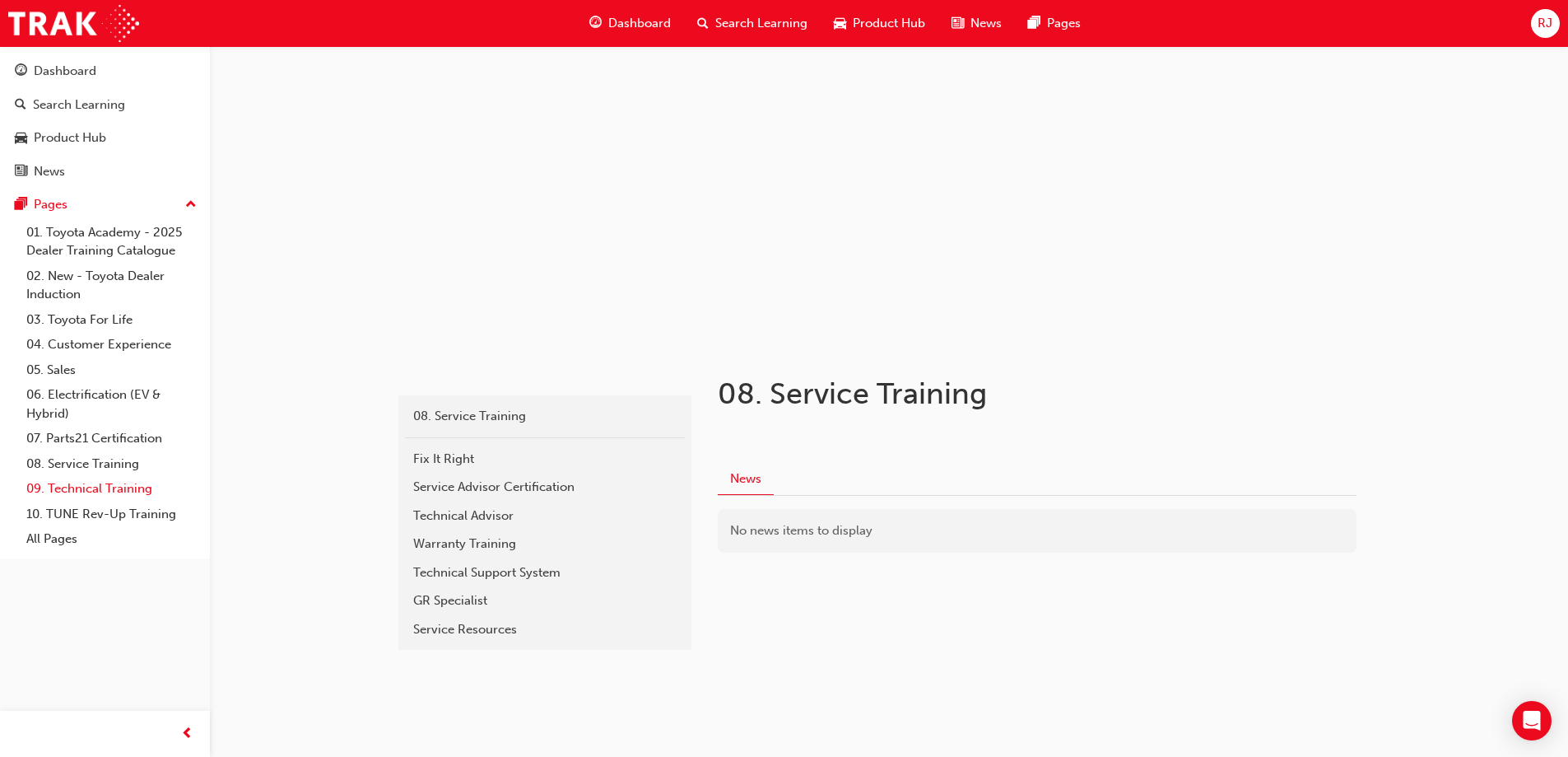
click at [77, 488] on link "09. Technical Training" at bounding box center [111, 489] width 183 height 26
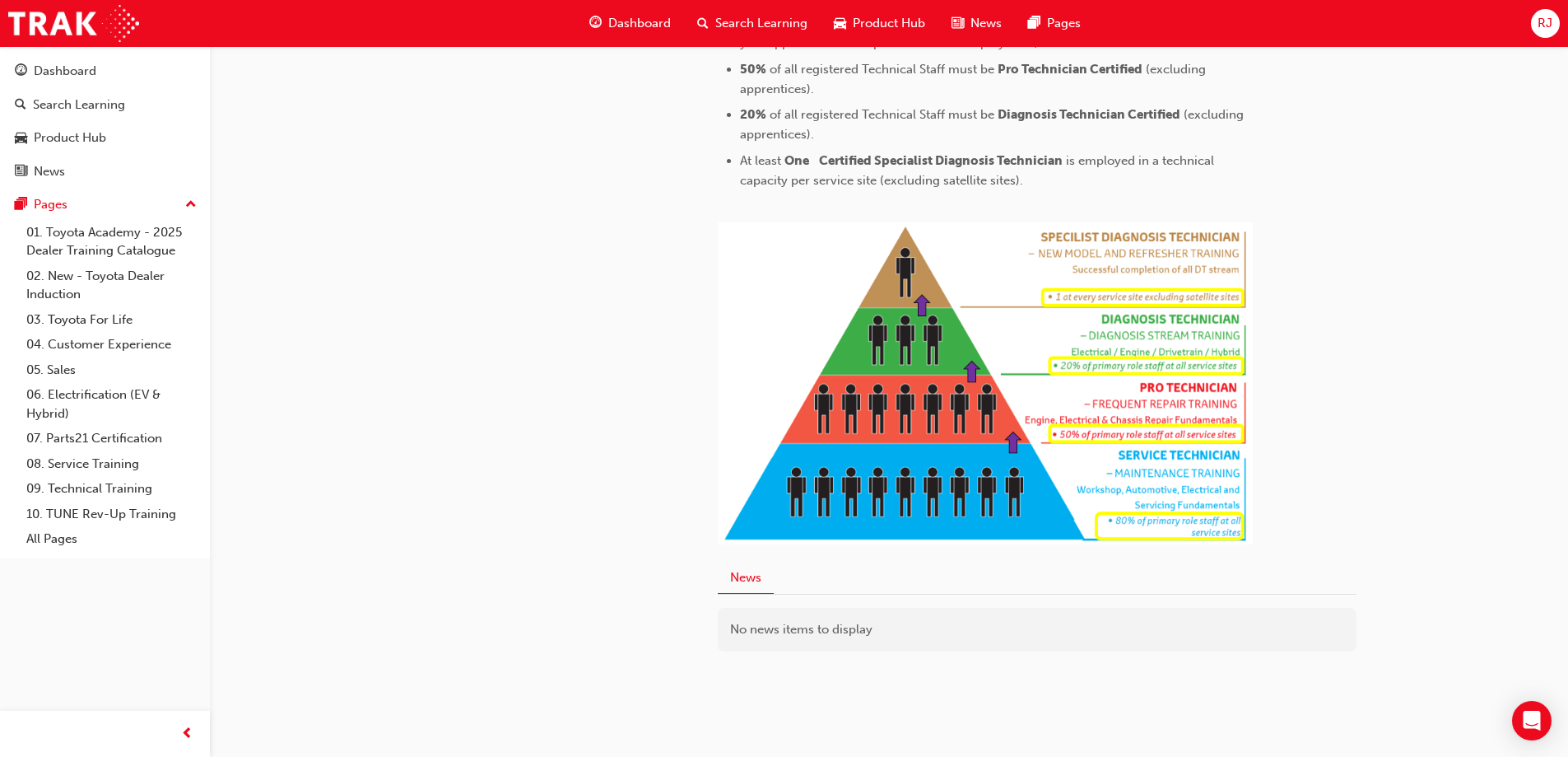
scroll to position [815, 0]
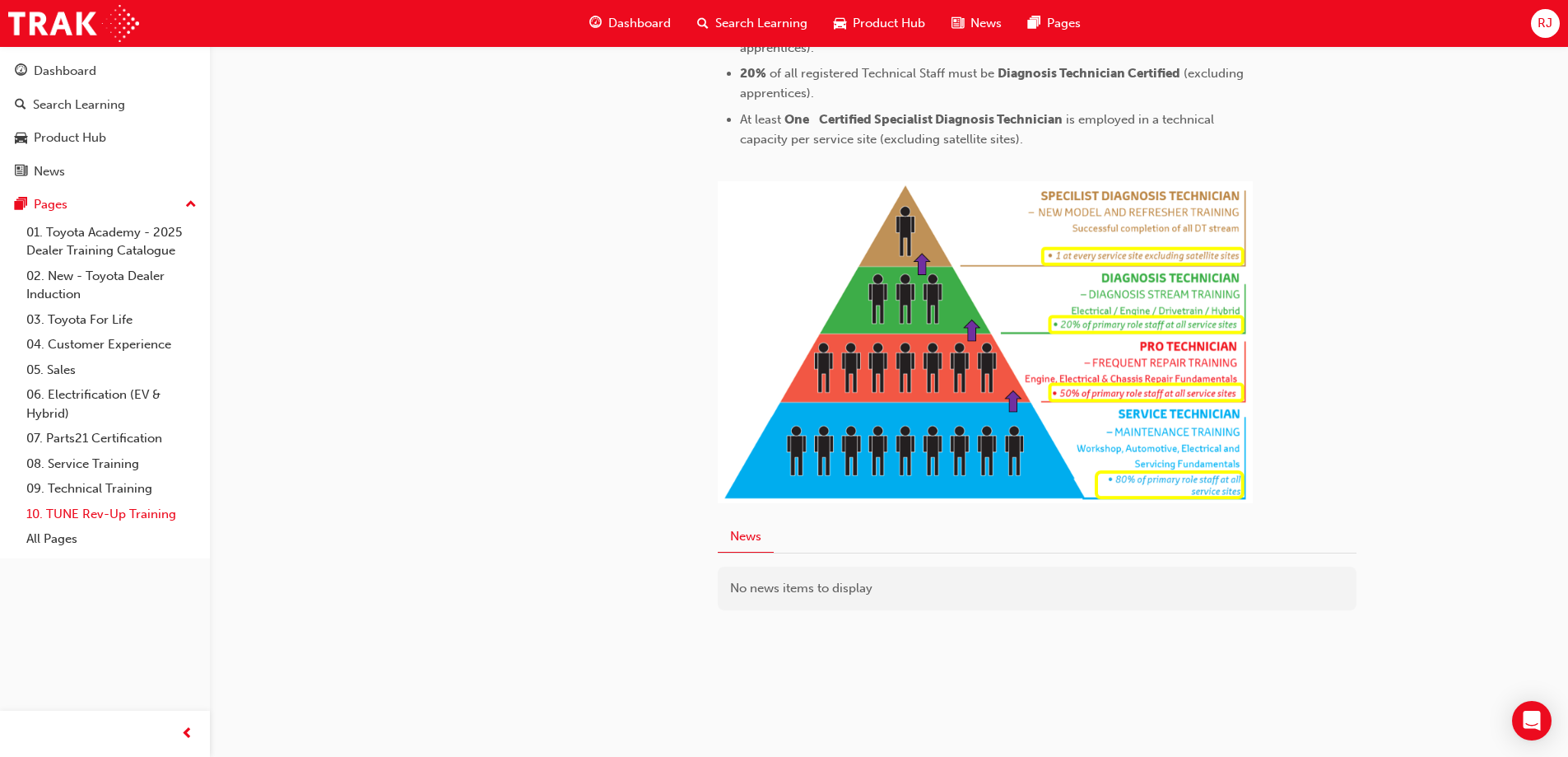
click at [99, 515] on link "10. TUNE Rev-Up Training" at bounding box center [111, 515] width 183 height 26
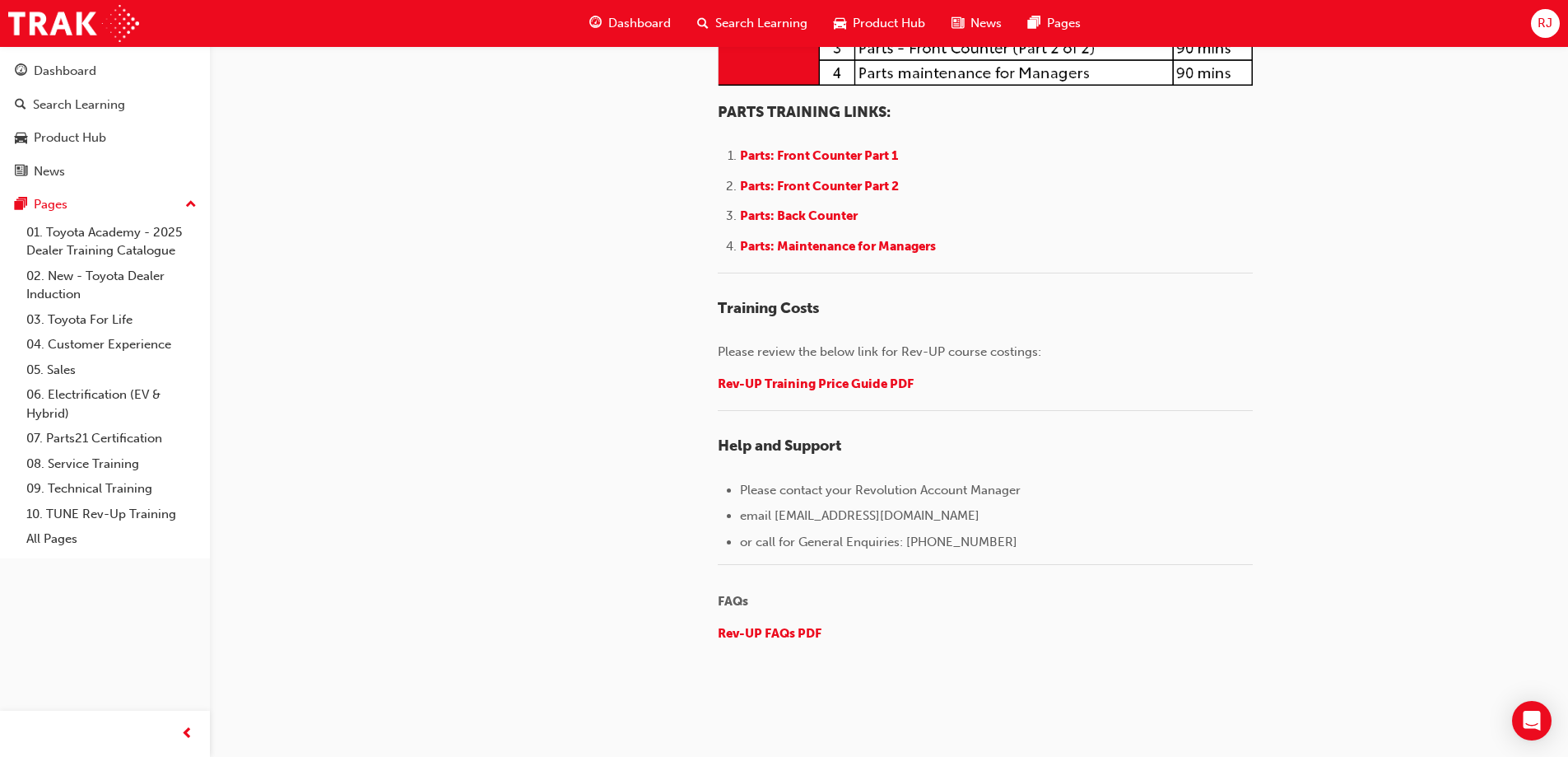
scroll to position [2223, 0]
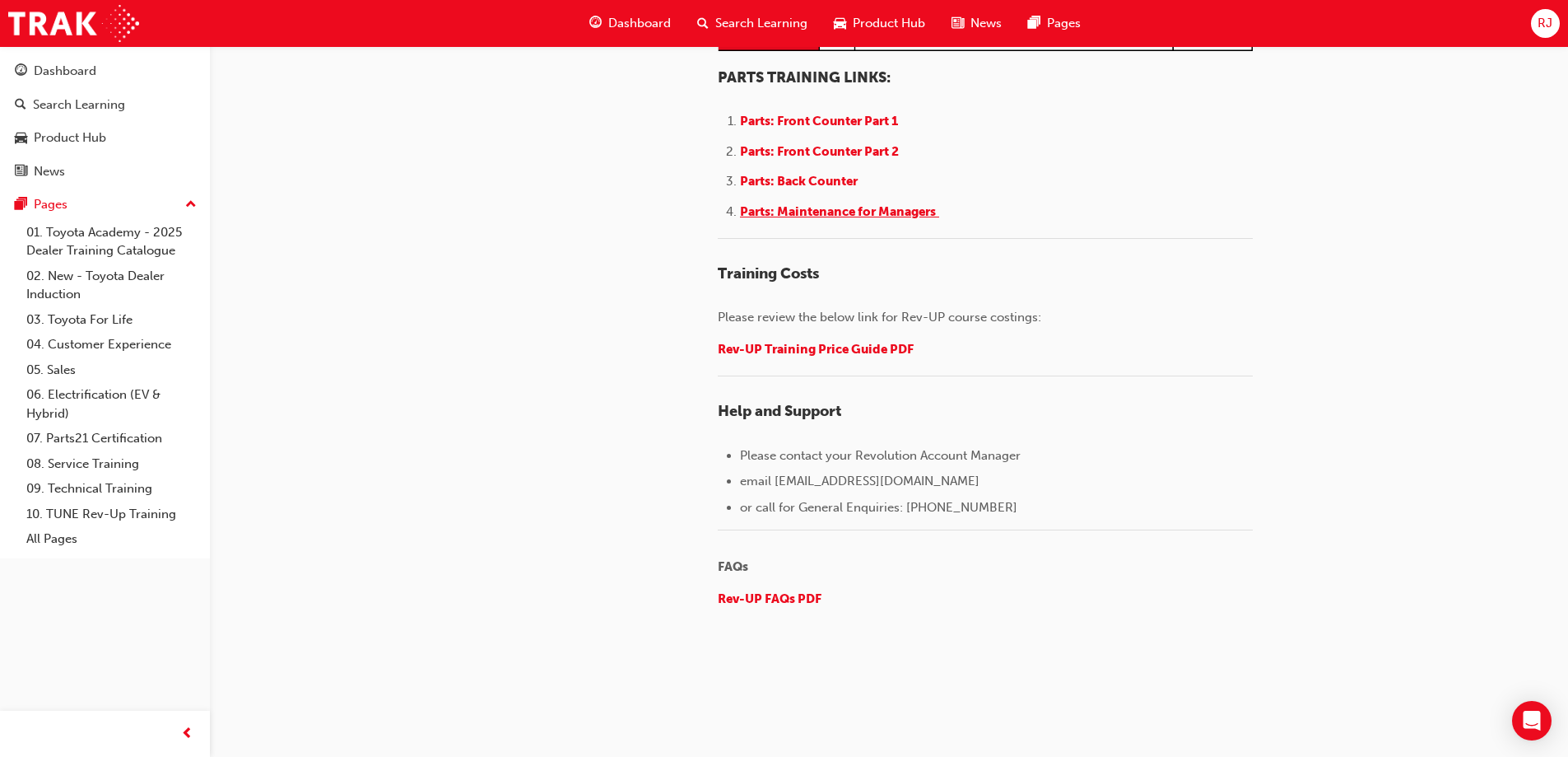
click at [801, 219] on span "Parts: Maintenance for Managers" at bounding box center [838, 211] width 196 height 15
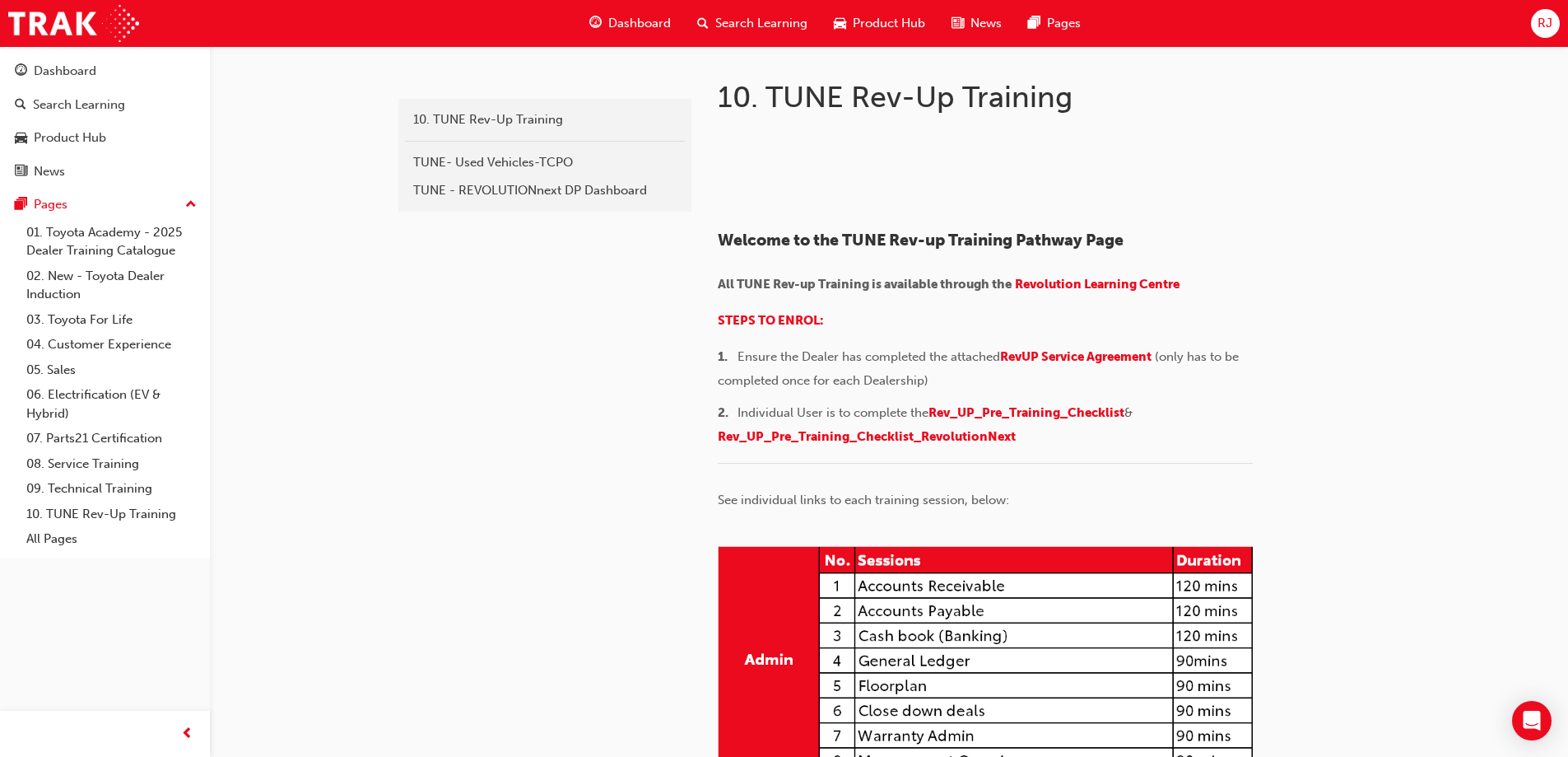
click at [62, 69] on div "Dashboard" at bounding box center [64, 71] width 62 height 19
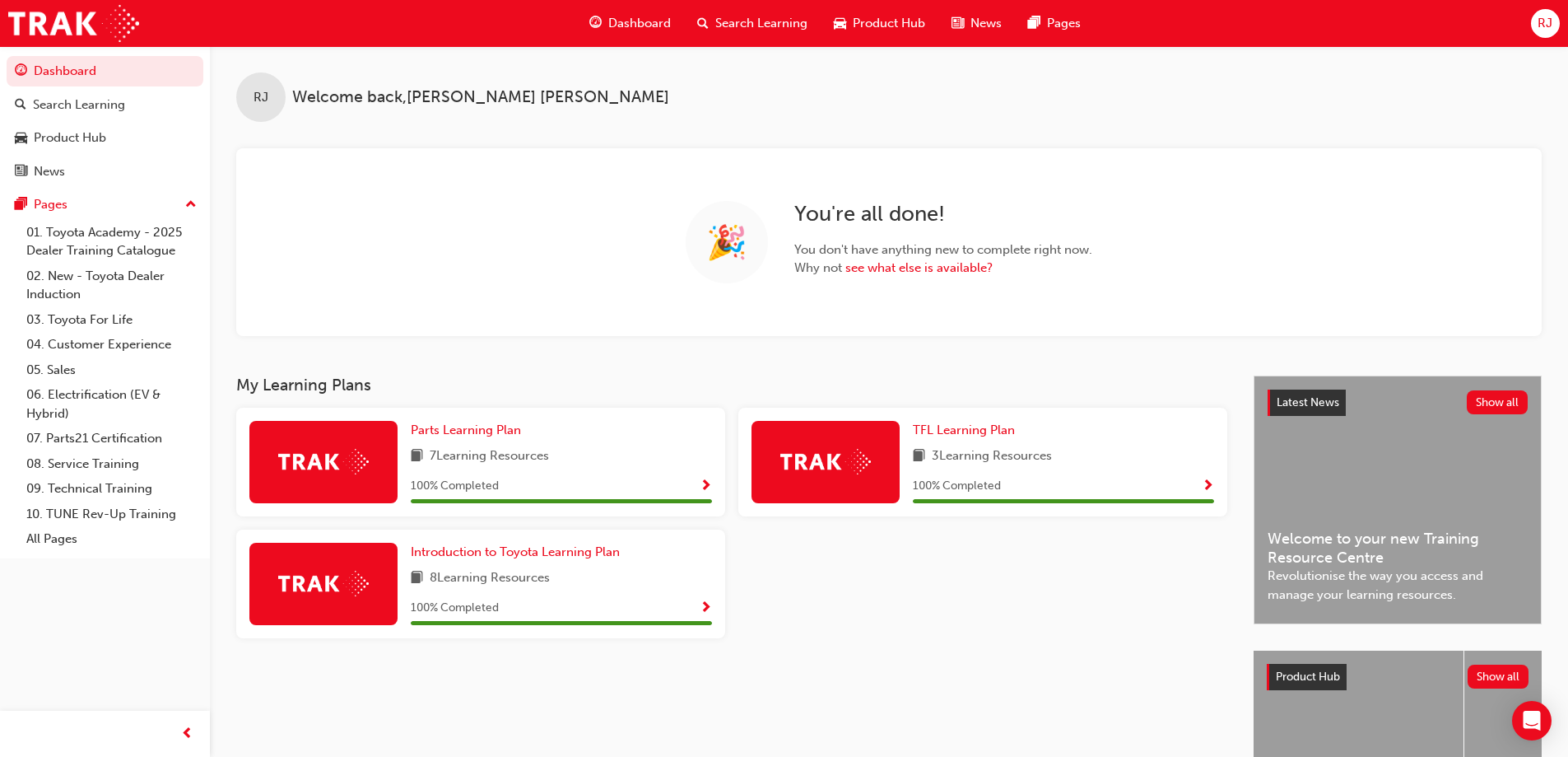
click at [307, 453] on img at bounding box center [323, 461] width 91 height 26
click at [707, 482] on span "Show Progress" at bounding box center [706, 486] width 13 height 15
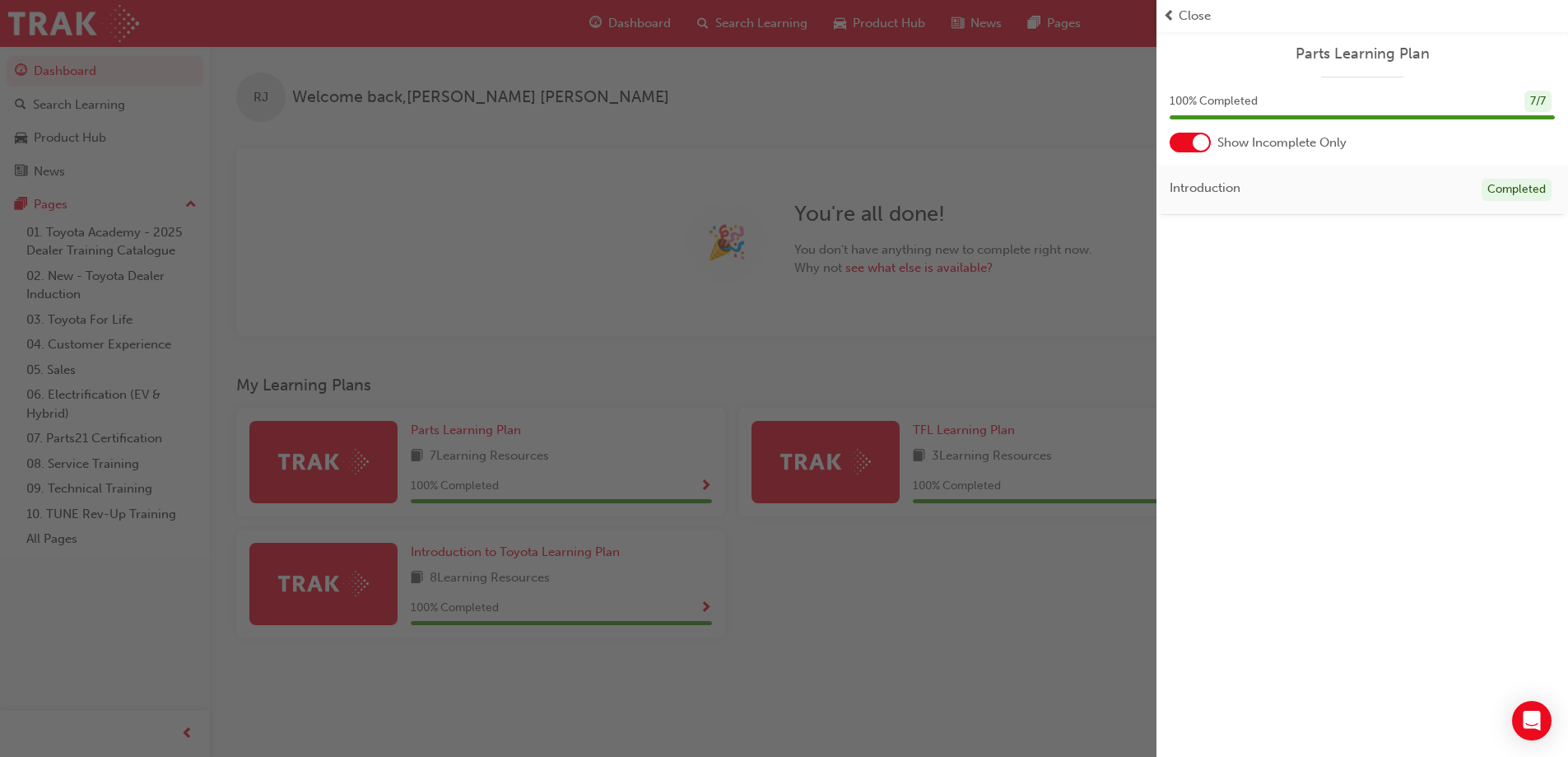
click at [1205, 9] on span "Close" at bounding box center [1194, 16] width 33 height 19
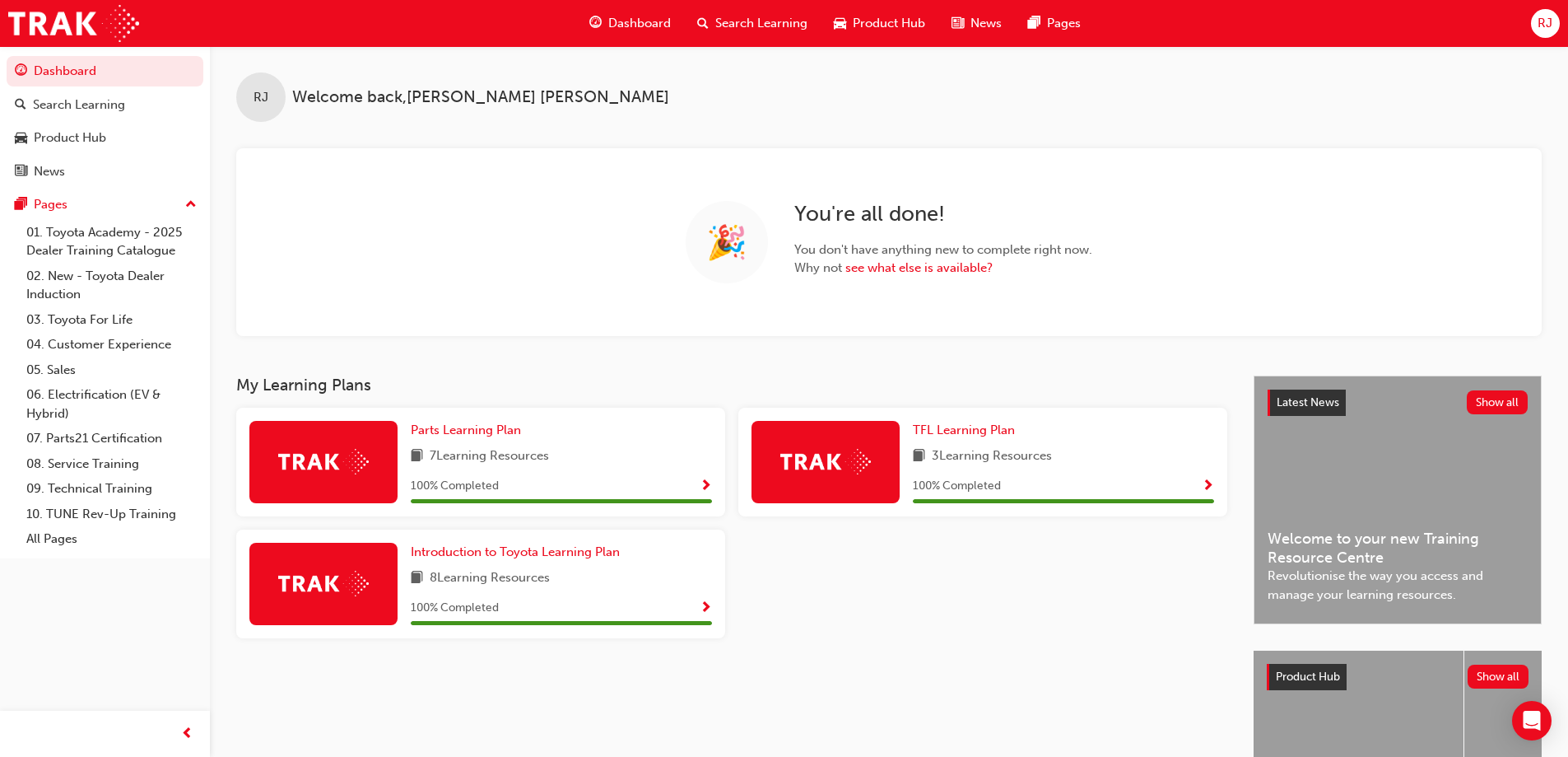
click at [472, 453] on span "7 Learning Resources" at bounding box center [489, 456] width 119 height 21
click at [494, 549] on span "Introduction to Toyota Learning Plan" at bounding box center [515, 551] width 209 height 15
